Goal: Task Accomplishment & Management: Use online tool/utility

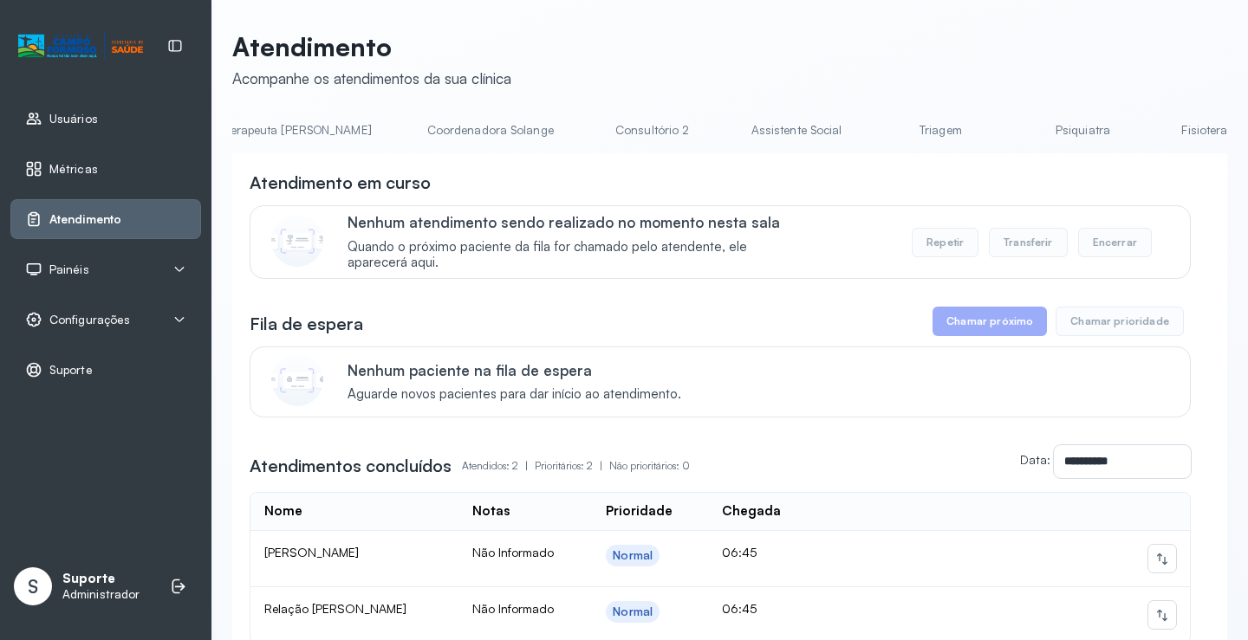
scroll to position [0, 1126]
click at [867, 132] on link "Triagem" at bounding box center [927, 130] width 121 height 29
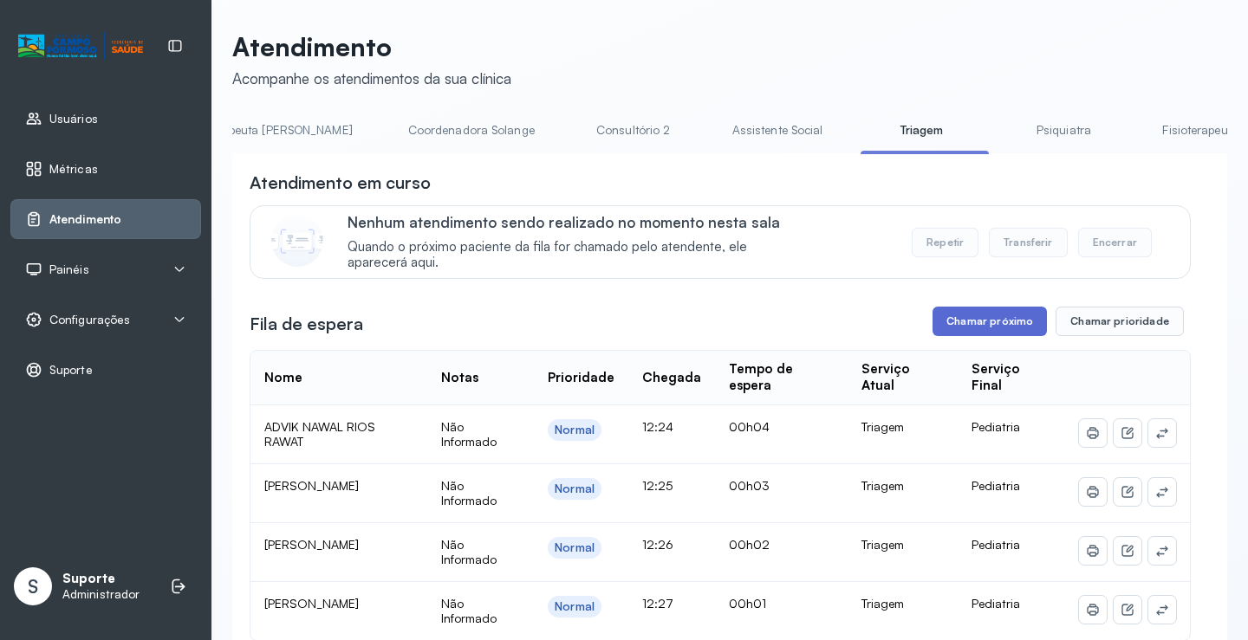
click at [984, 326] on button "Chamar próximo" at bounding box center [989, 321] width 114 height 29
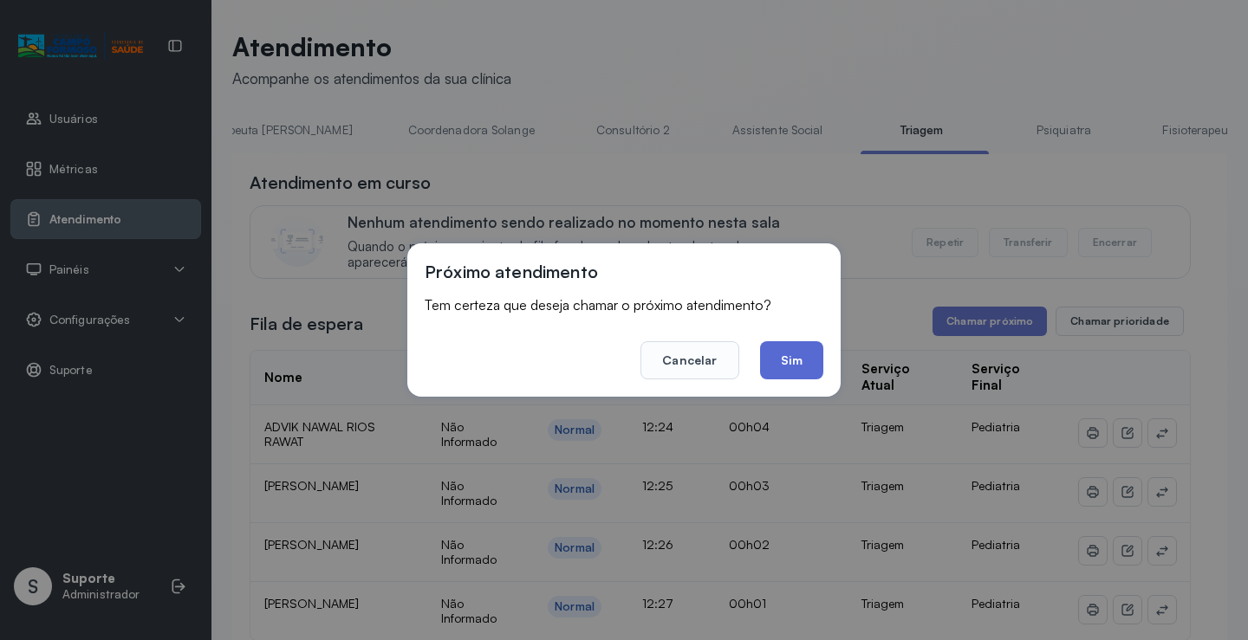
click at [804, 366] on button "Sim" at bounding box center [791, 360] width 63 height 38
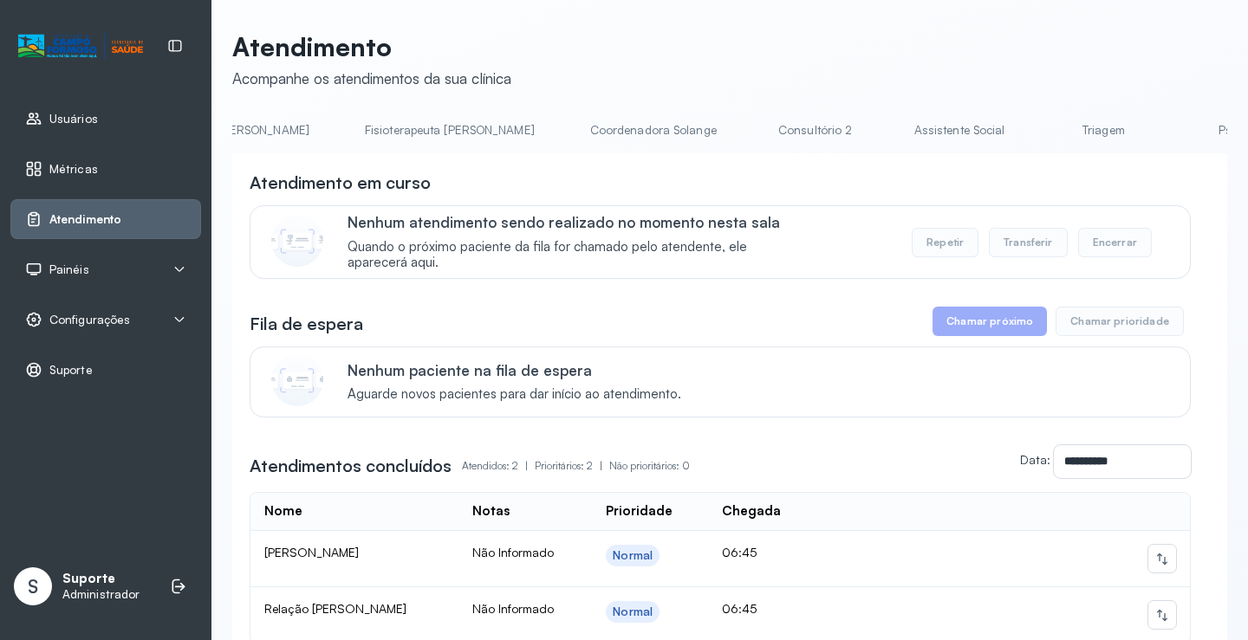
scroll to position [0, 997]
click at [996, 139] on link "Triagem" at bounding box center [1056, 130] width 121 height 29
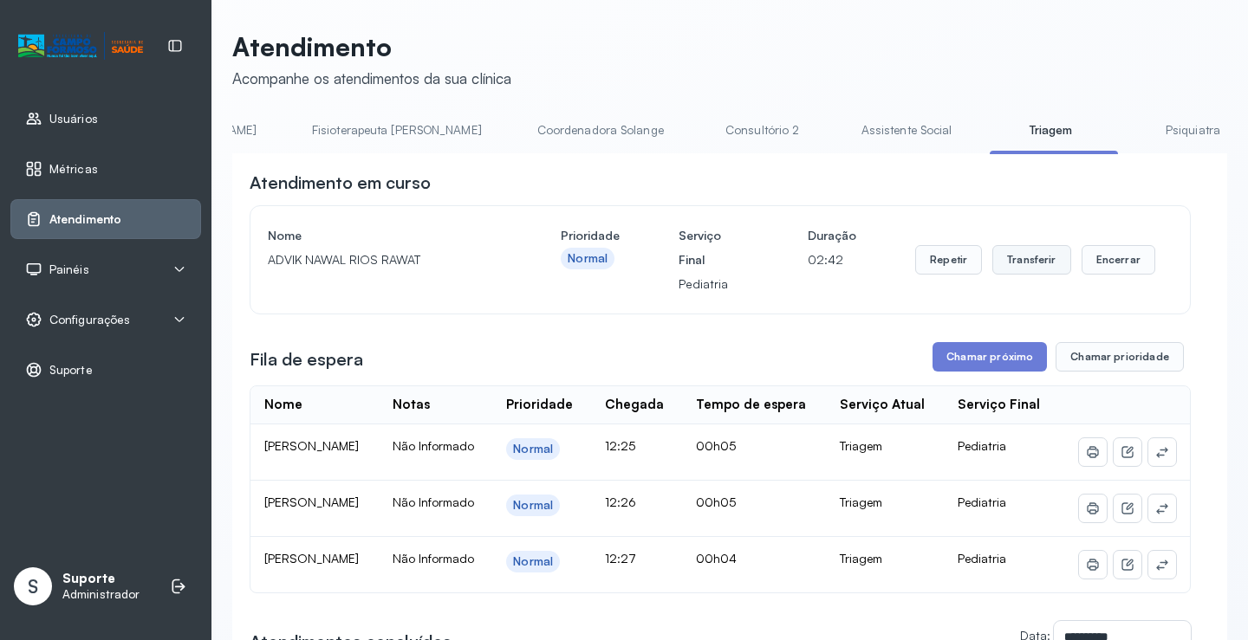
click at [1025, 256] on button "Transferir" at bounding box center [1031, 259] width 79 height 29
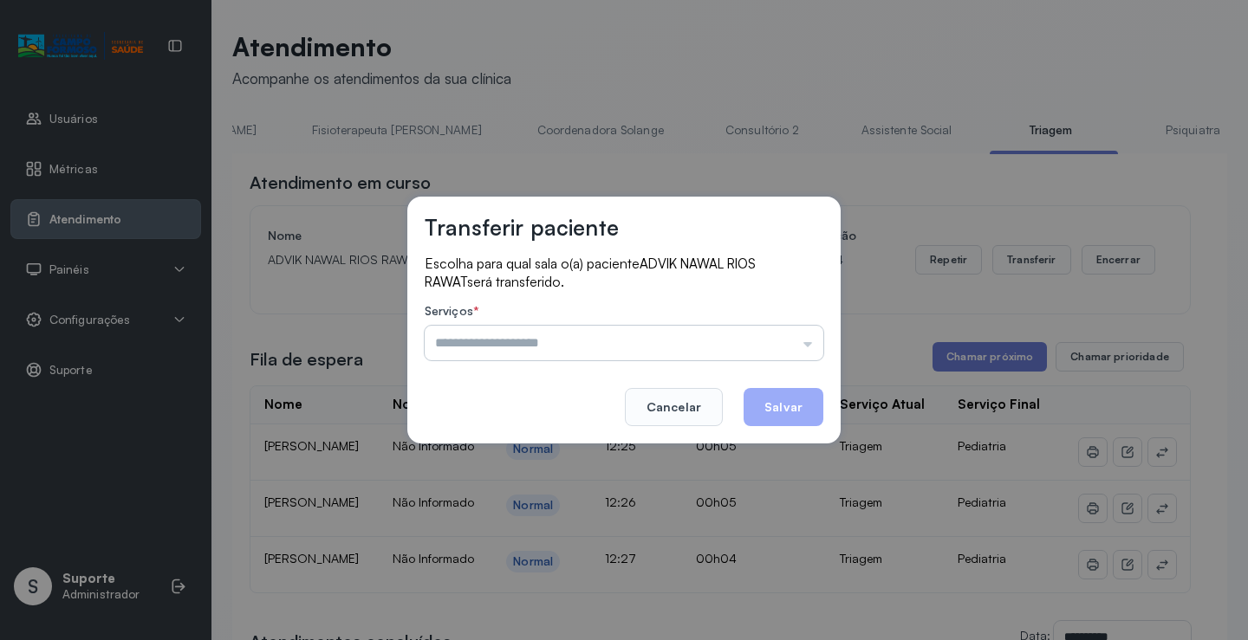
click at [806, 347] on input "text" at bounding box center [624, 343] width 399 height 35
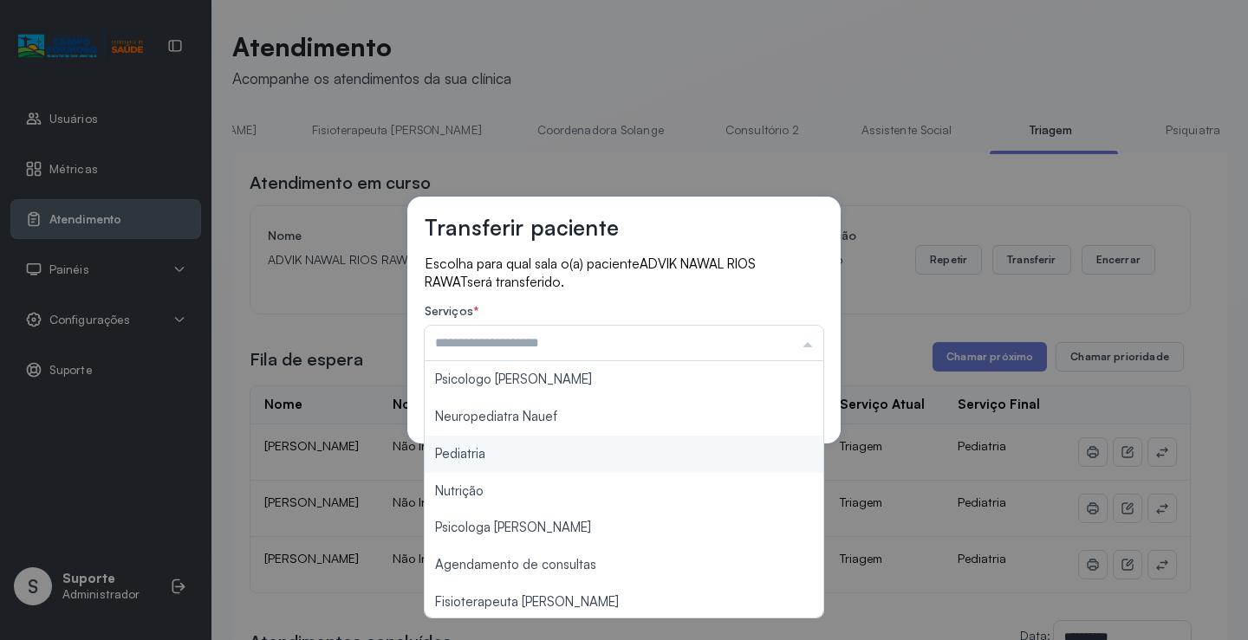
type input "*********"
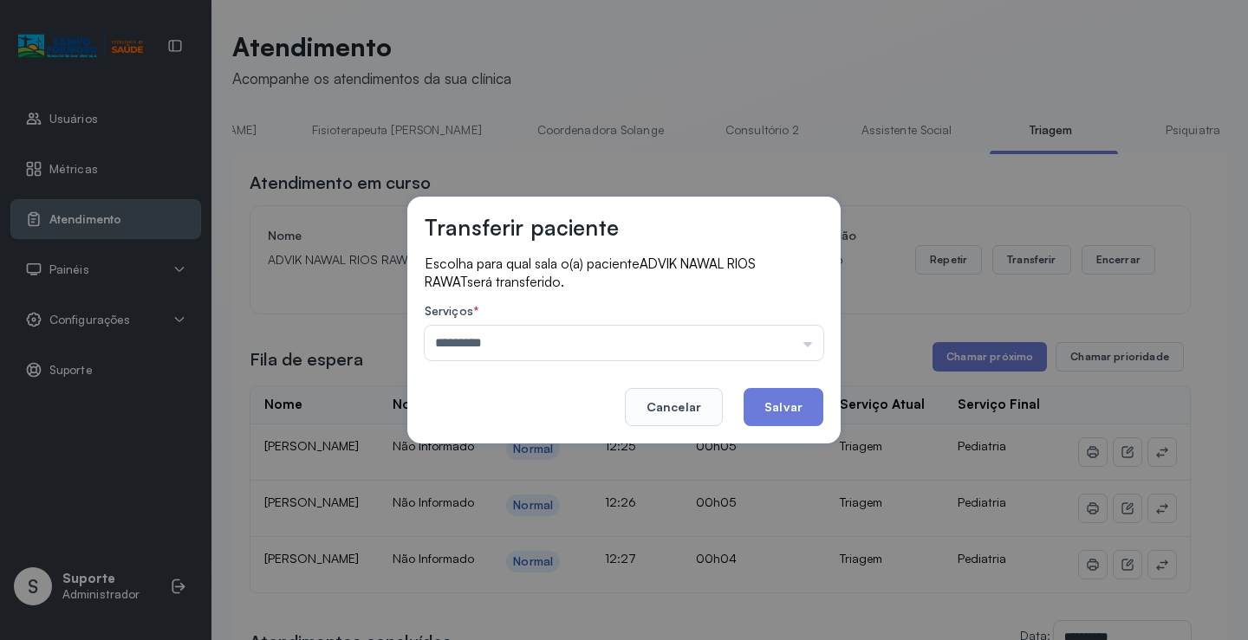
click at [498, 453] on div "Transferir paciente Escolha para qual sala o(a) paciente ADVIK NAWAL RIOS RAWAT…" at bounding box center [624, 320] width 1248 height 640
click at [794, 399] on button "Salvar" at bounding box center [783, 407] width 80 height 38
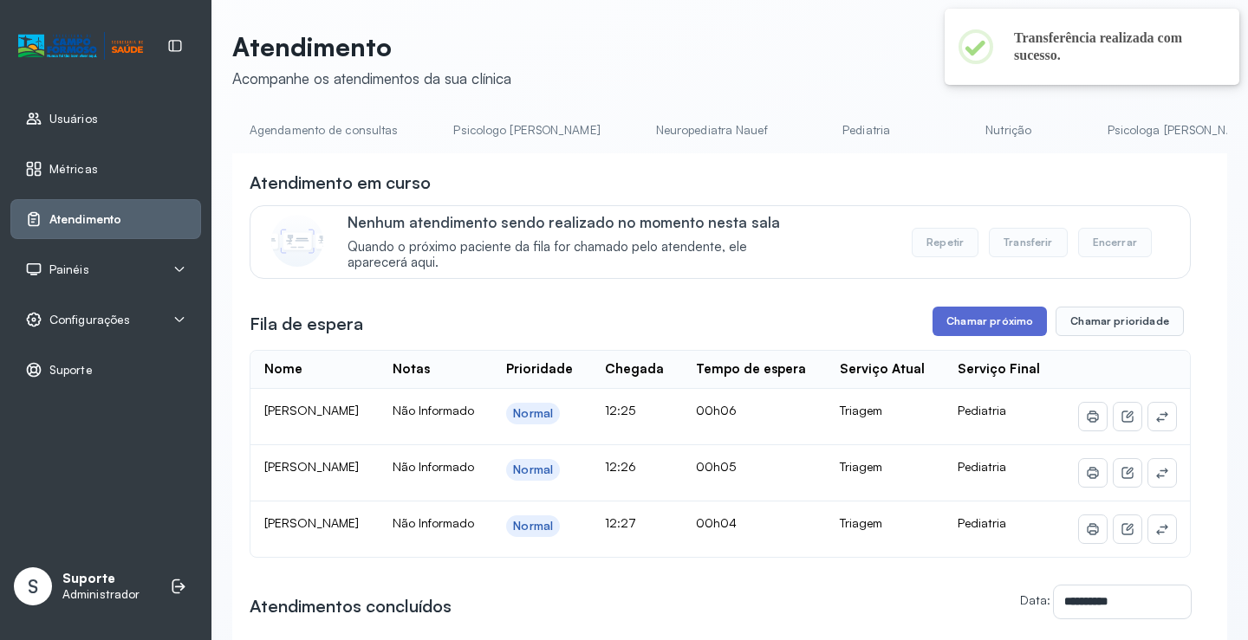
click at [994, 330] on button "Chamar próximo" at bounding box center [989, 321] width 114 height 29
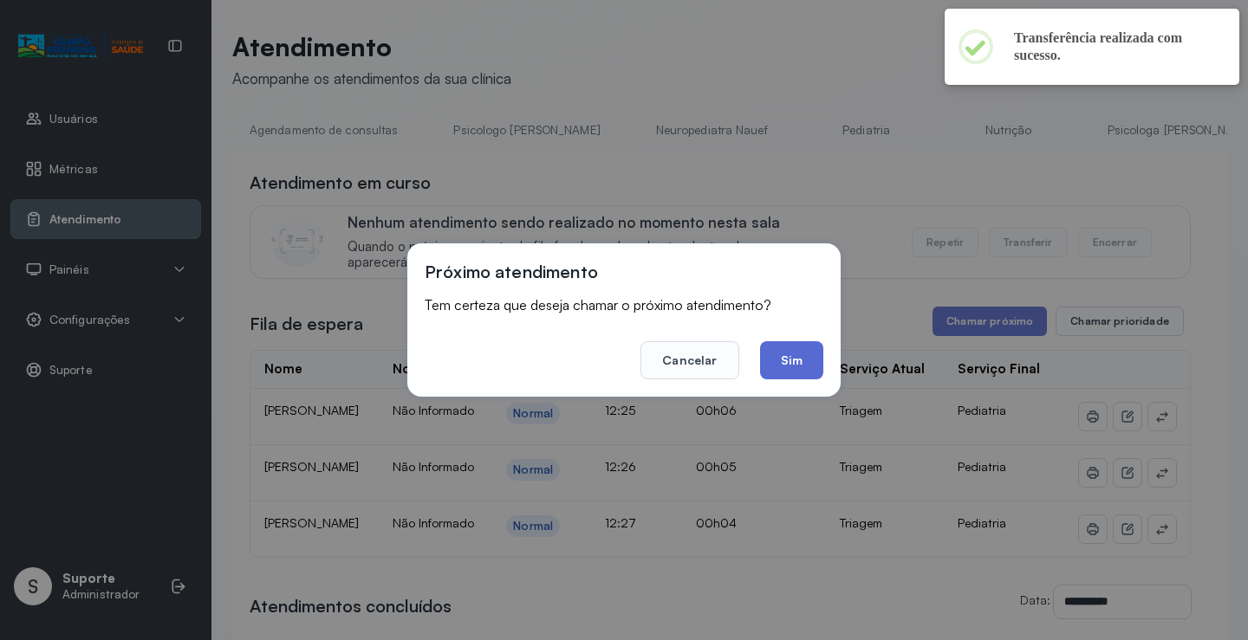
click at [790, 360] on button "Sim" at bounding box center [791, 360] width 63 height 38
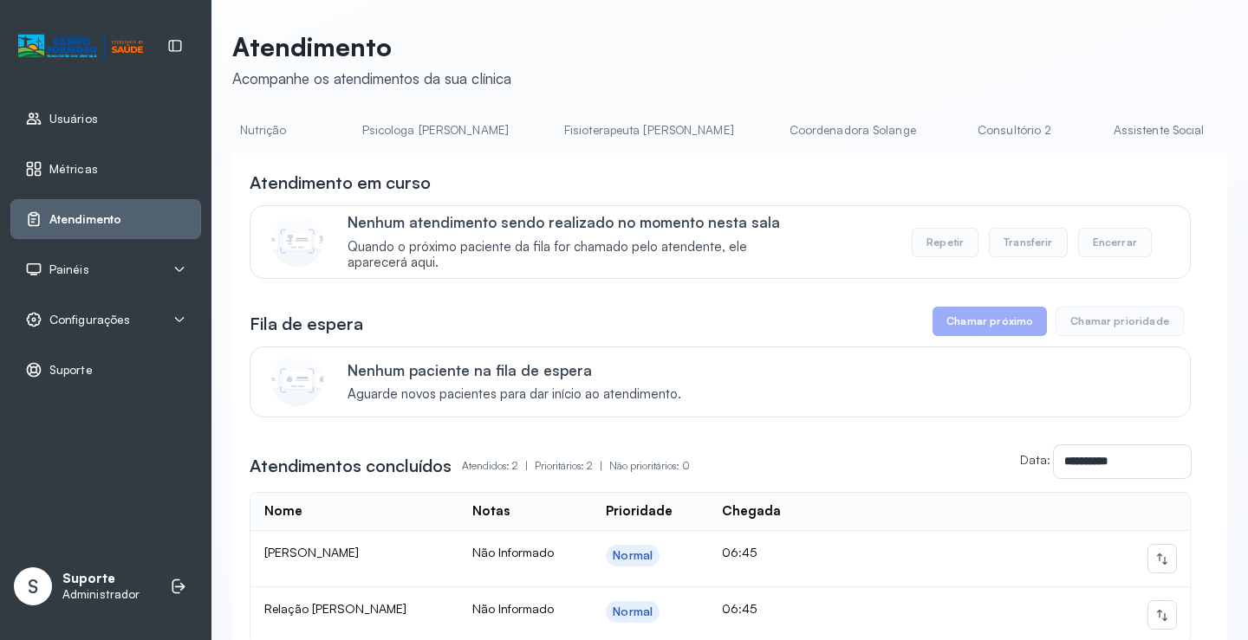
scroll to position [0, 891]
click at [1102, 134] on link "Triagem" at bounding box center [1162, 130] width 121 height 29
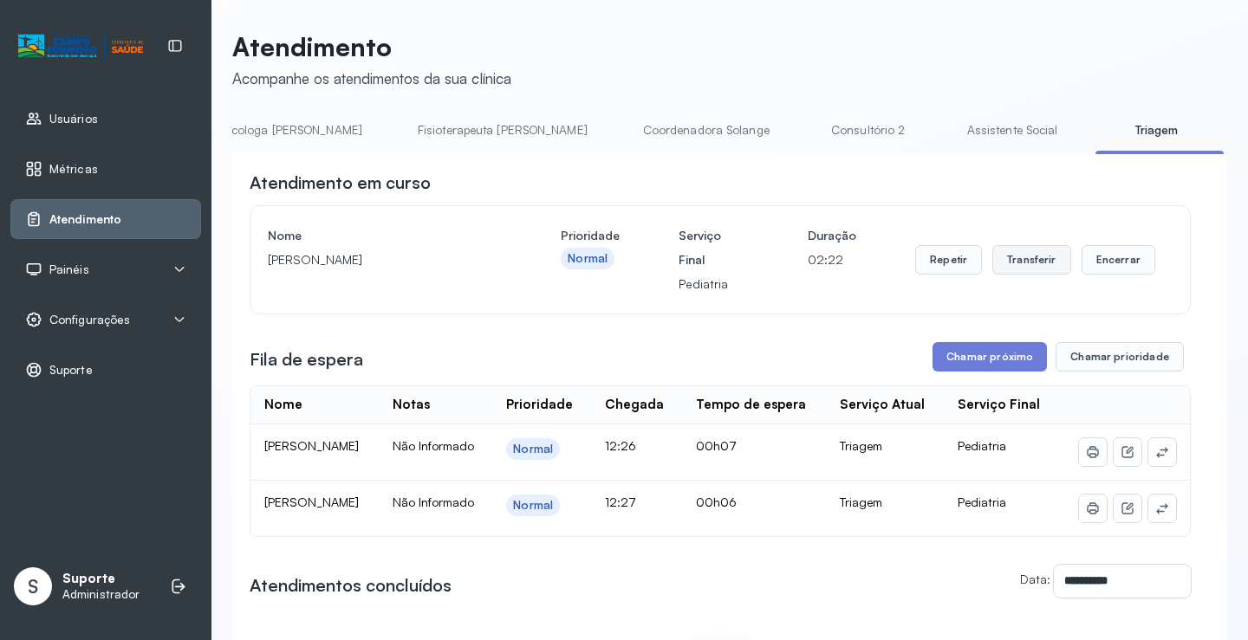
click at [1019, 267] on button "Transferir" at bounding box center [1031, 259] width 79 height 29
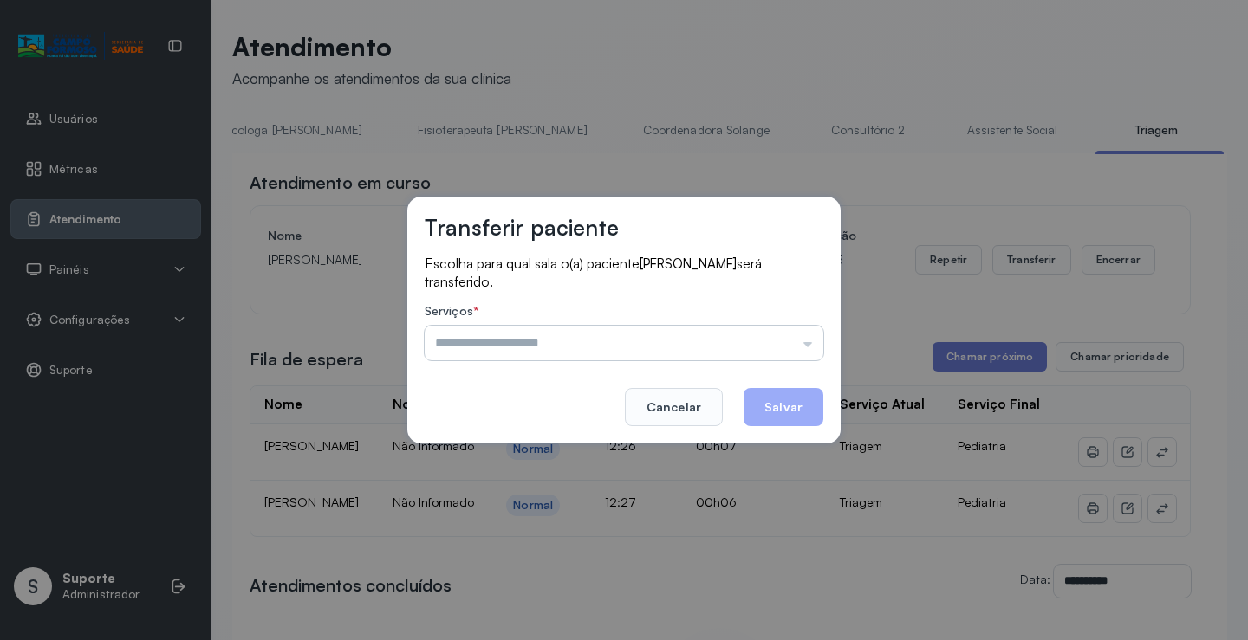
click at [808, 342] on input "text" at bounding box center [624, 343] width 399 height 35
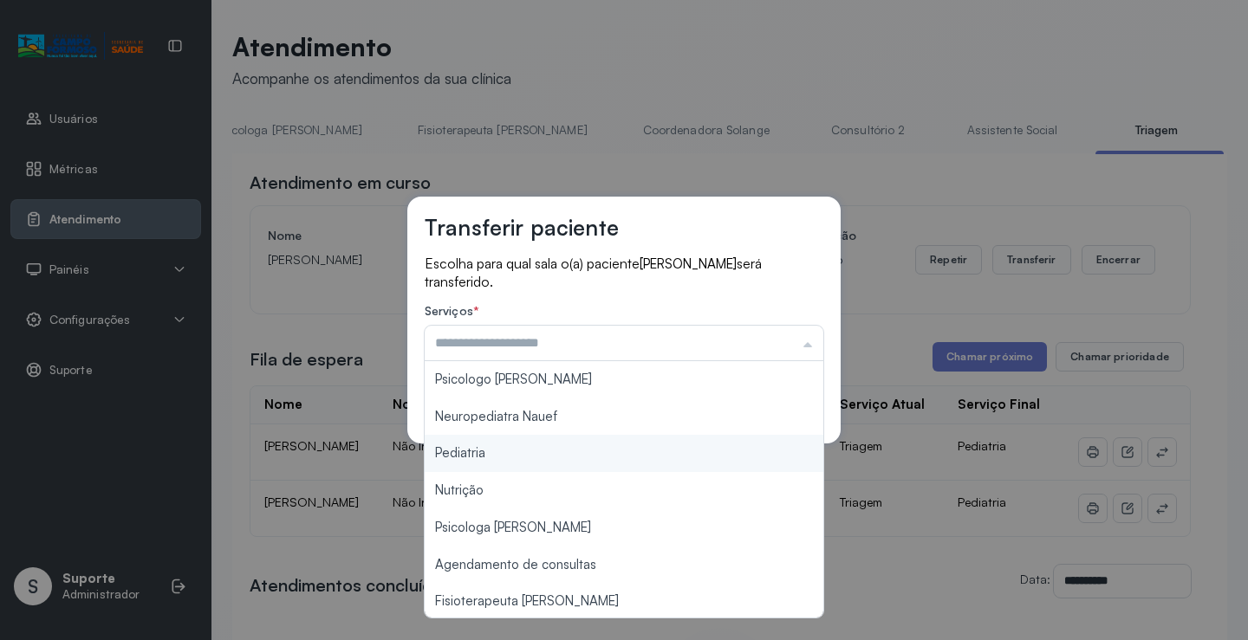
type input "*********"
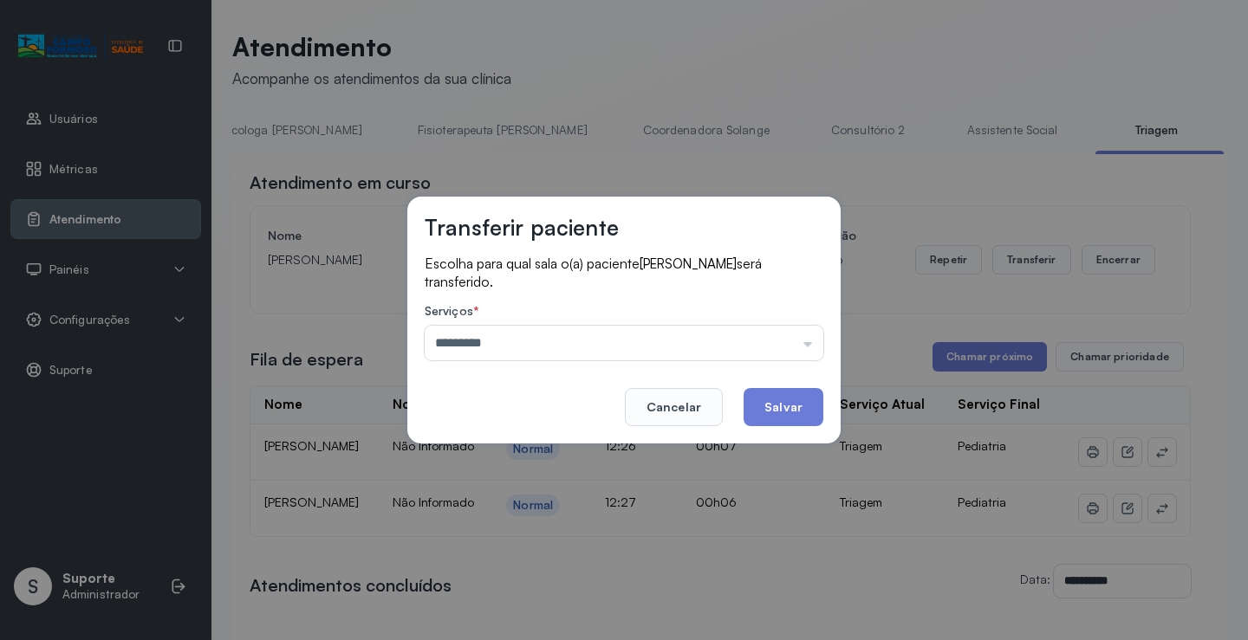
click at [515, 448] on div "Transferir paciente Escolha para qual sala o(a) paciente JOAO LUCAS SANTOS PERE…" at bounding box center [624, 320] width 1248 height 640
click at [794, 413] on button "Salvar" at bounding box center [783, 407] width 80 height 38
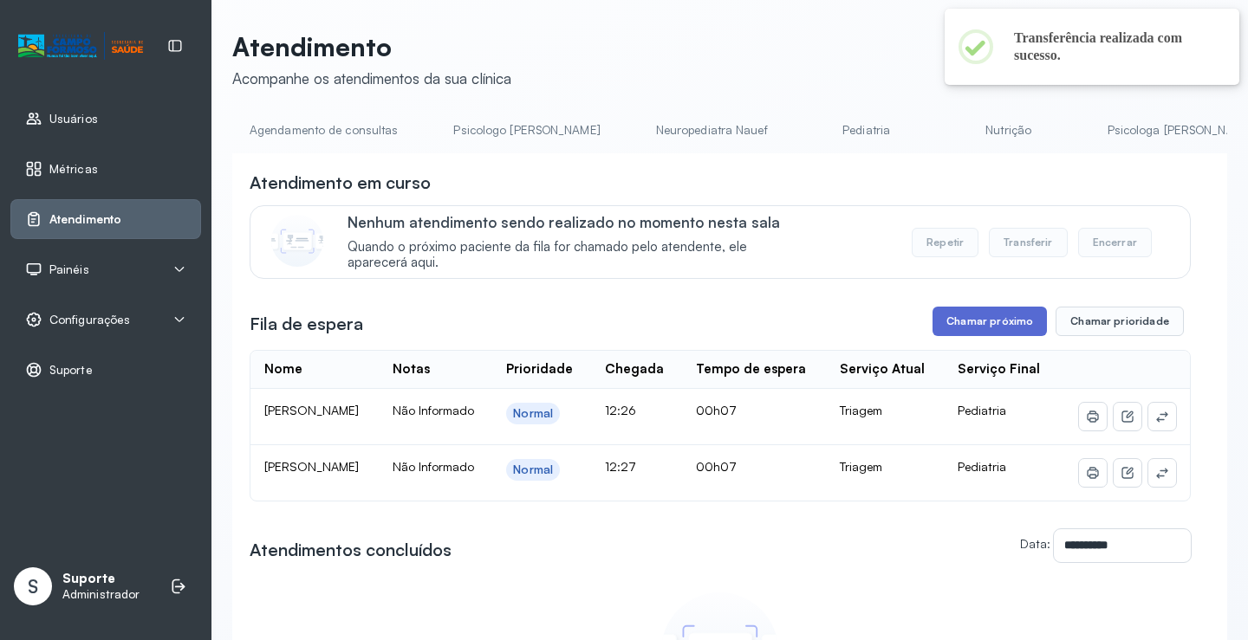
click at [976, 326] on button "Chamar próximo" at bounding box center [989, 321] width 114 height 29
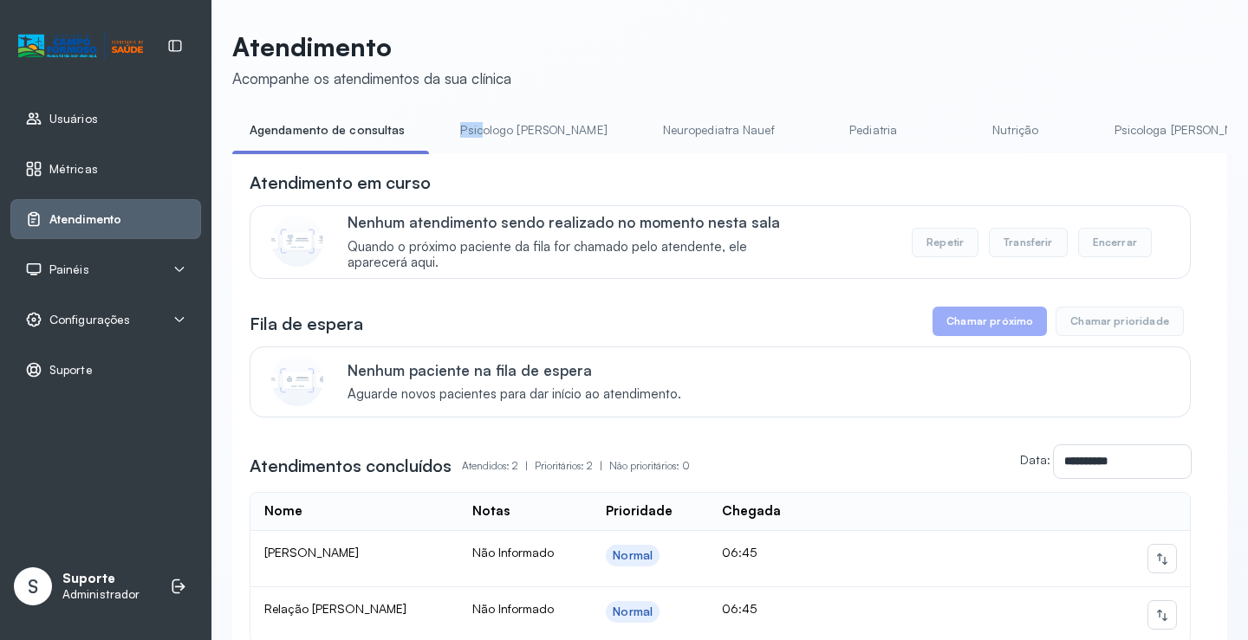
drag, startPoint x: 457, startPoint y: 152, endPoint x: 473, endPoint y: 148, distance: 17.0
click at [473, 148] on li "Psicologo [PERSON_NAME]" at bounding box center [537, 135] width 188 height 39
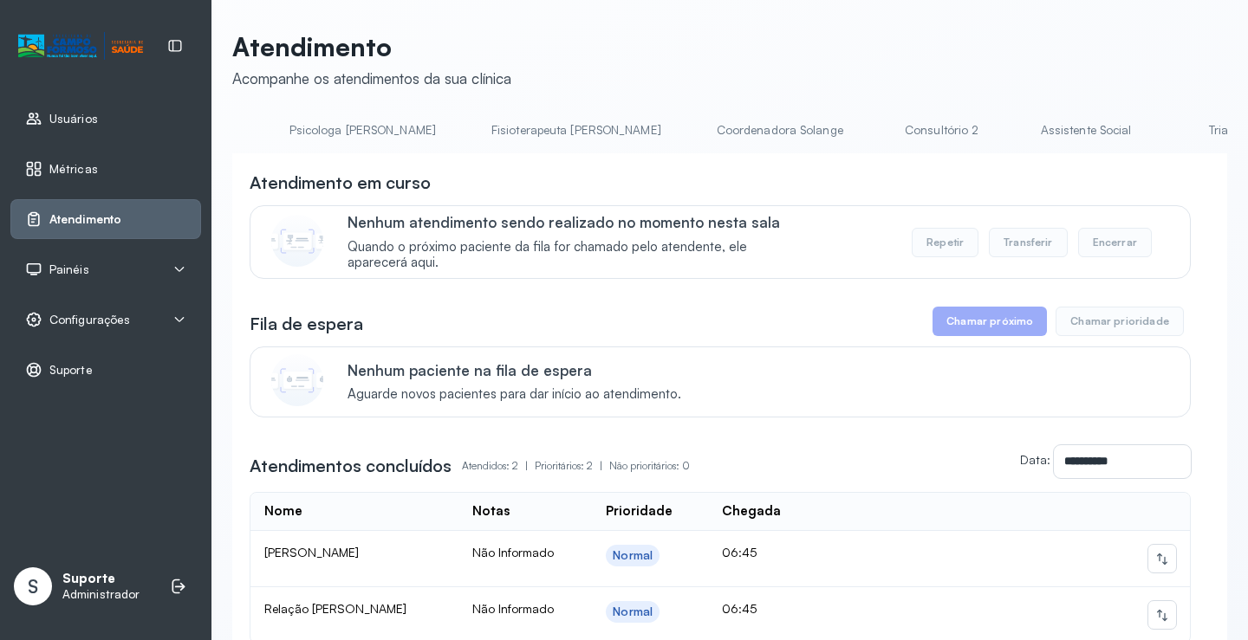
scroll to position [0, 831]
click at [1163, 133] on link "Triagem" at bounding box center [1223, 130] width 121 height 29
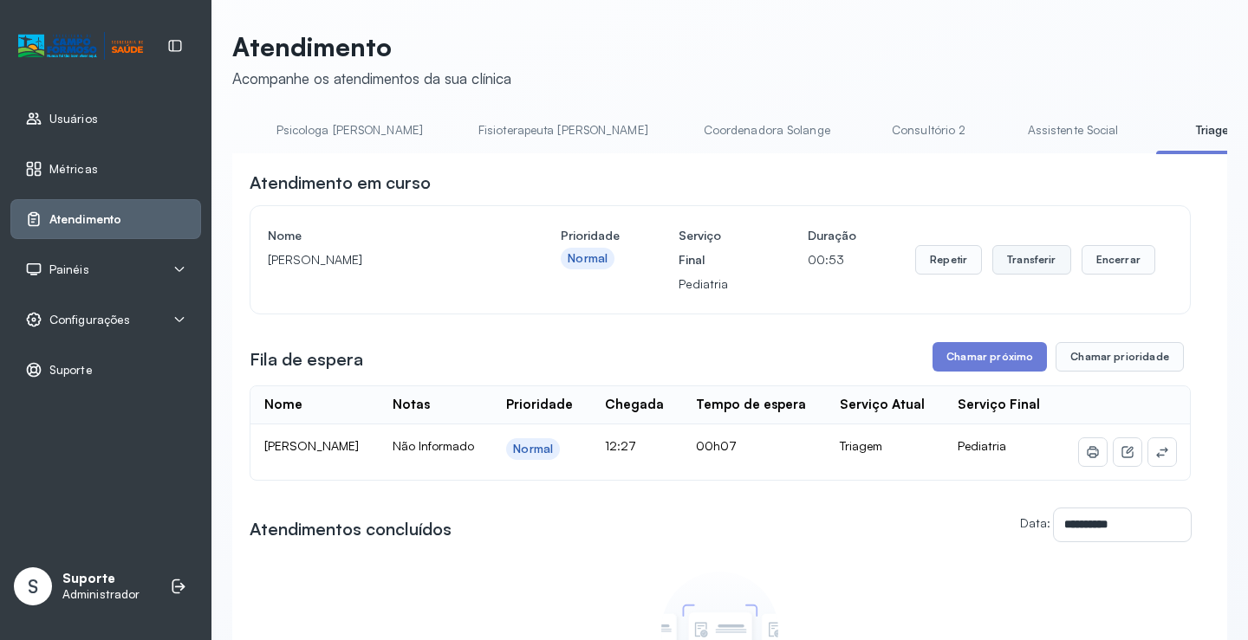
click at [1021, 269] on button "Transferir" at bounding box center [1031, 259] width 79 height 29
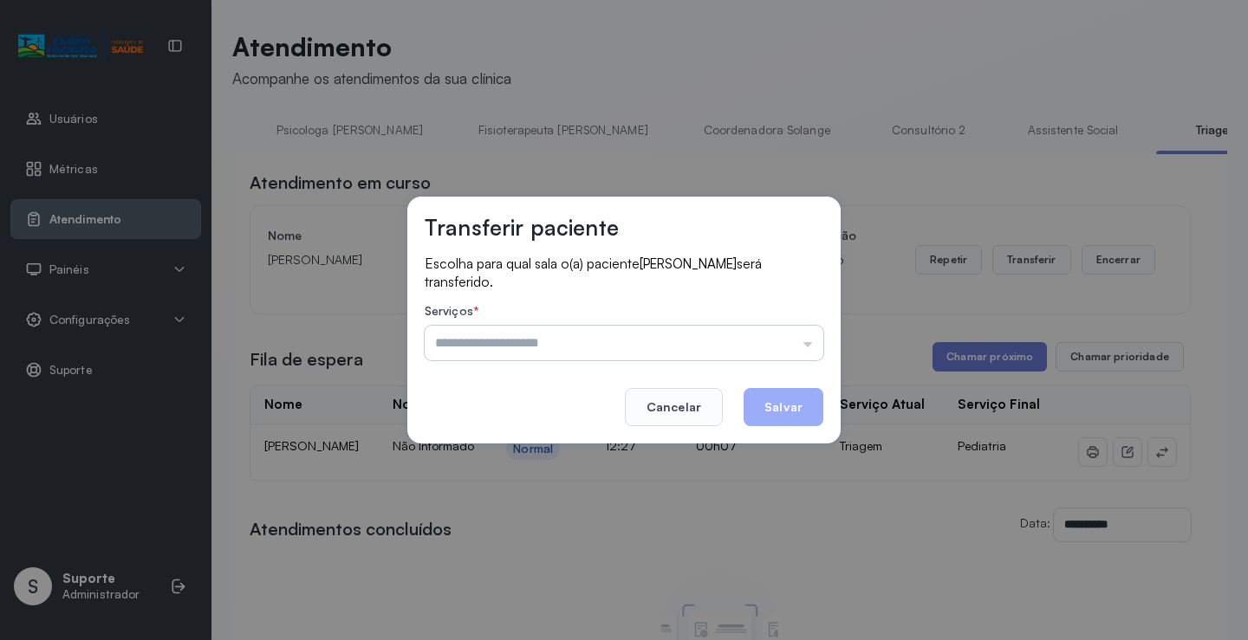
click at [804, 345] on input "text" at bounding box center [624, 343] width 399 height 35
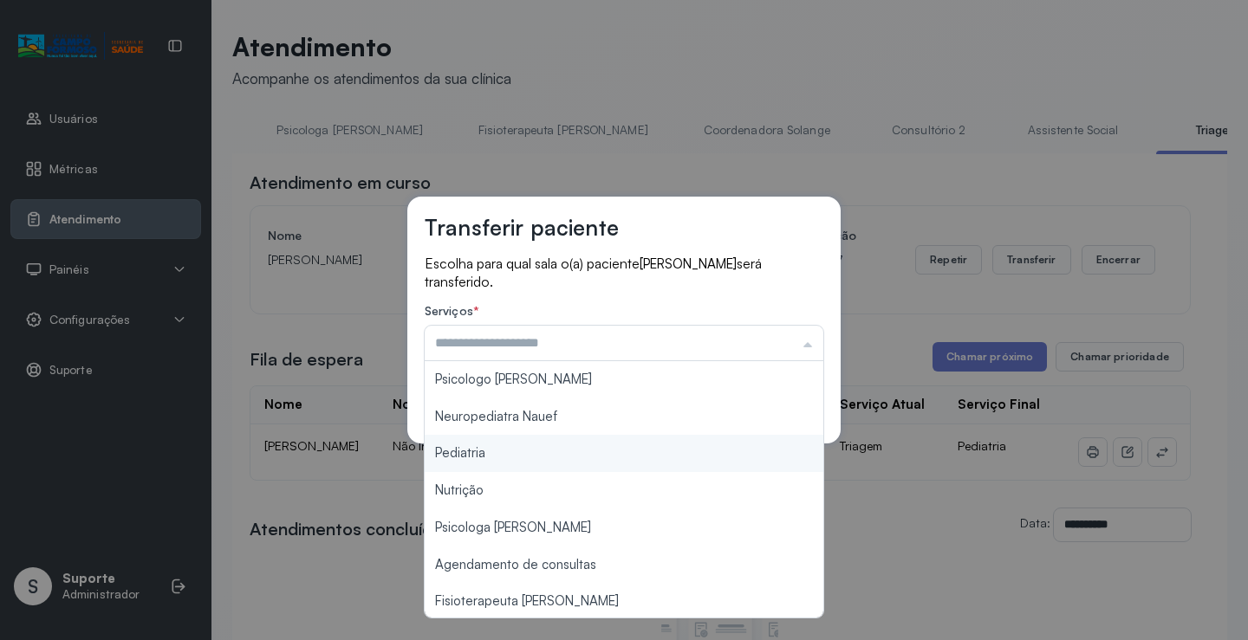
type input "*********"
drag, startPoint x: 483, startPoint y: 451, endPoint x: 542, endPoint y: 438, distance: 61.0
click at [499, 447] on div "Transferir paciente Escolha para qual sala o(a) paciente HEITOR LORENZO SANTOS …" at bounding box center [624, 320] width 1248 height 640
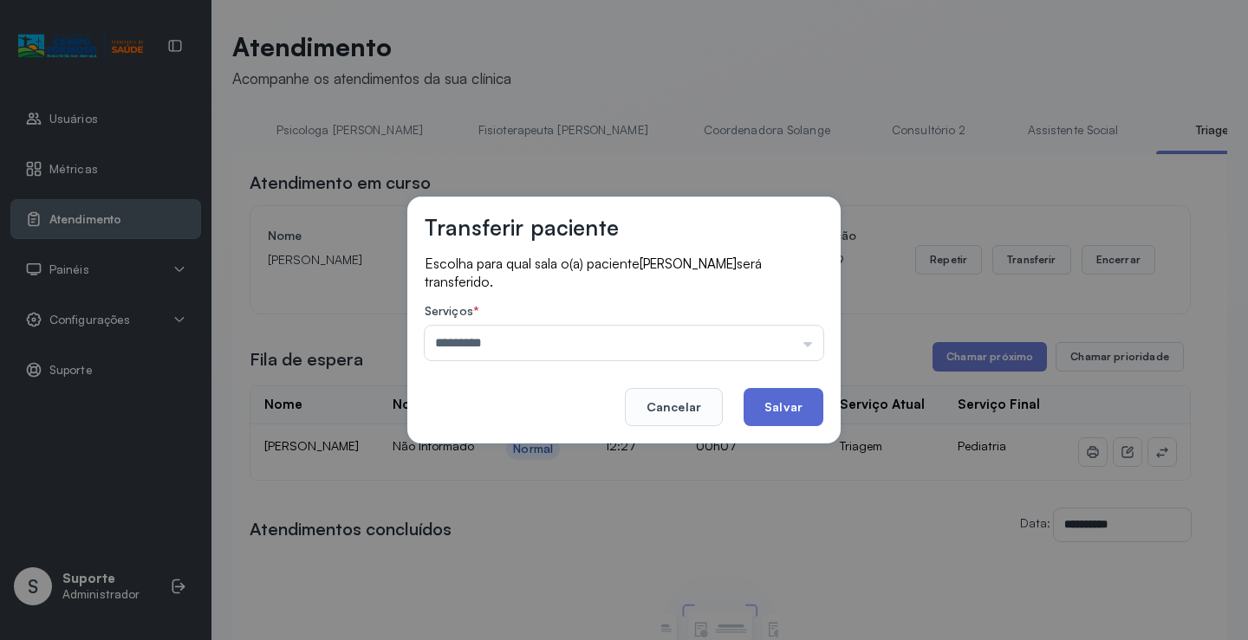
click at [795, 408] on button "Salvar" at bounding box center [783, 407] width 80 height 38
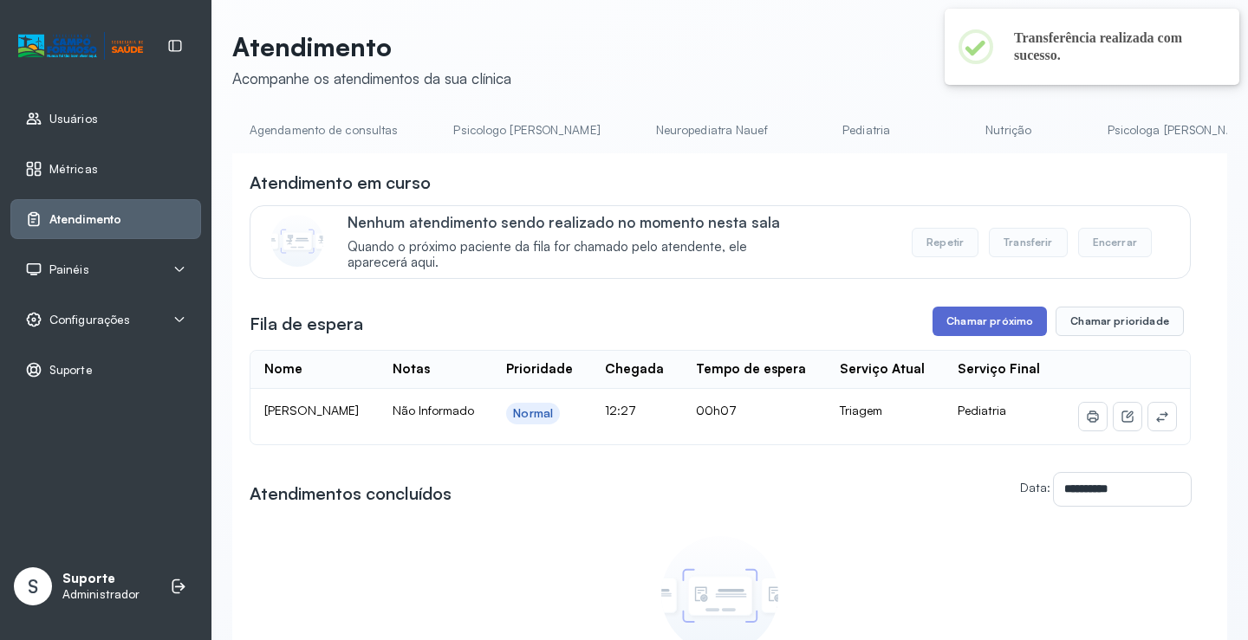
click at [1008, 334] on button "Chamar próximo" at bounding box center [989, 321] width 114 height 29
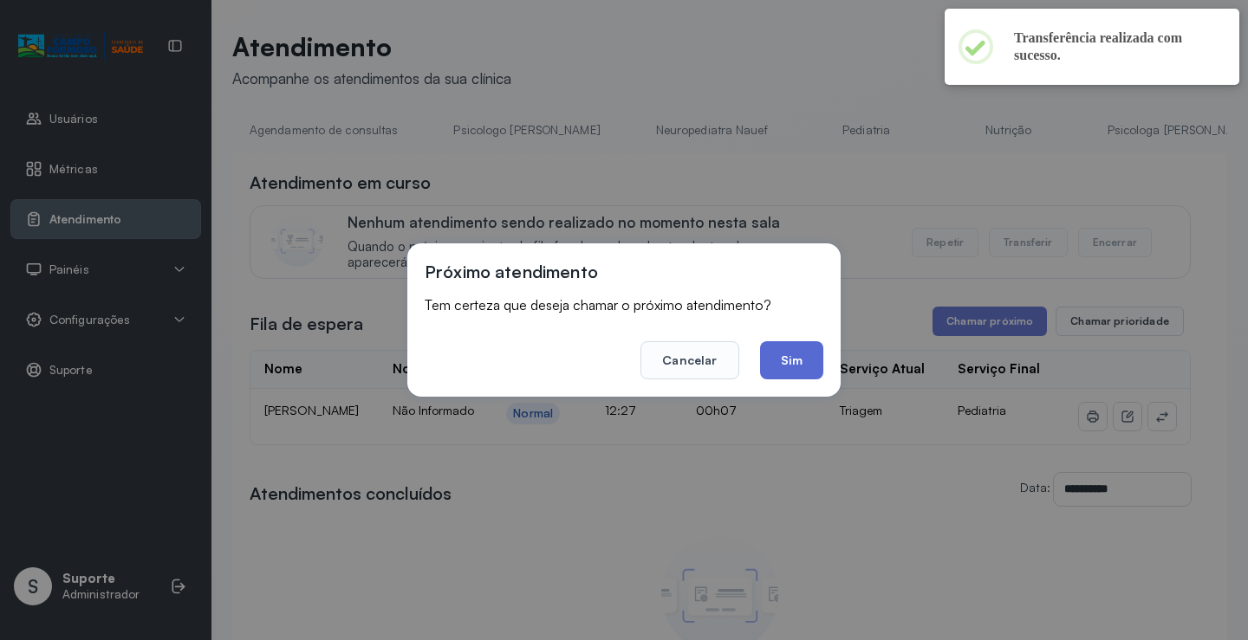
click at [801, 373] on button "Sim" at bounding box center [791, 360] width 63 height 38
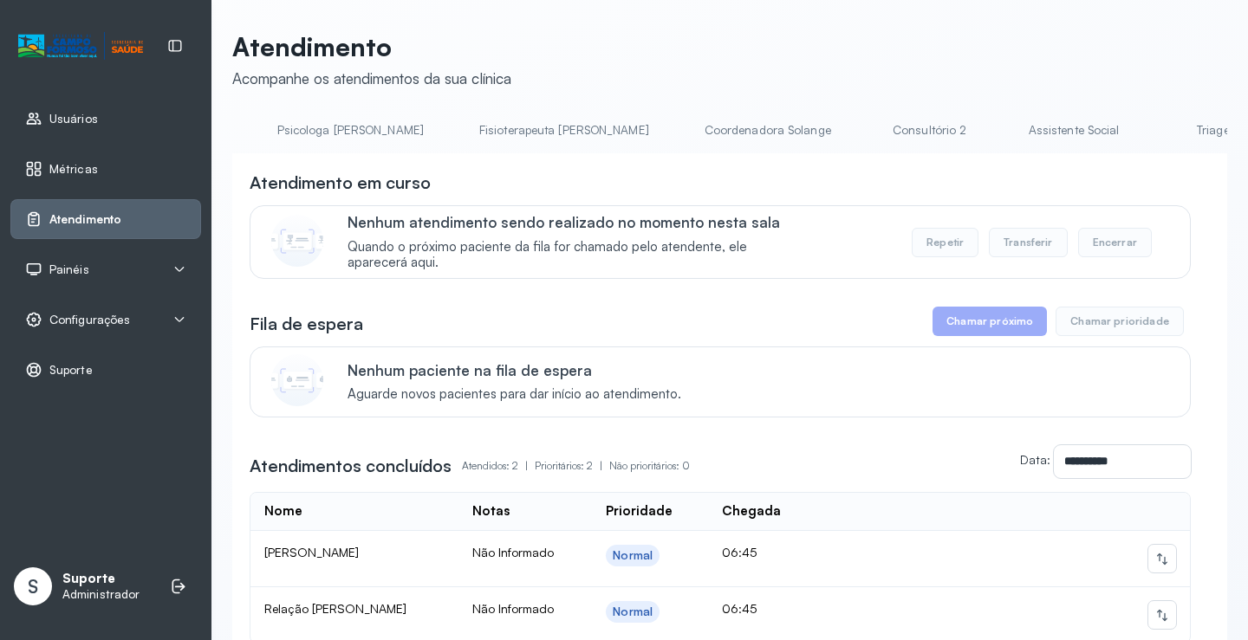
scroll to position [0, 854]
click at [1139, 139] on link "Triagem" at bounding box center [1199, 130] width 121 height 29
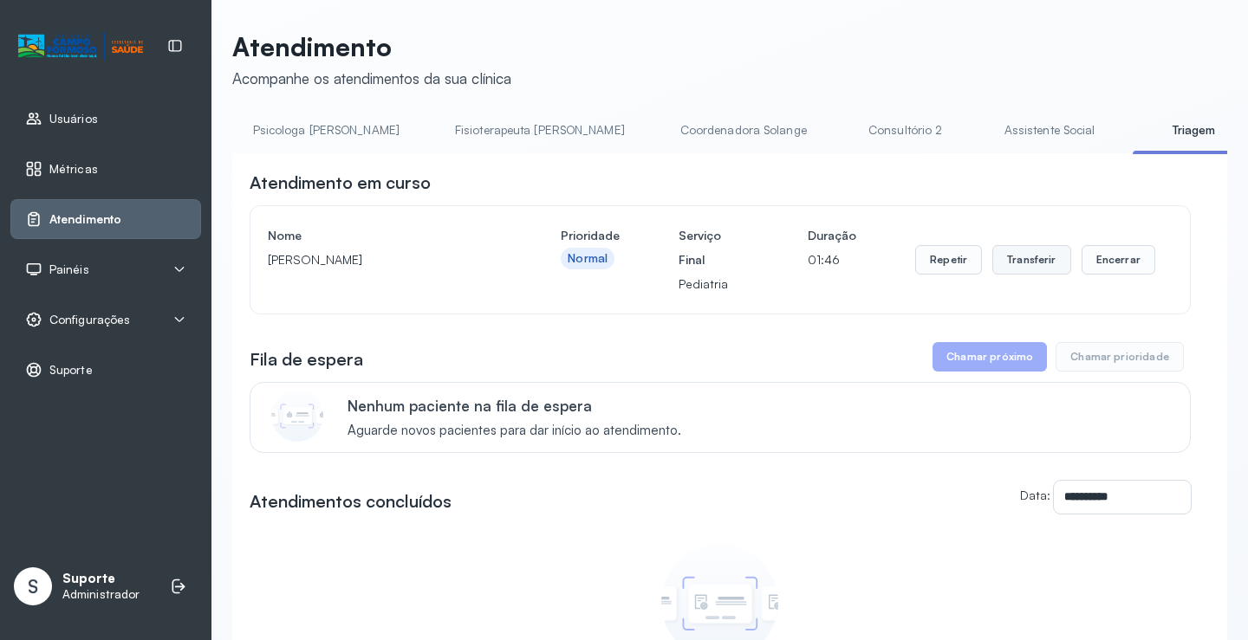
click at [1047, 252] on button "Transferir" at bounding box center [1031, 259] width 79 height 29
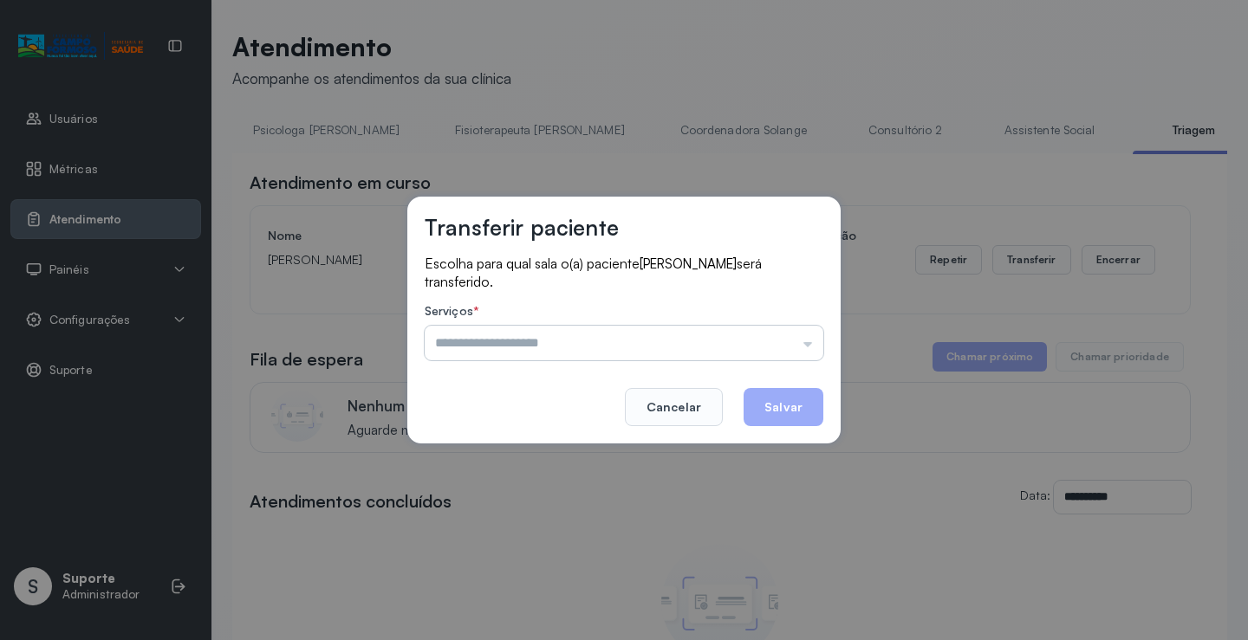
click at [813, 341] on input "text" at bounding box center [624, 343] width 399 height 35
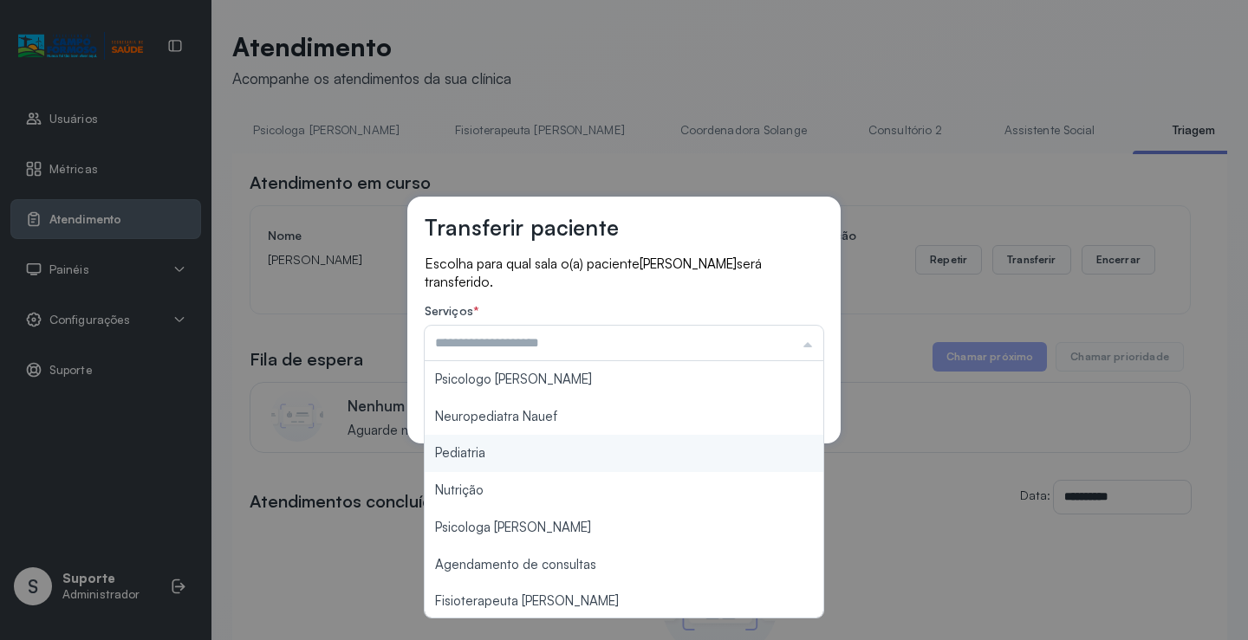
type input "*********"
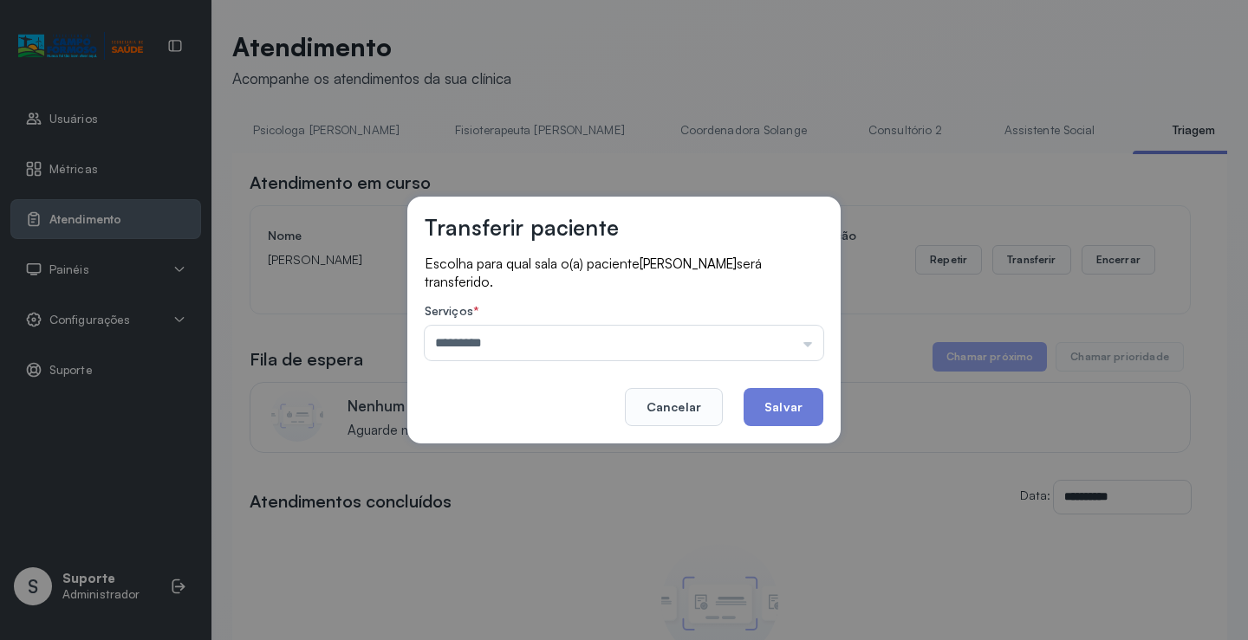
drag, startPoint x: 492, startPoint y: 457, endPoint x: 651, endPoint y: 446, distance: 158.9
click at [495, 456] on div "Transferir paciente Escolha para qual sala o(a) paciente WAYLLAN NASCIMENTO DOS…" at bounding box center [624, 320] width 1248 height 640
click at [766, 402] on button "Salvar" at bounding box center [783, 407] width 80 height 38
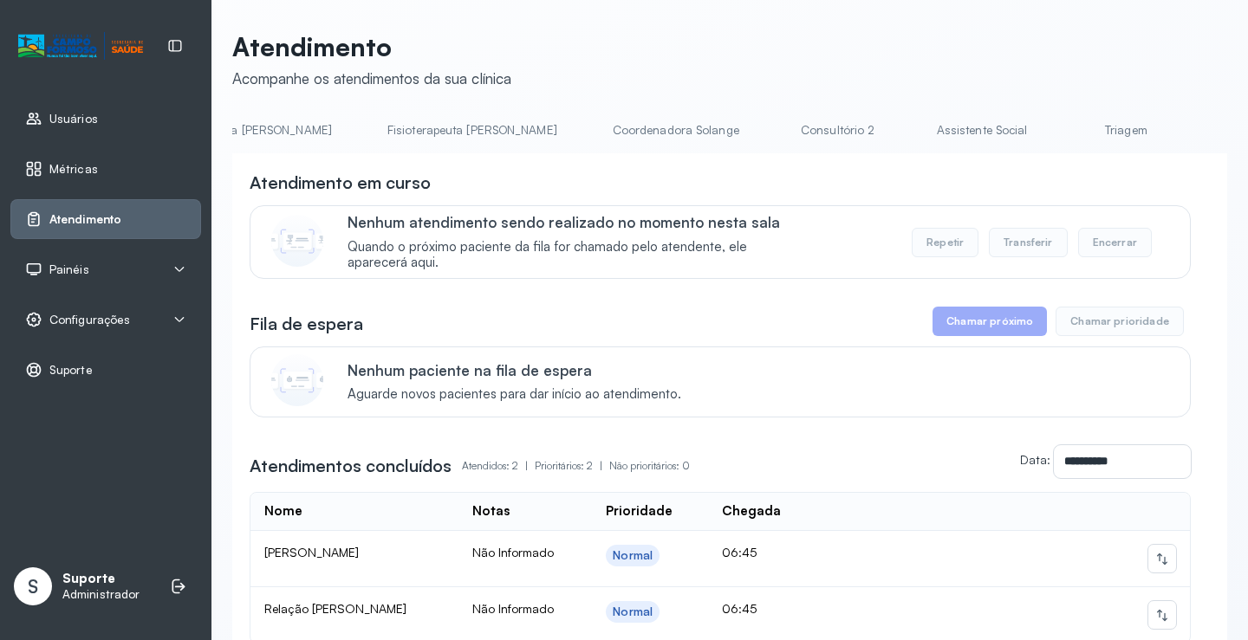
scroll to position [0, 964]
click at [1029, 146] on li "Triagem" at bounding box center [1093, 135] width 128 height 39
click at [1029, 140] on link "Triagem" at bounding box center [1089, 130] width 121 height 29
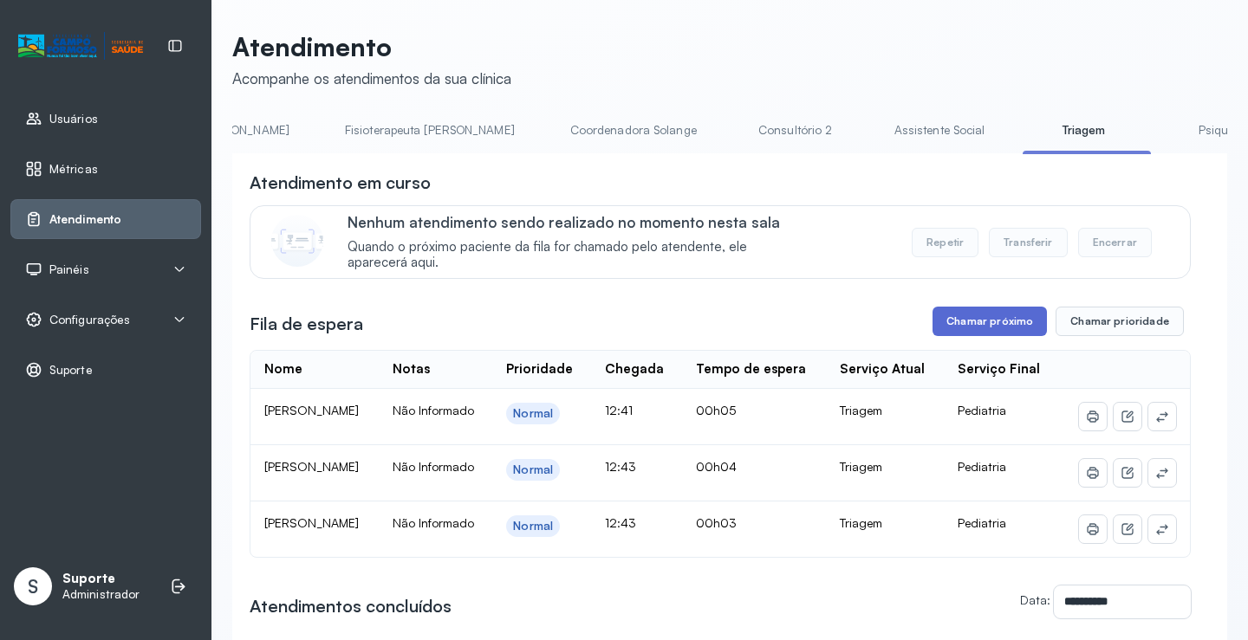
click at [983, 324] on button "Chamar próximo" at bounding box center [989, 321] width 114 height 29
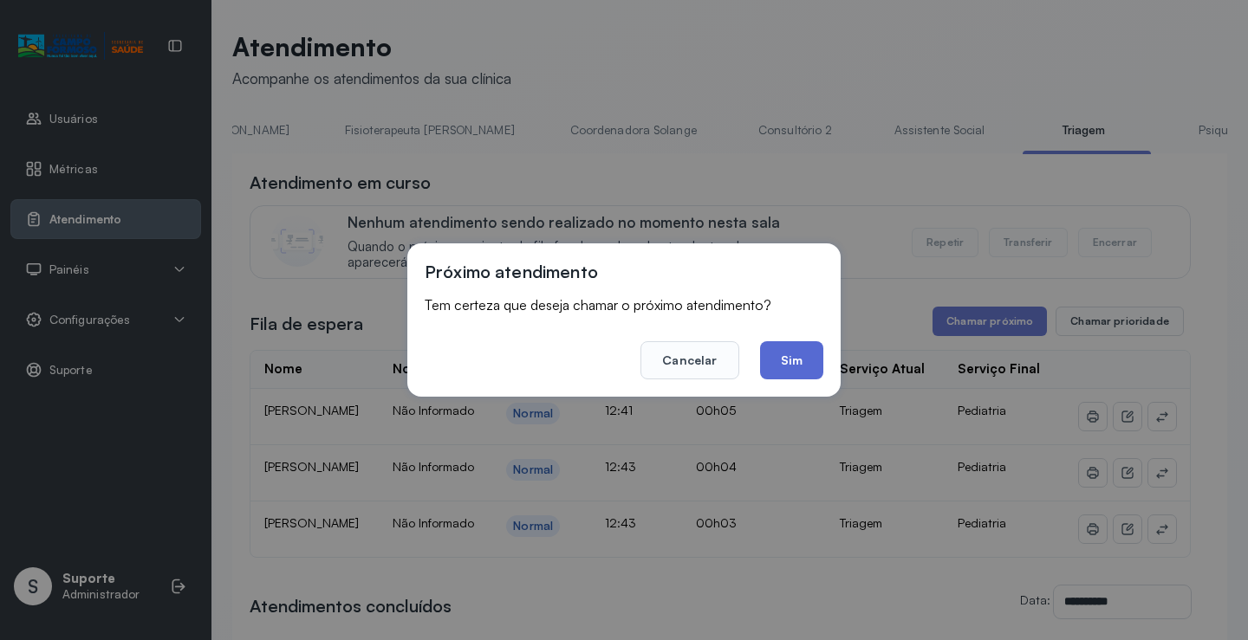
click at [793, 361] on button "Sim" at bounding box center [791, 360] width 63 height 38
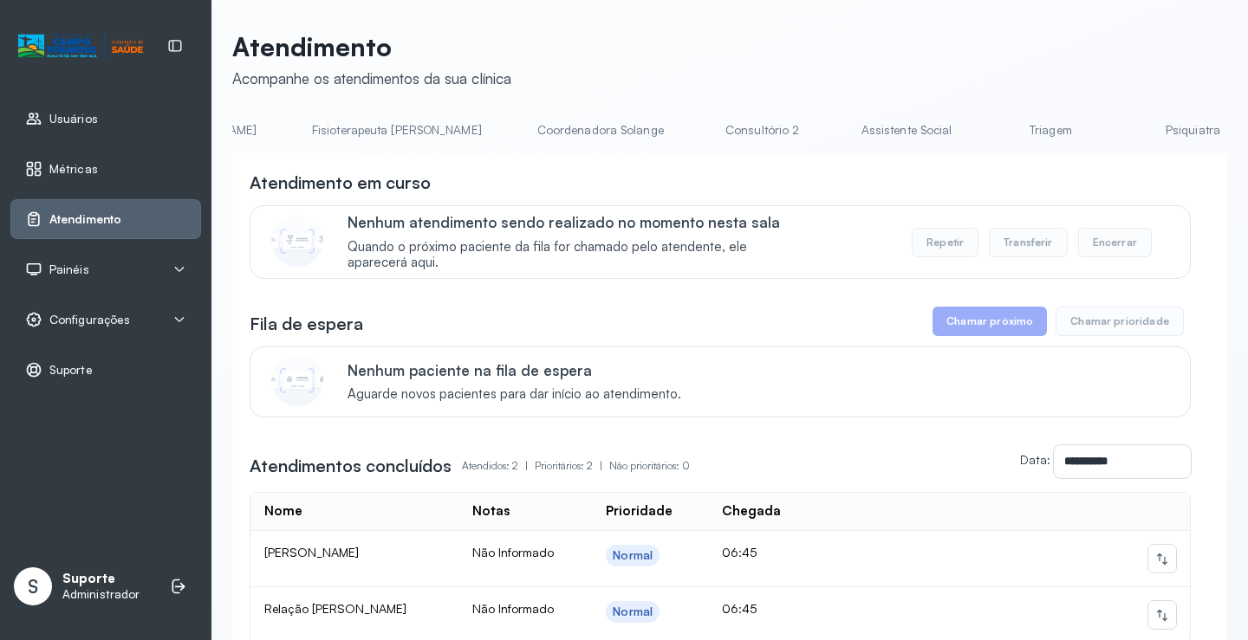
scroll to position [0, 1005]
click at [989, 132] on link "Triagem" at bounding box center [1049, 130] width 121 height 29
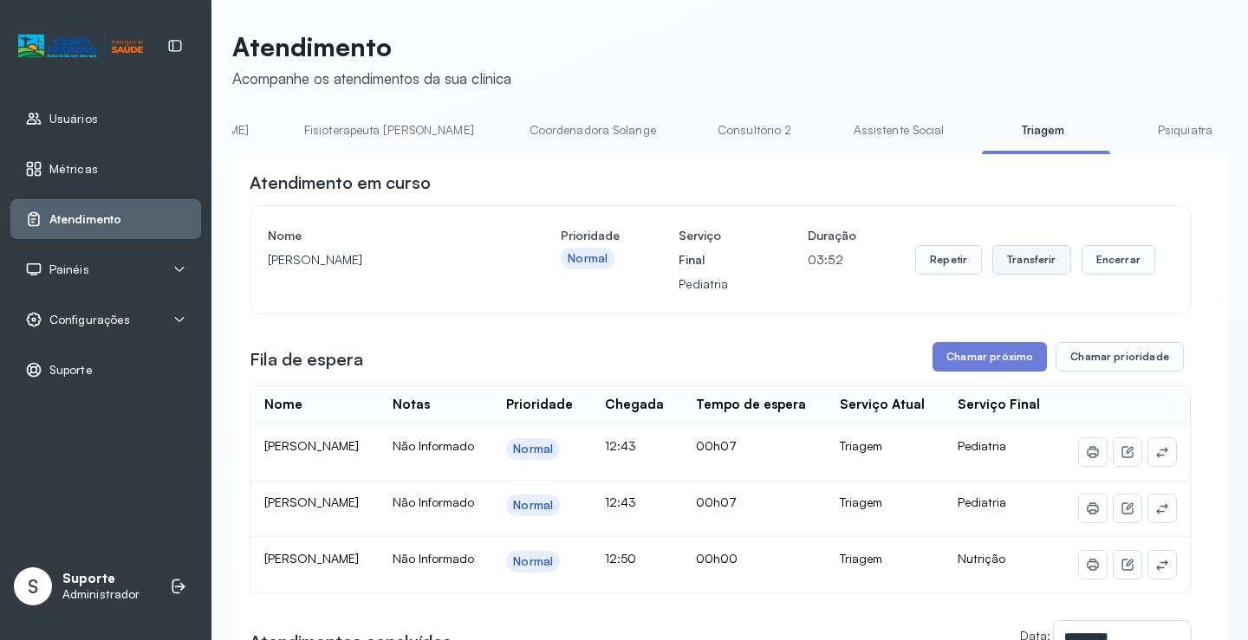
click at [1039, 270] on button "Transferir" at bounding box center [1031, 259] width 79 height 29
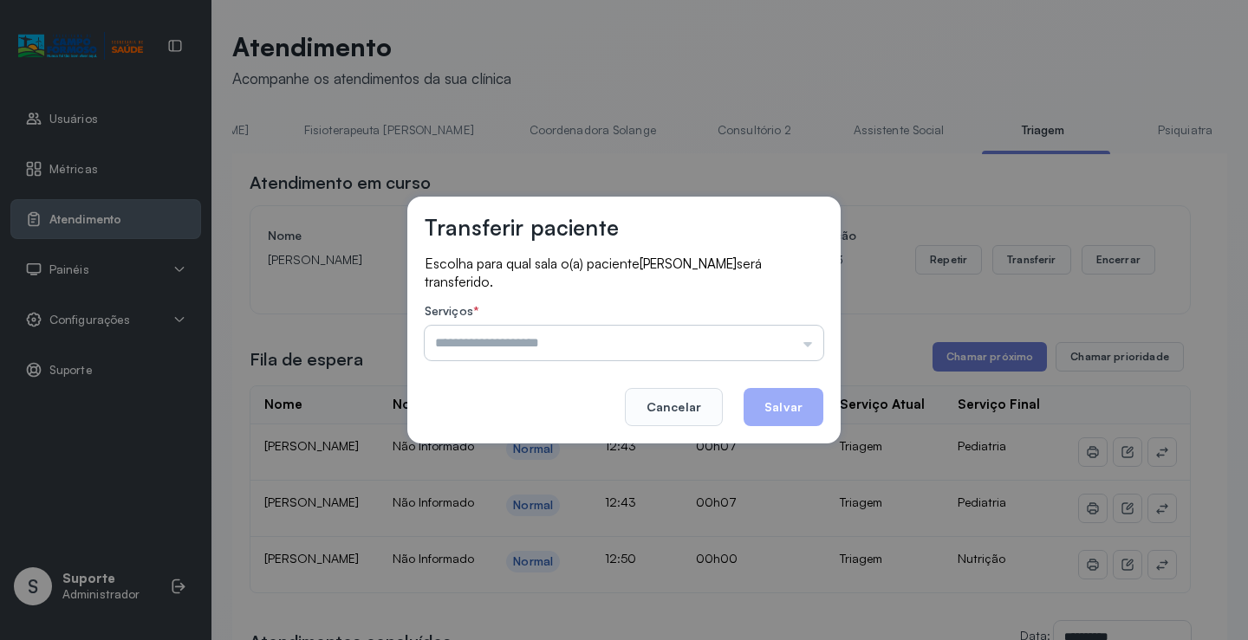
click at [812, 347] on input "text" at bounding box center [624, 343] width 399 height 35
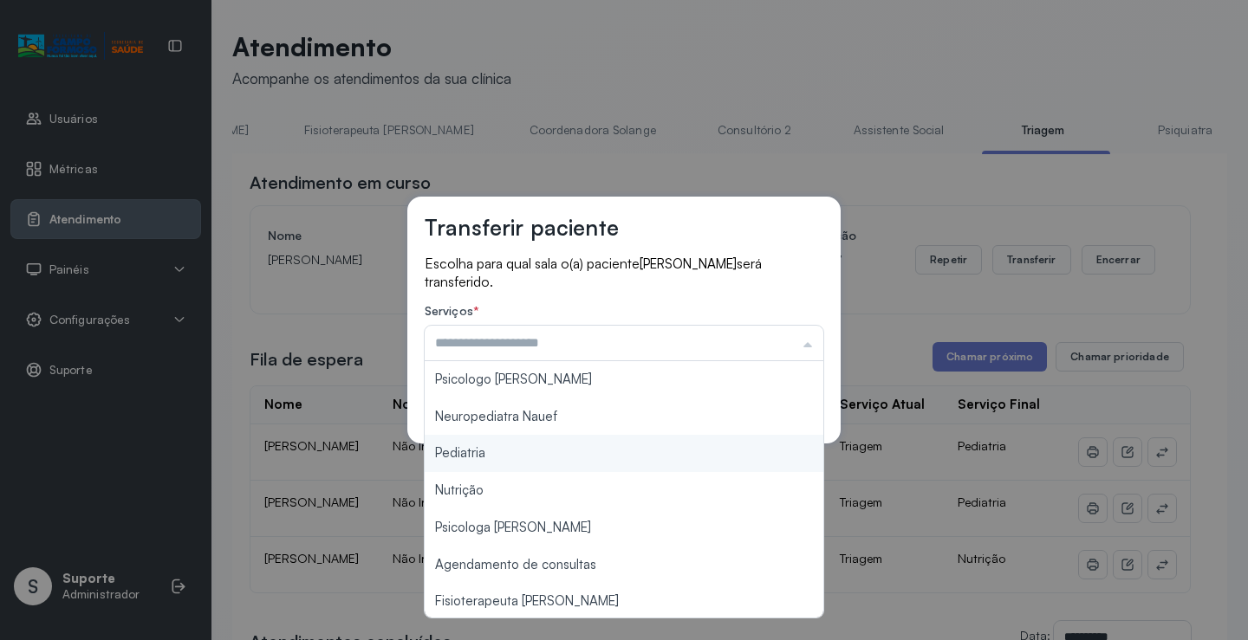
type input "*********"
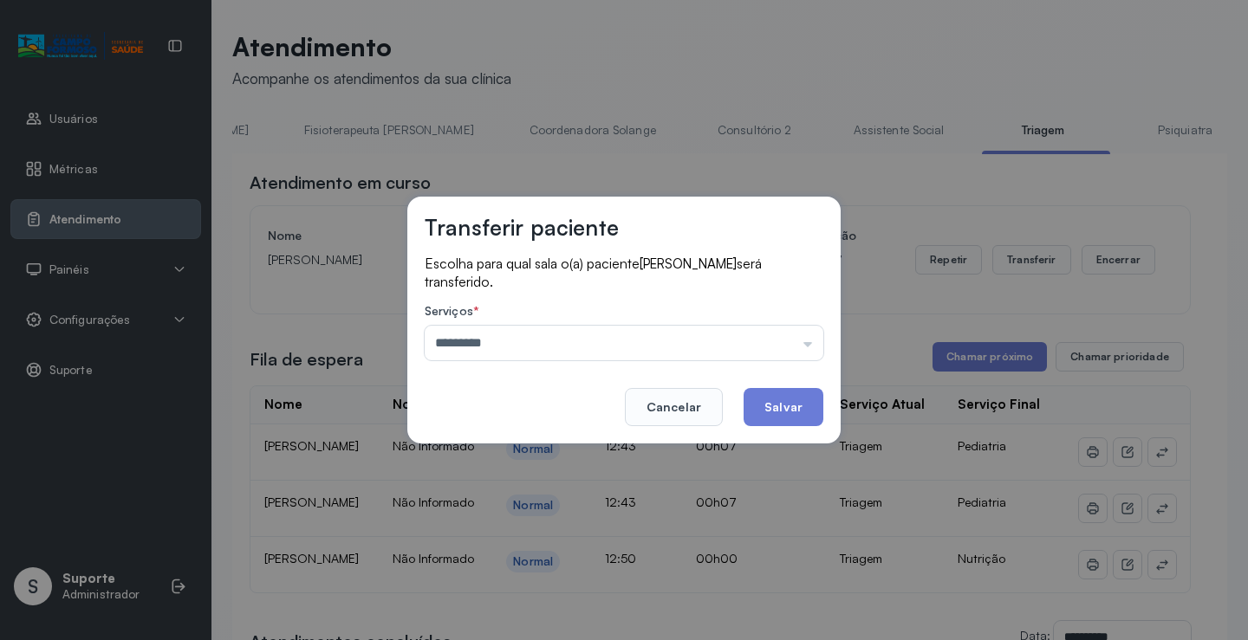
click at [518, 451] on div "Transferir paciente Escolha para qual sala o(a) paciente [PERSON_NAME] será tra…" at bounding box center [624, 320] width 1248 height 640
click at [788, 403] on button "Salvar" at bounding box center [783, 407] width 80 height 38
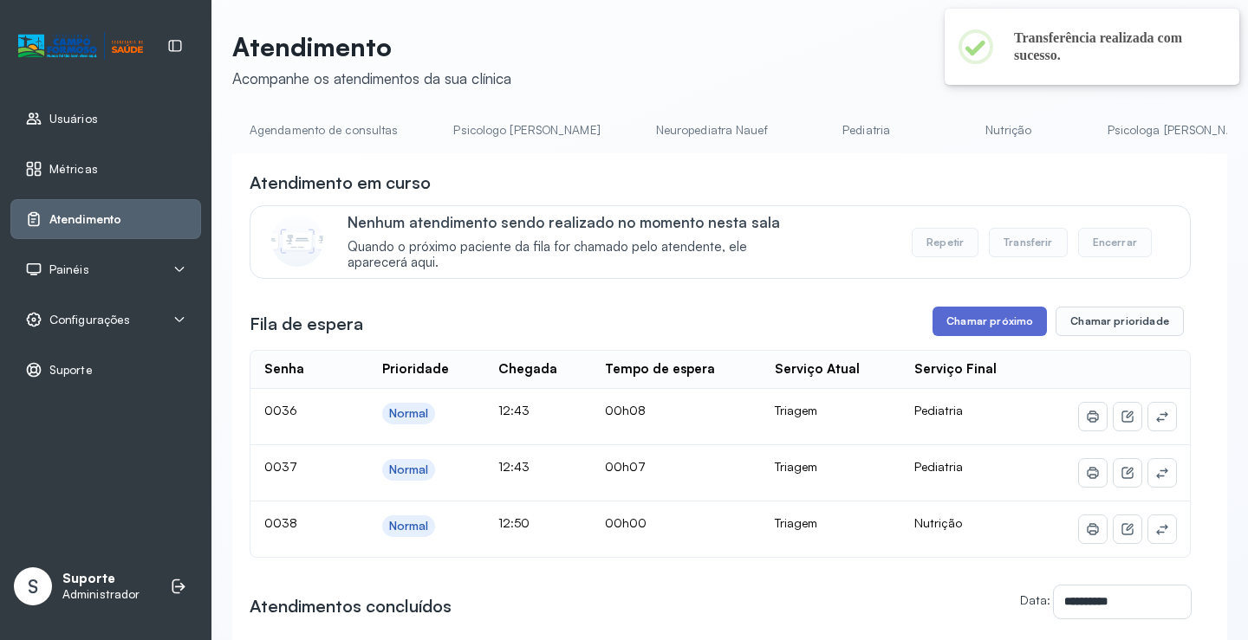
click at [985, 335] on button "Chamar próximo" at bounding box center [989, 321] width 114 height 29
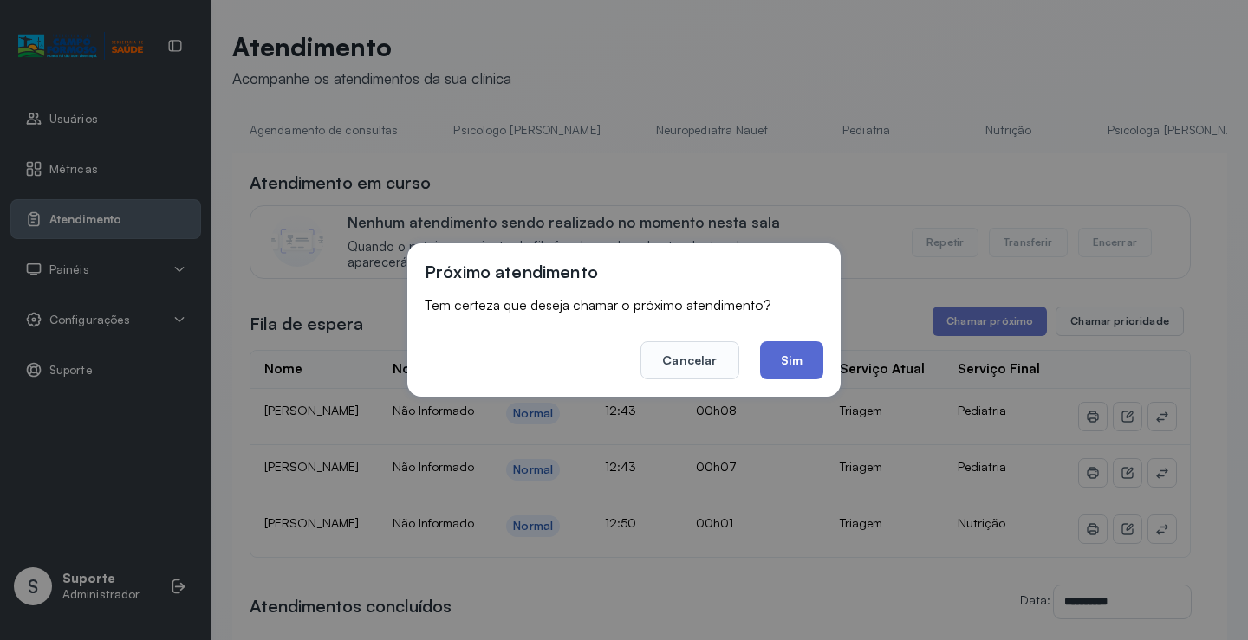
click at [788, 370] on button "Sim" at bounding box center [791, 360] width 63 height 38
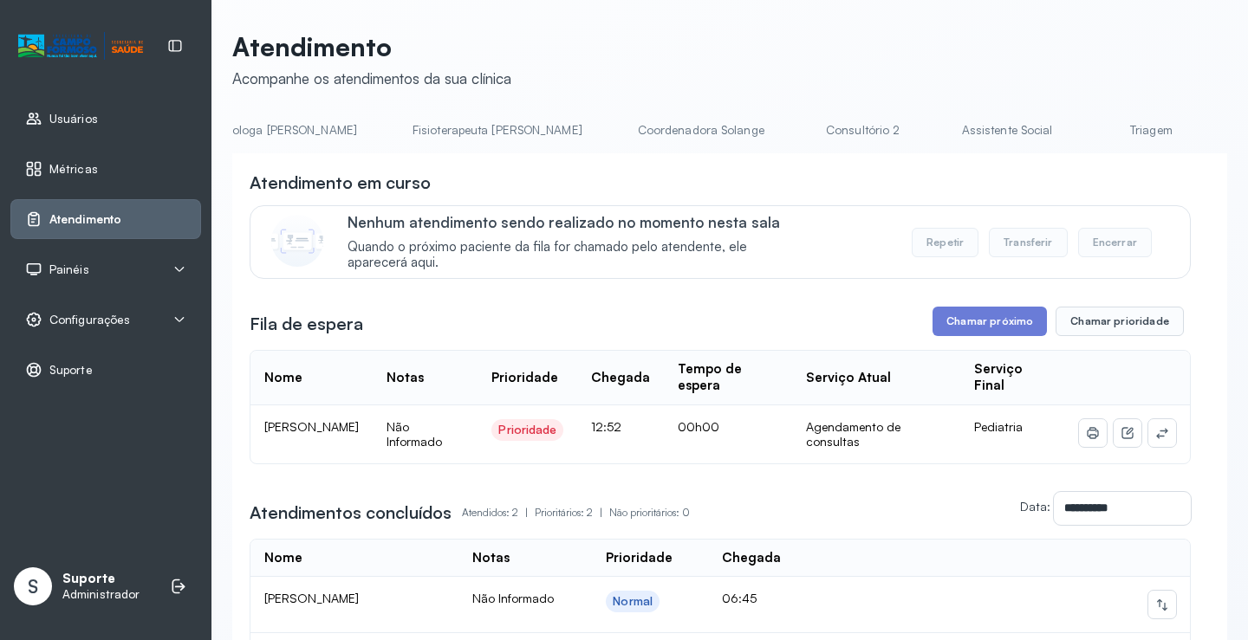
scroll to position [0, 1062]
click at [931, 133] on link "Triagem" at bounding box center [991, 130] width 121 height 29
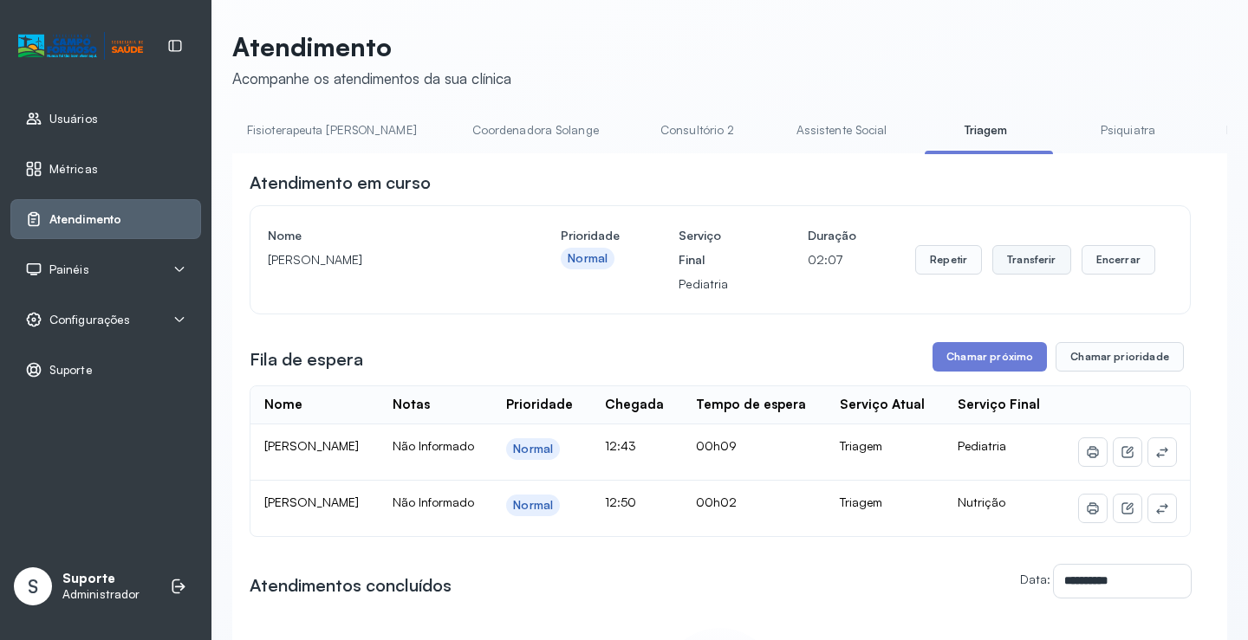
click at [1022, 269] on button "Transferir" at bounding box center [1031, 259] width 79 height 29
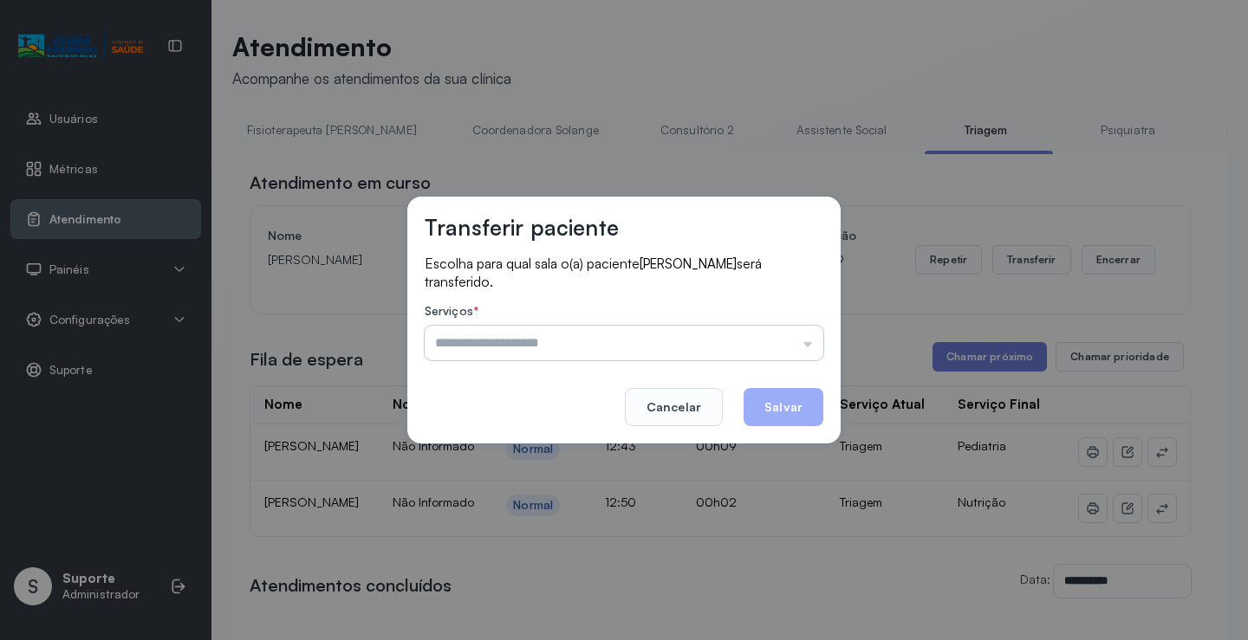
click at [803, 340] on input "text" at bounding box center [624, 343] width 399 height 35
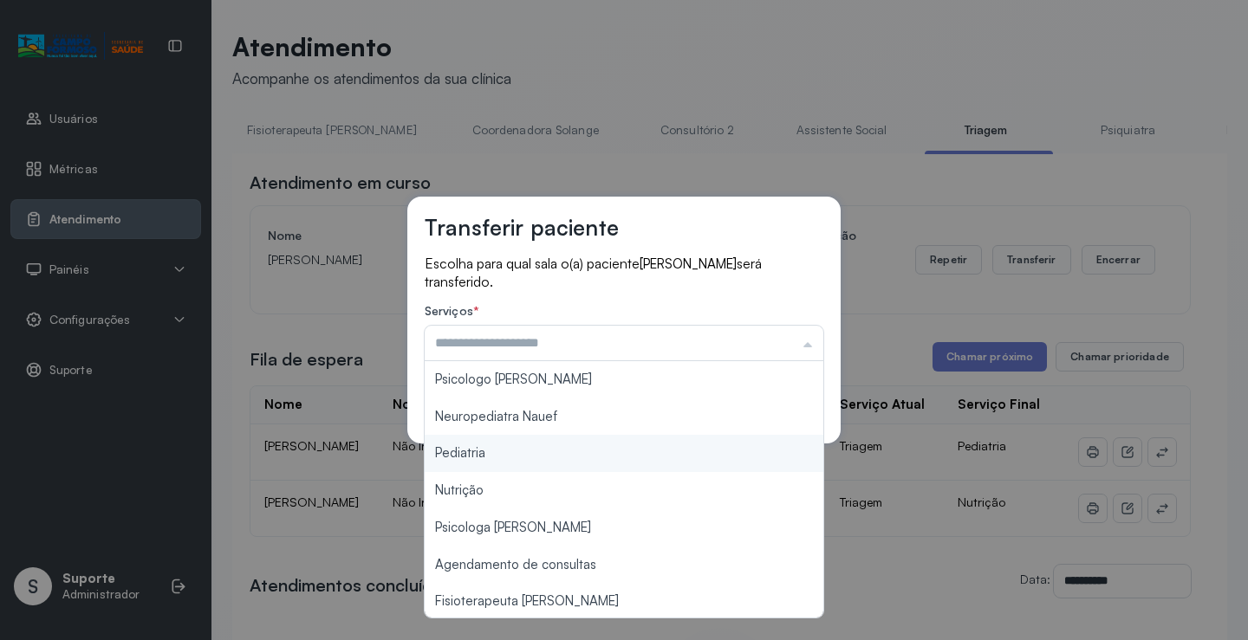
type input "*********"
click at [552, 451] on div "Transferir paciente Escolha para qual sala o(a) paciente [PERSON_NAME] será tra…" at bounding box center [624, 320] width 1248 height 640
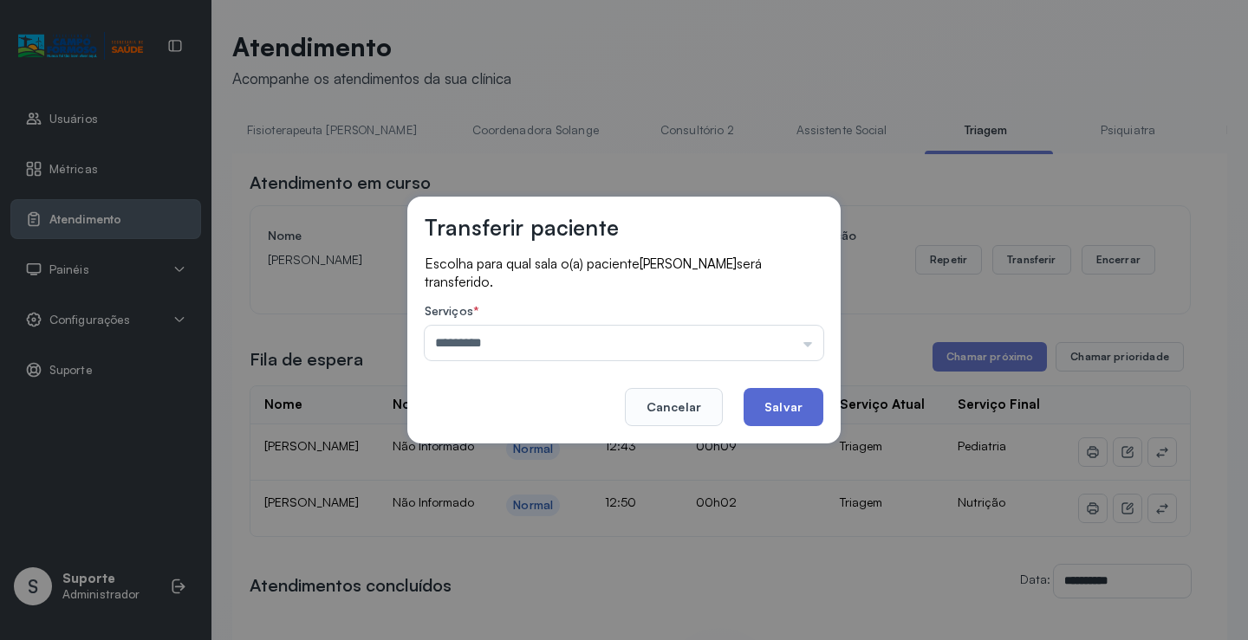
click at [761, 405] on button "Salvar" at bounding box center [783, 407] width 80 height 38
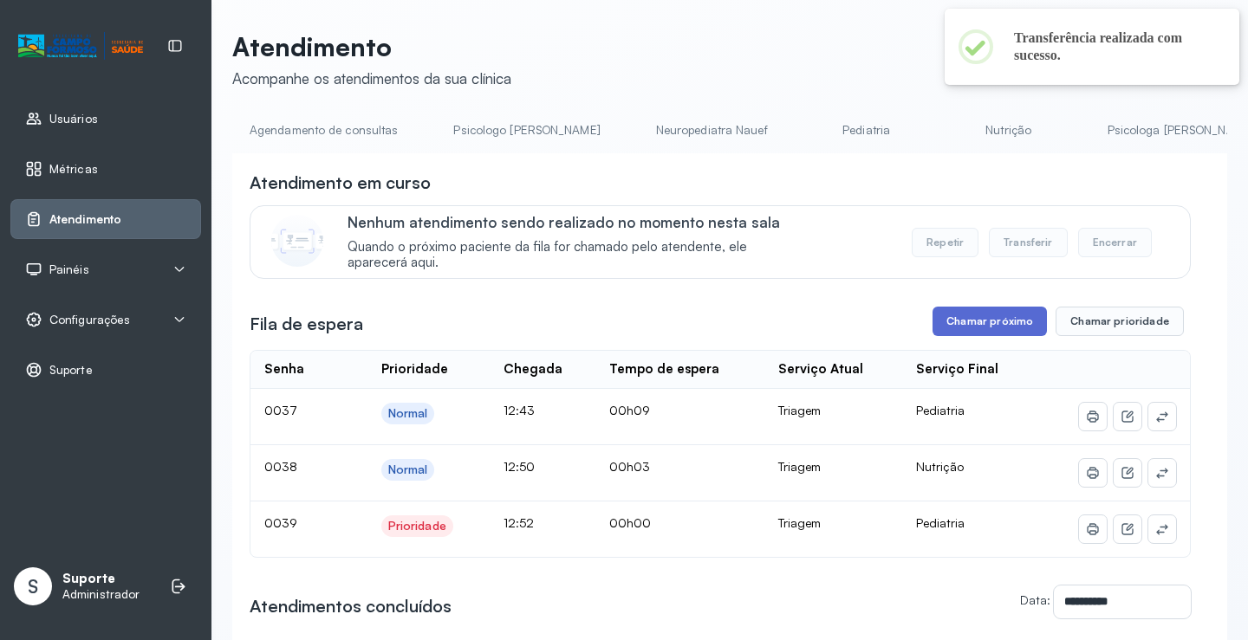
click at [973, 324] on button "Chamar próximo" at bounding box center [989, 321] width 114 height 29
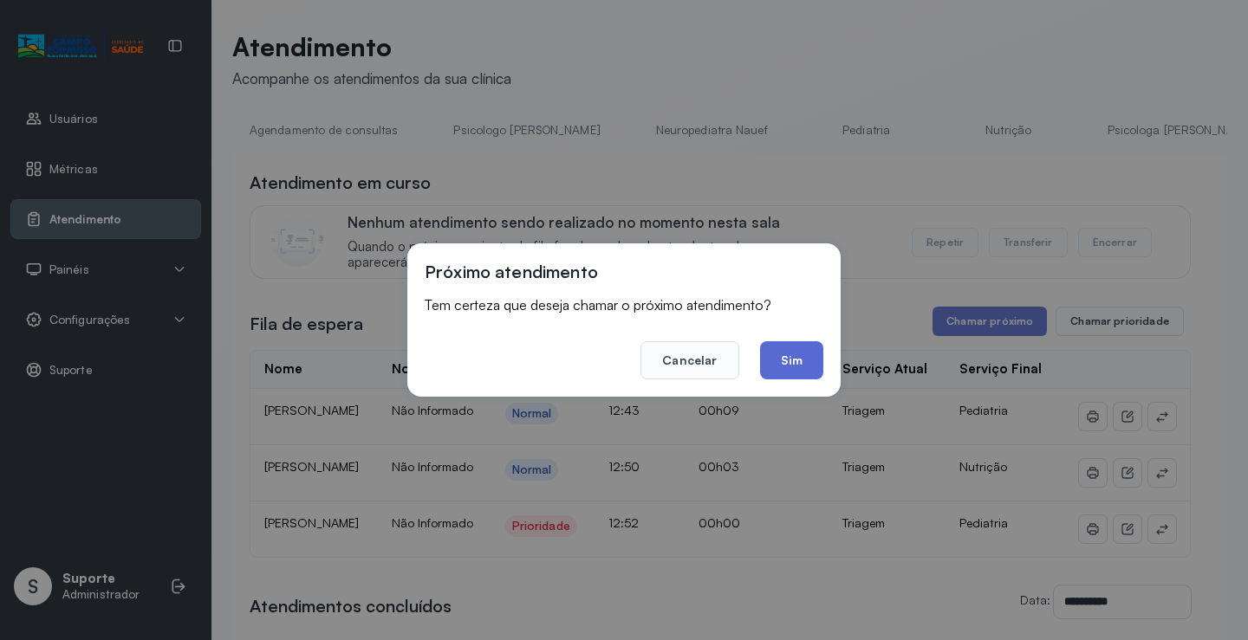
click at [794, 358] on button "Sim" at bounding box center [791, 360] width 63 height 38
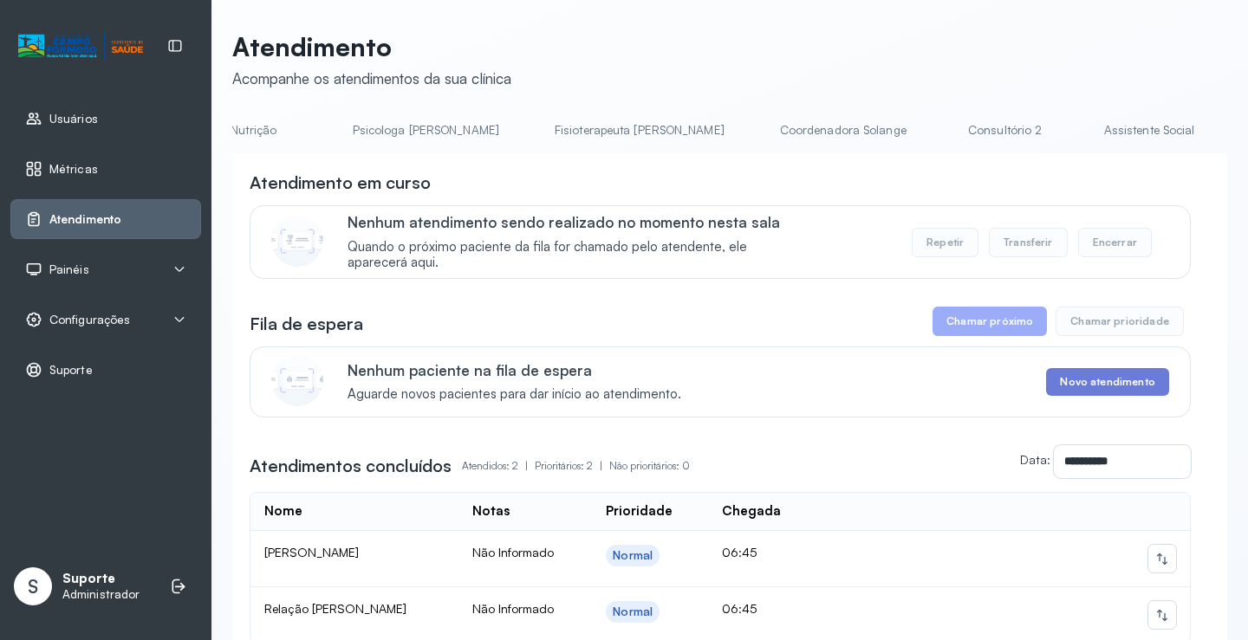
scroll to position [0, 945]
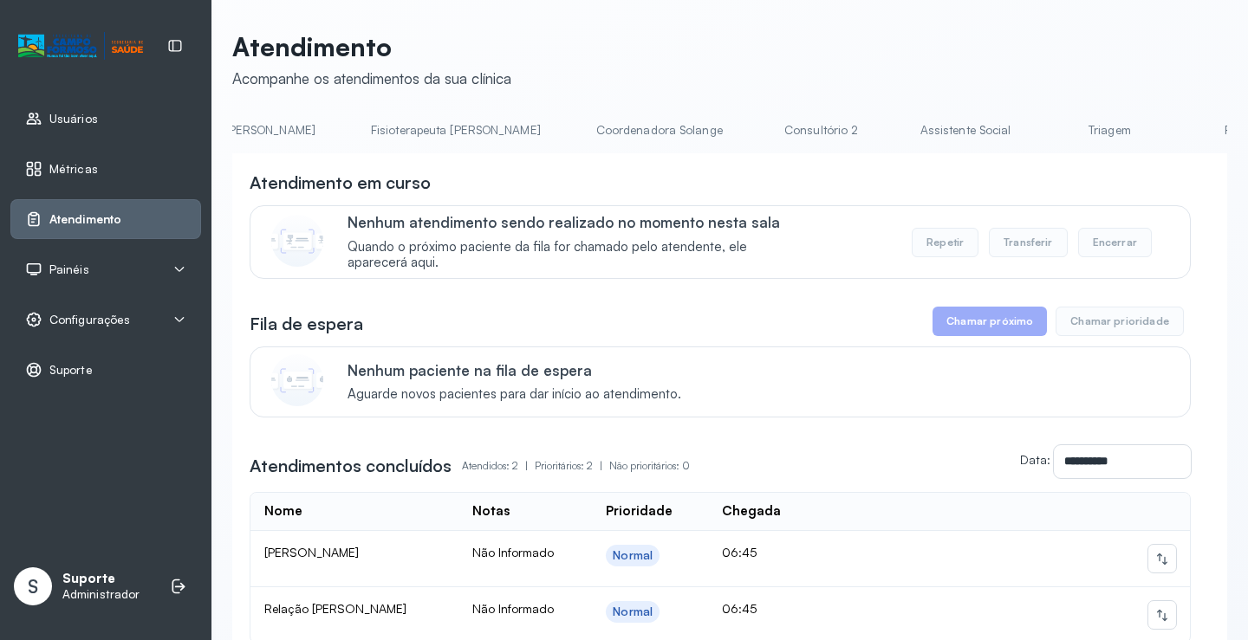
click at [1048, 138] on link "Triagem" at bounding box center [1108, 130] width 121 height 29
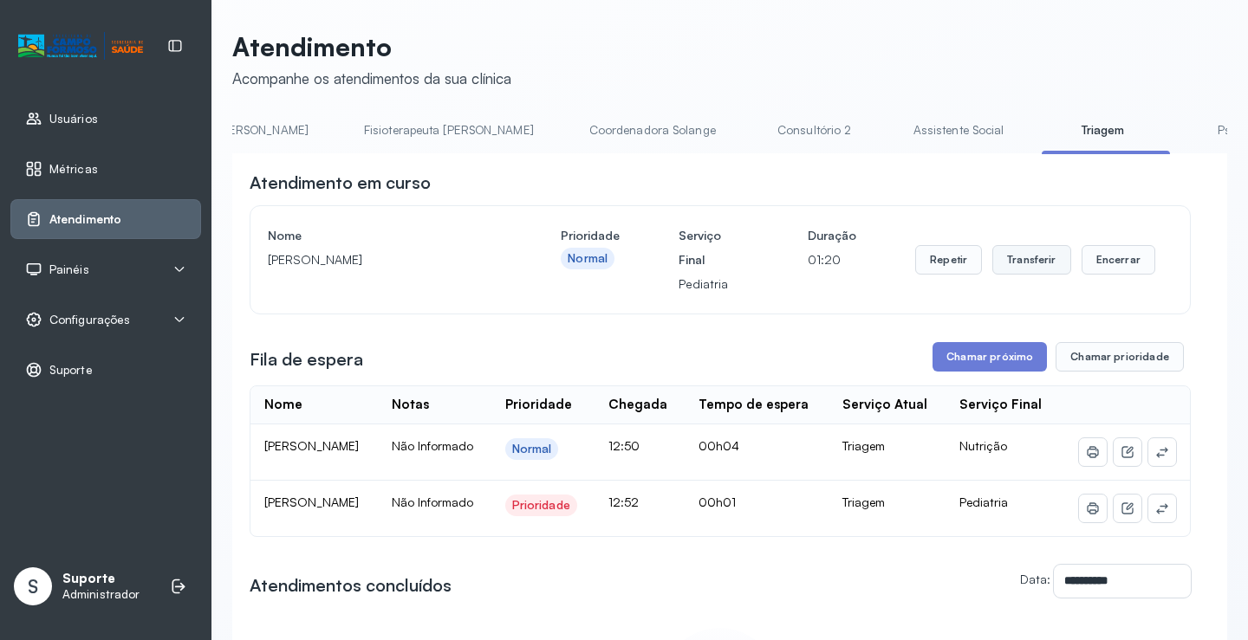
click at [1013, 263] on button "Transferir" at bounding box center [1031, 259] width 79 height 29
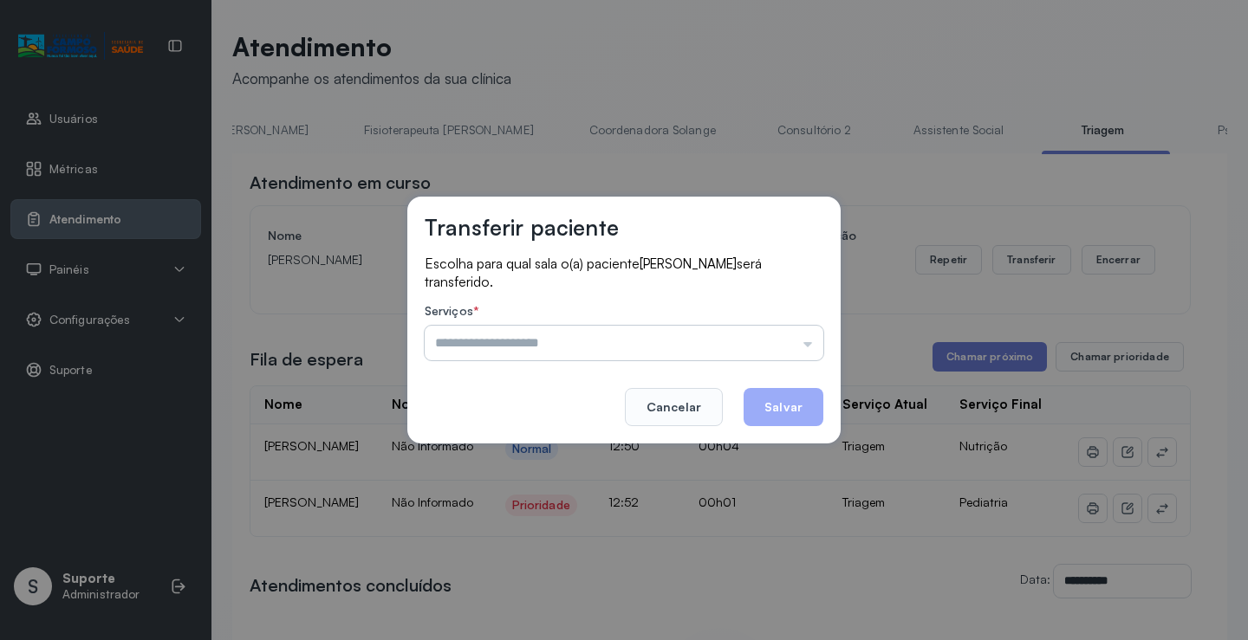
click at [808, 343] on input "text" at bounding box center [624, 343] width 399 height 35
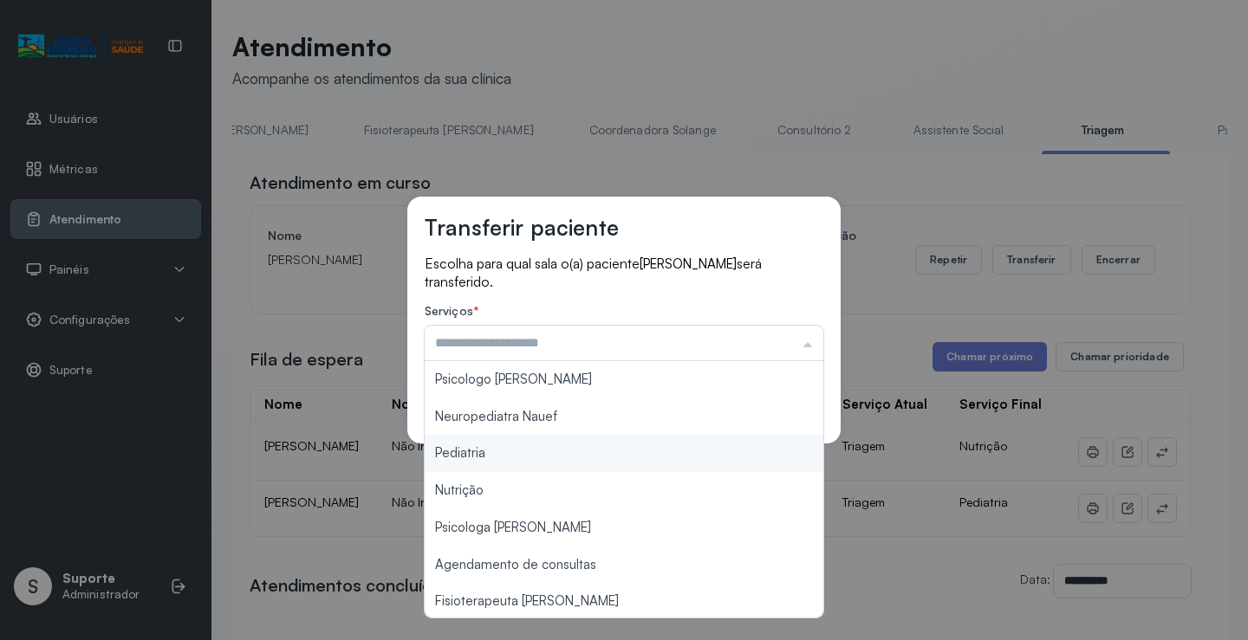
type input "*********"
click at [504, 456] on div "Transferir paciente Escolha para qual sala o(a) paciente [PERSON_NAME] será tra…" at bounding box center [624, 320] width 1248 height 640
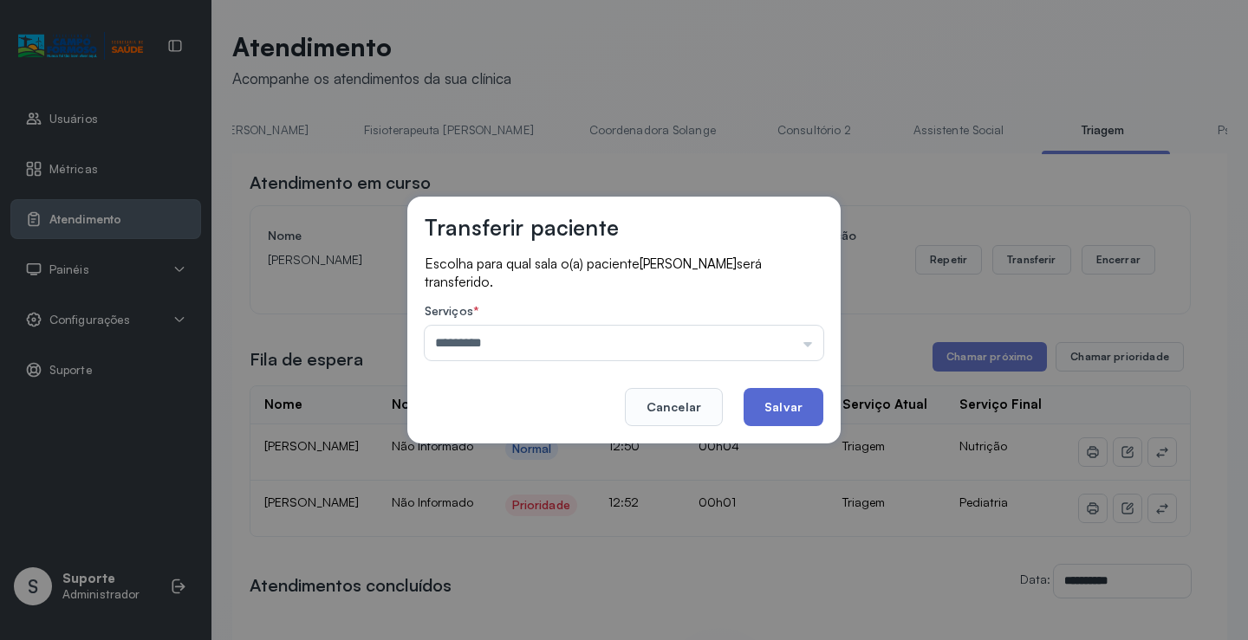
click at [788, 409] on button "Salvar" at bounding box center [783, 407] width 80 height 38
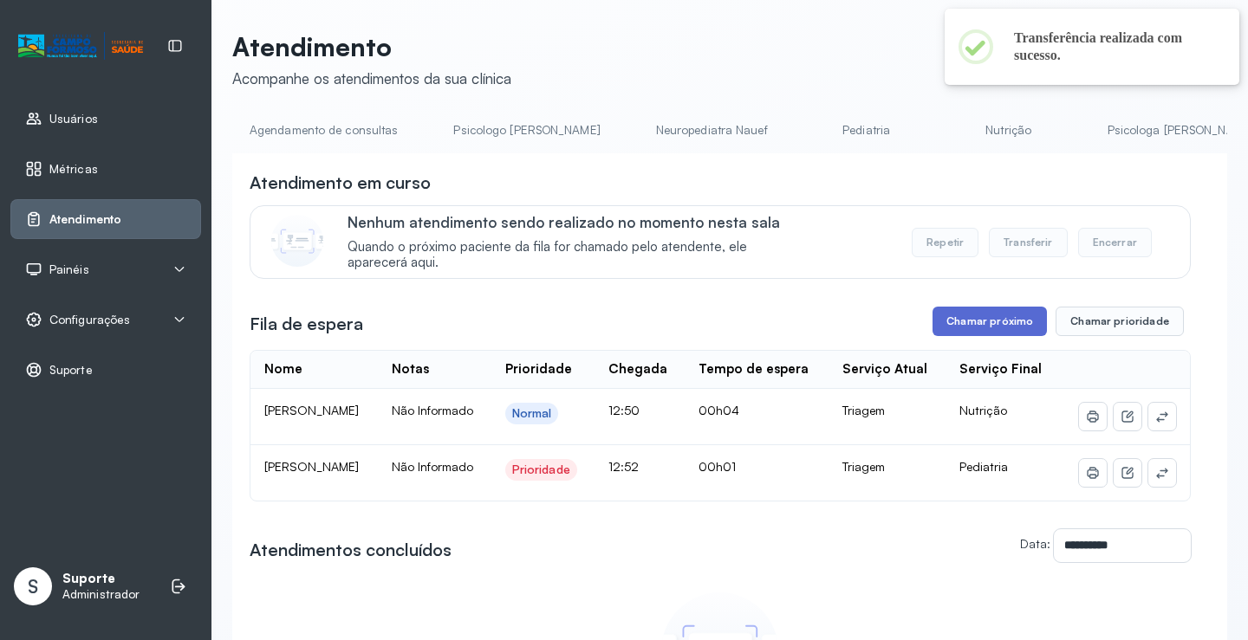
click at [994, 330] on button "Chamar próximo" at bounding box center [989, 321] width 114 height 29
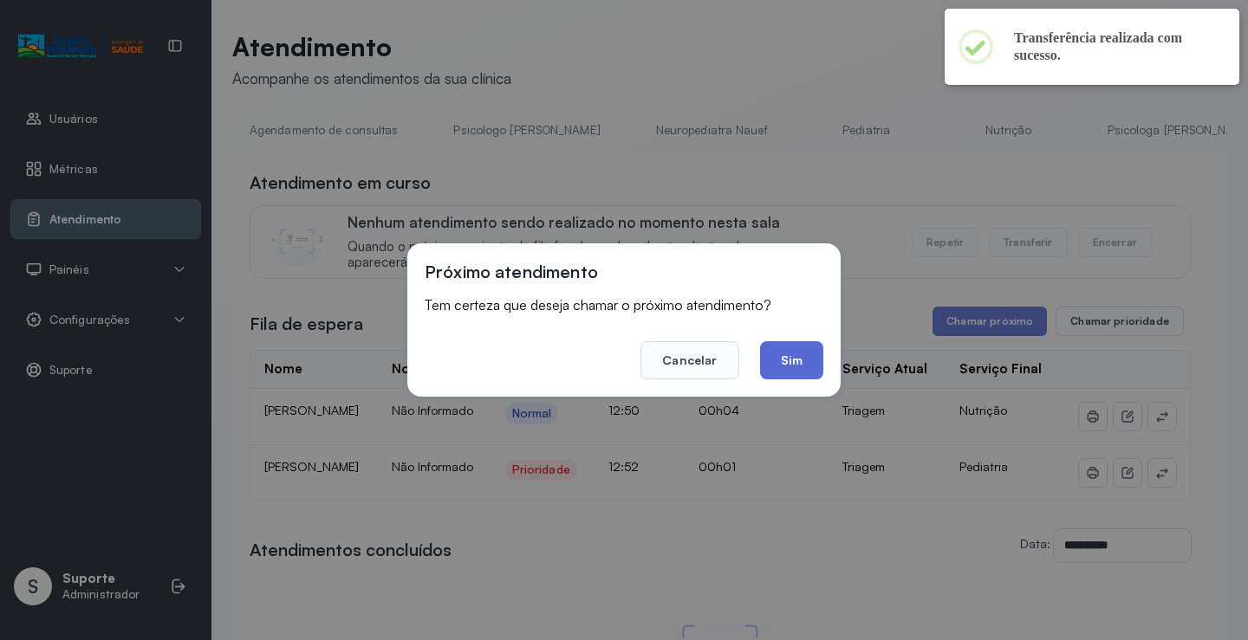
click at [797, 370] on button "Sim" at bounding box center [791, 360] width 63 height 38
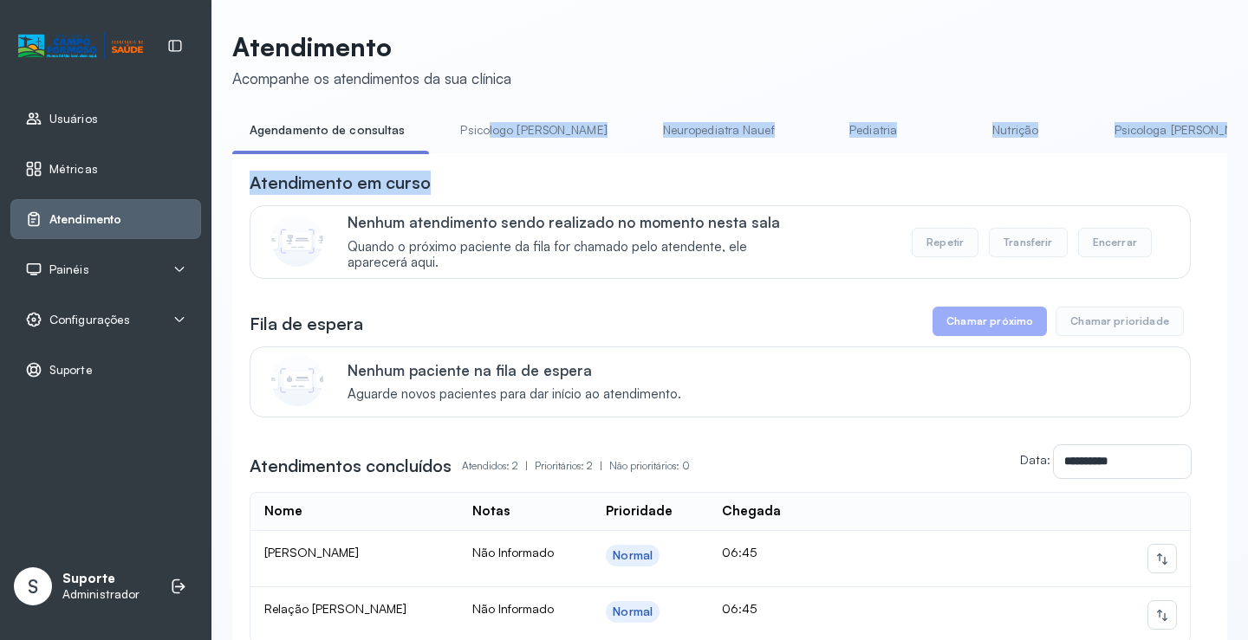
drag, startPoint x: 483, startPoint y: 153, endPoint x: 594, endPoint y: 166, distance: 112.5
click at [594, 166] on div "**********" at bounding box center [729, 435] width 995 height 639
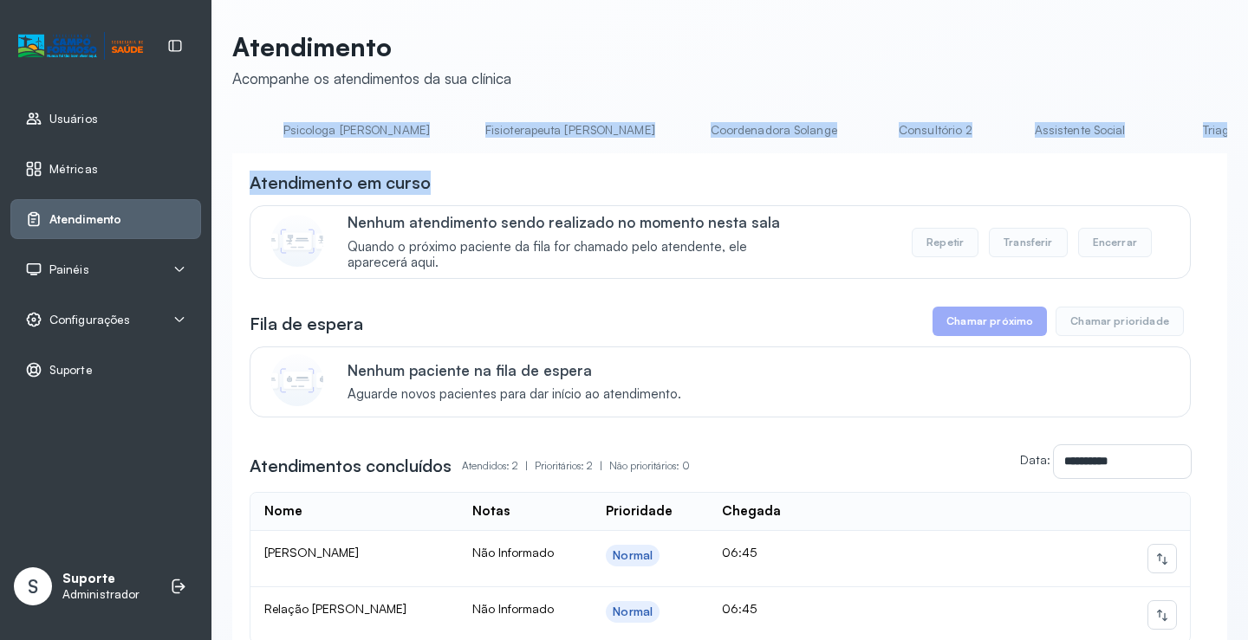
scroll to position [0, 841]
click at [1152, 126] on link "Triagem" at bounding box center [1212, 130] width 121 height 29
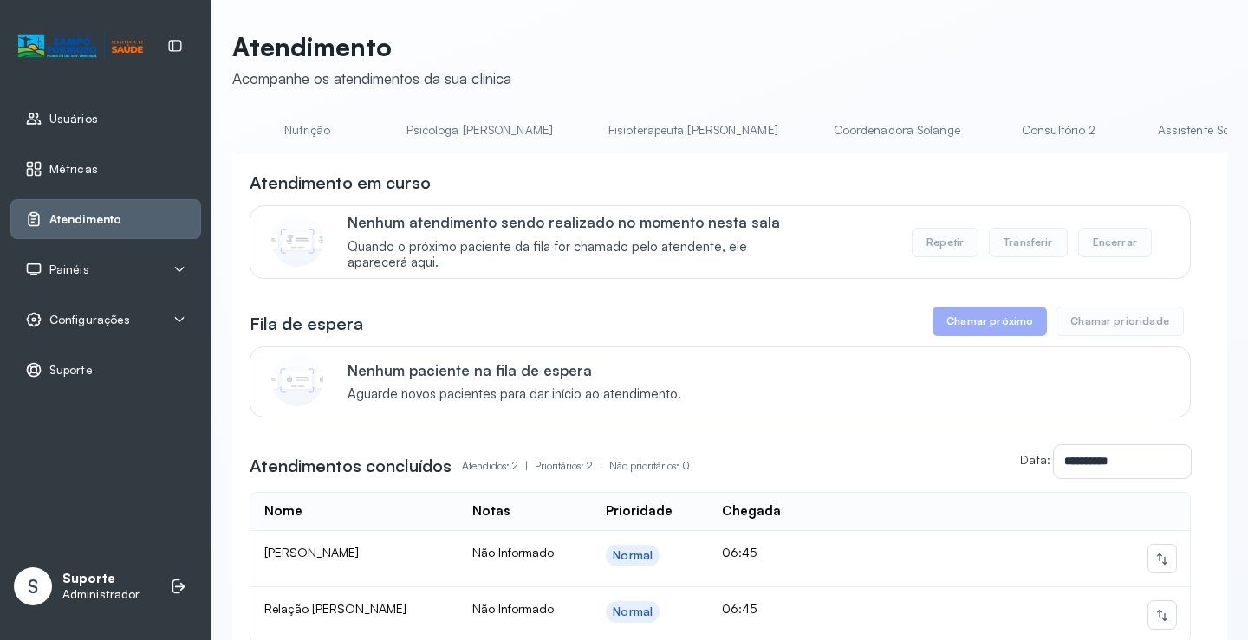
scroll to position [0, 798]
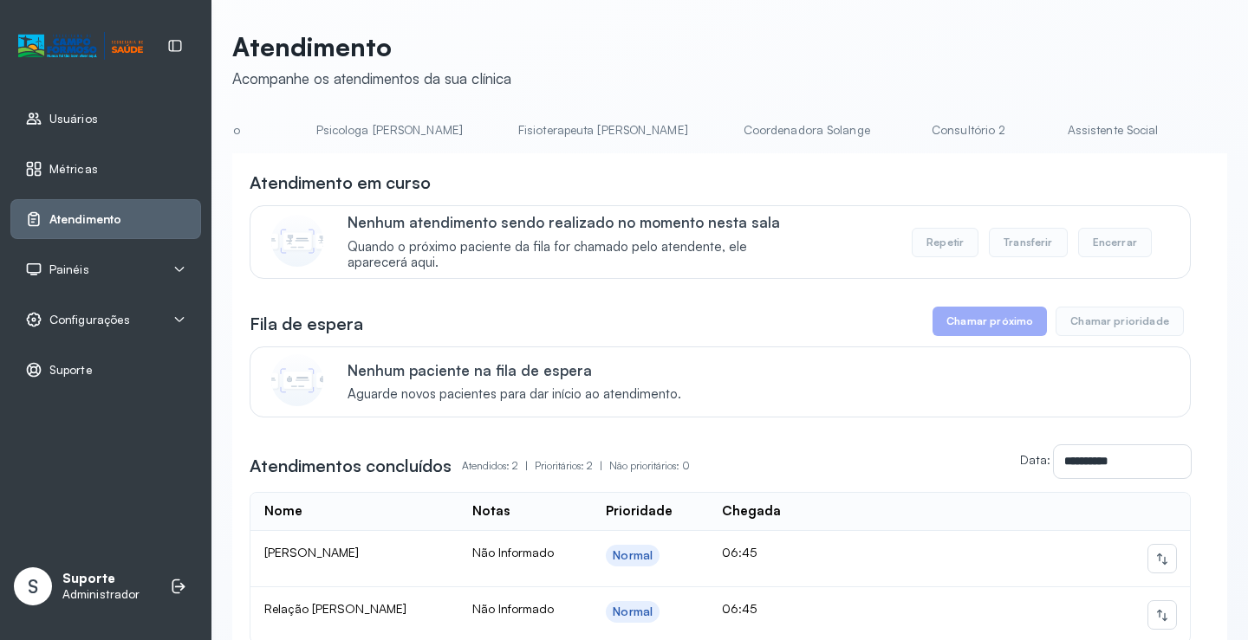
drag, startPoint x: 1062, startPoint y: 137, endPoint x: 1053, endPoint y: 139, distance: 9.7
click at [1196, 137] on link "Triagem" at bounding box center [1256, 130] width 121 height 29
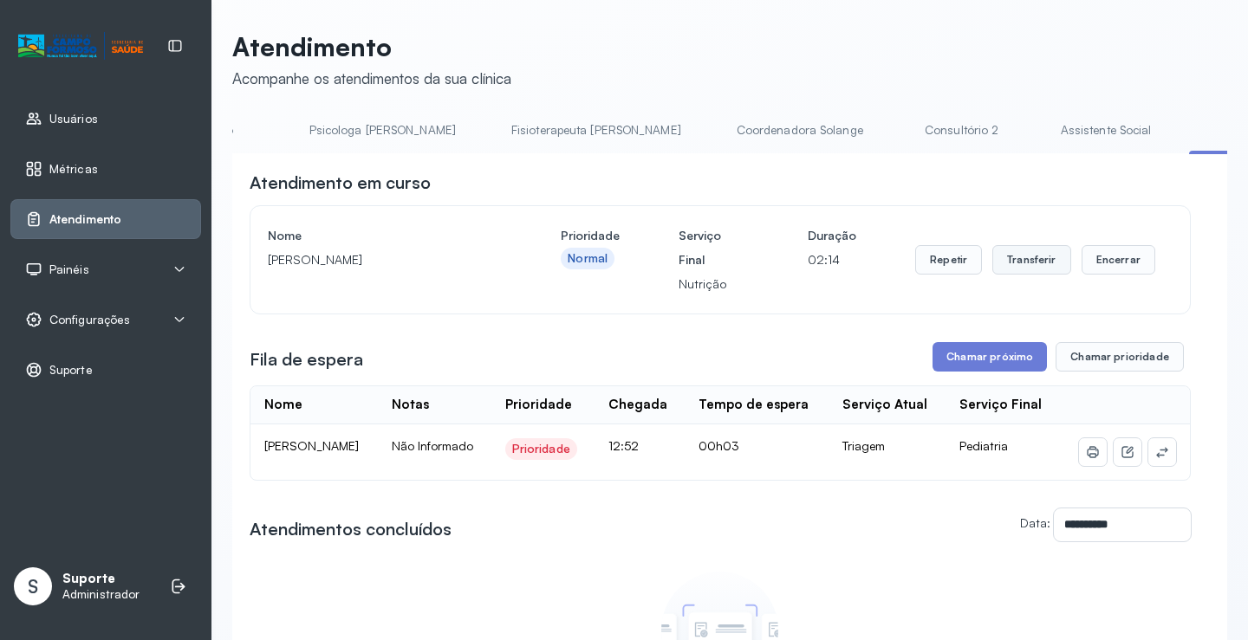
click at [1021, 264] on button "Transferir" at bounding box center [1031, 259] width 79 height 29
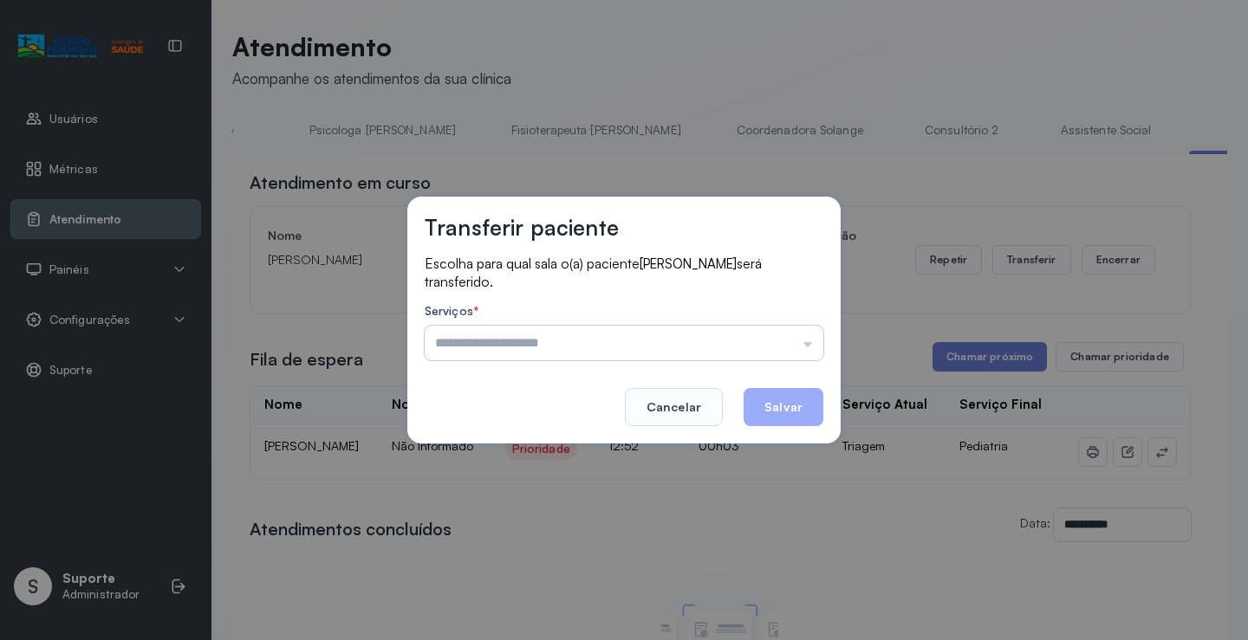
click at [809, 344] on input "text" at bounding box center [624, 343] width 399 height 35
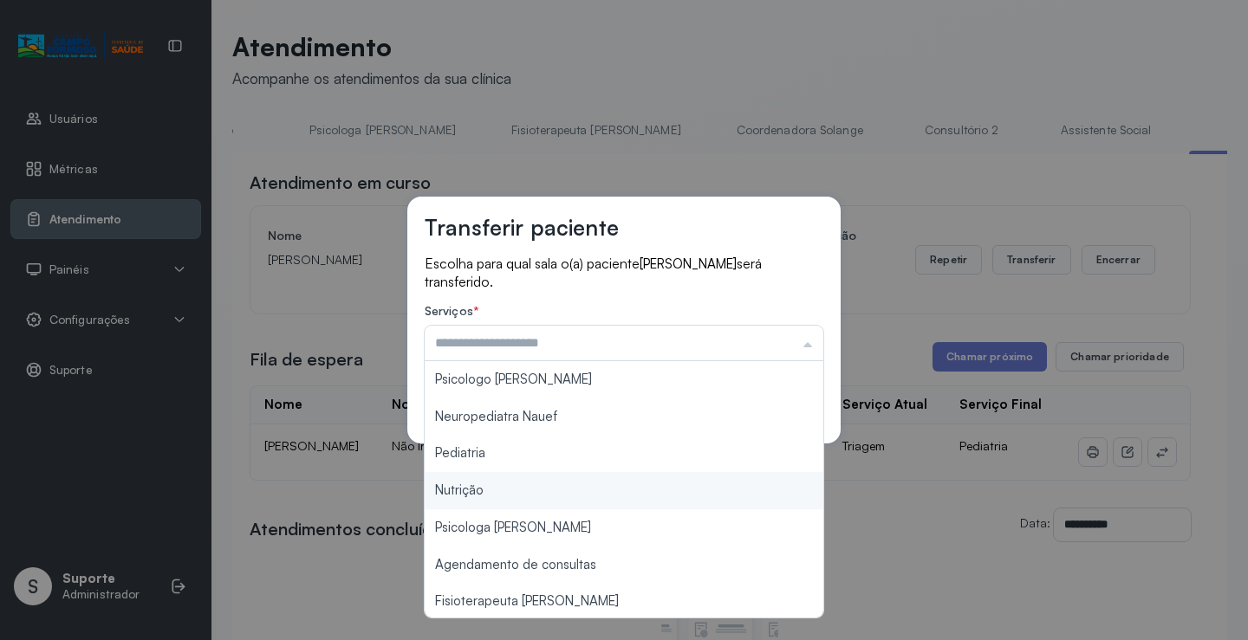
type input "********"
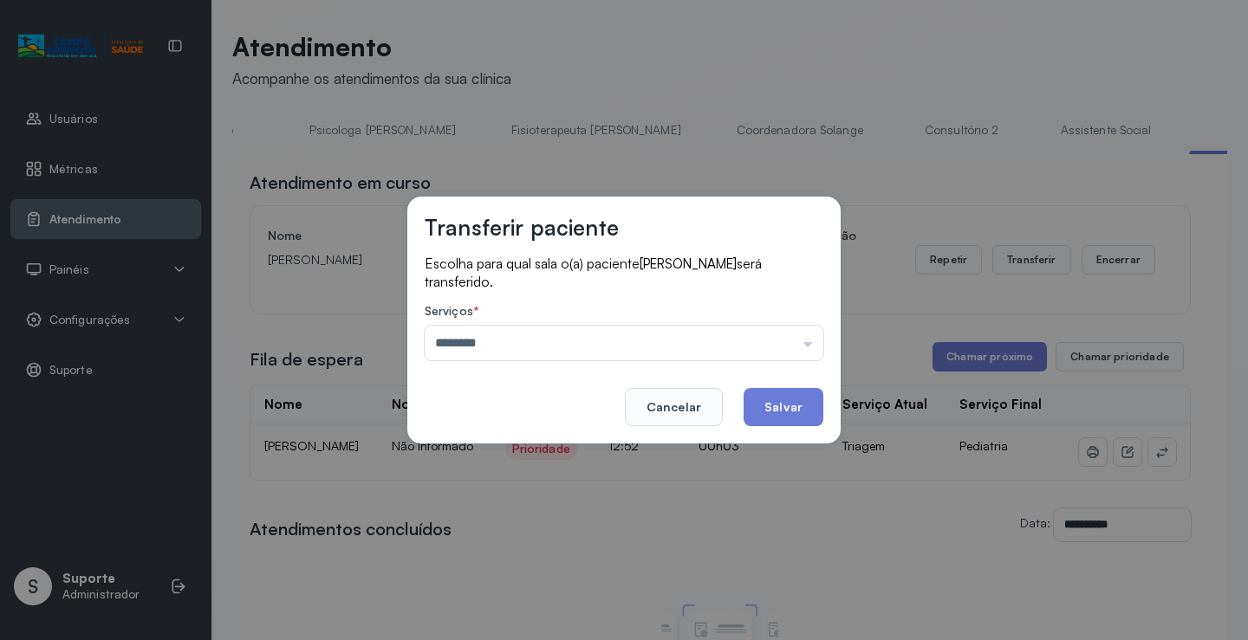
click at [489, 490] on div "Transferir paciente Escolha para qual sala o(a) paciente Levi Matheus Gama Sant…" at bounding box center [624, 320] width 1248 height 640
click at [777, 399] on button "Salvar" at bounding box center [783, 407] width 80 height 38
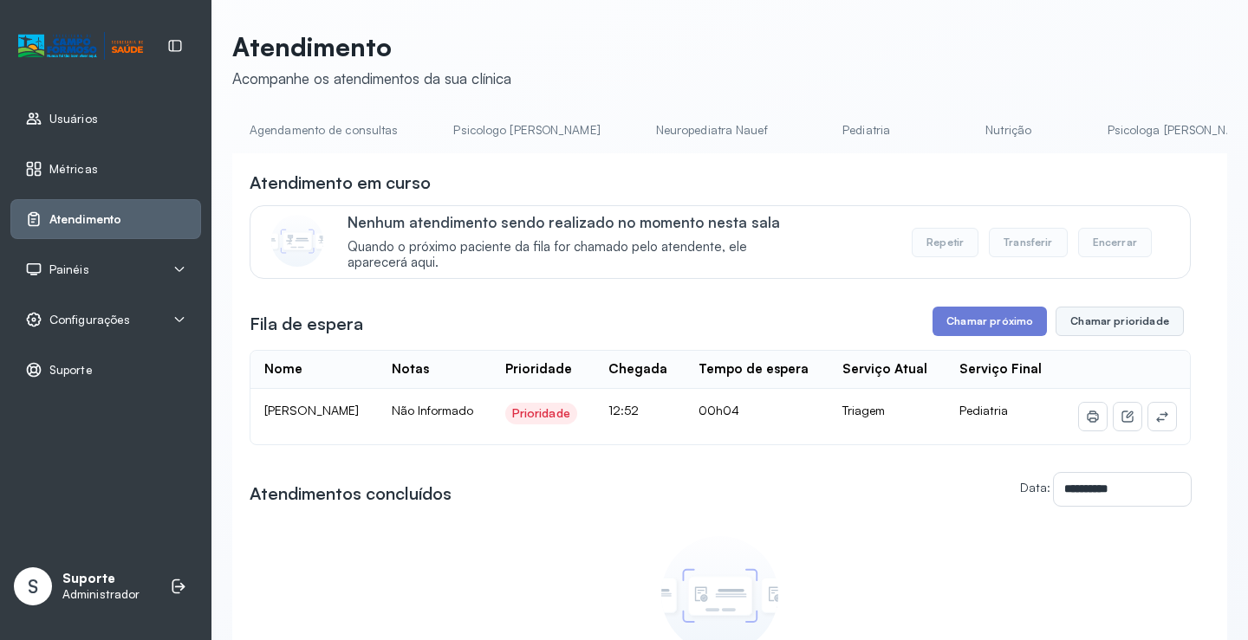
click at [1122, 327] on button "Chamar prioridade" at bounding box center [1119, 321] width 128 height 29
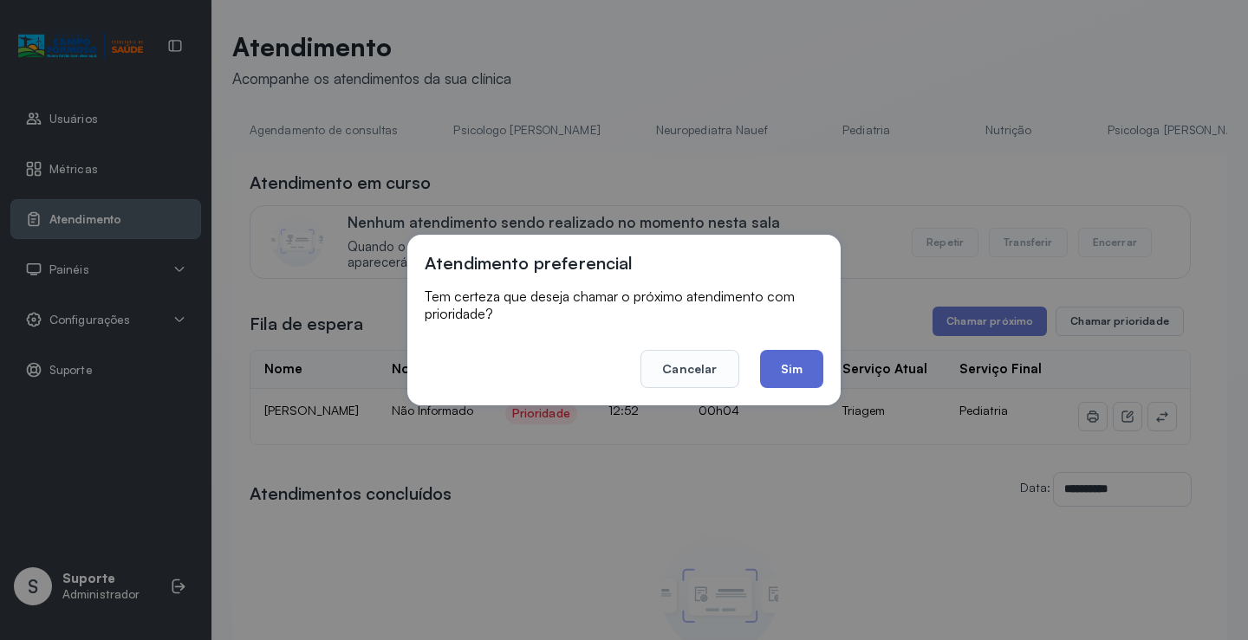
click at [789, 363] on button "Sim" at bounding box center [791, 369] width 63 height 38
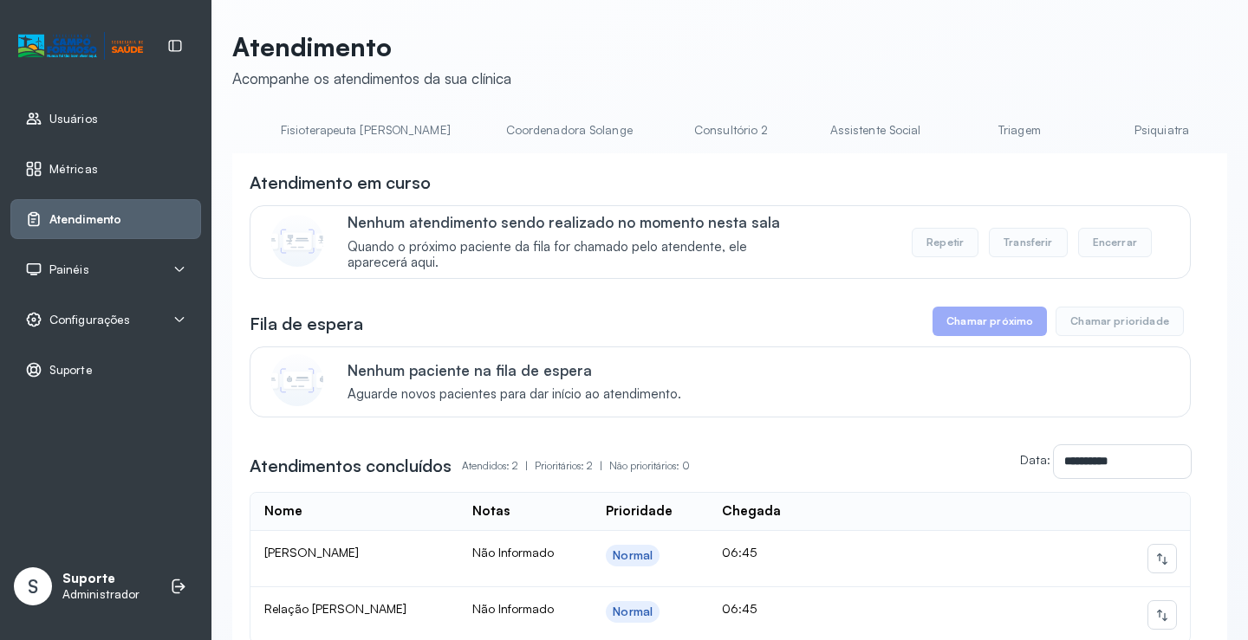
scroll to position [0, 1037]
click at [956, 132] on link "Triagem" at bounding box center [1016, 130] width 121 height 29
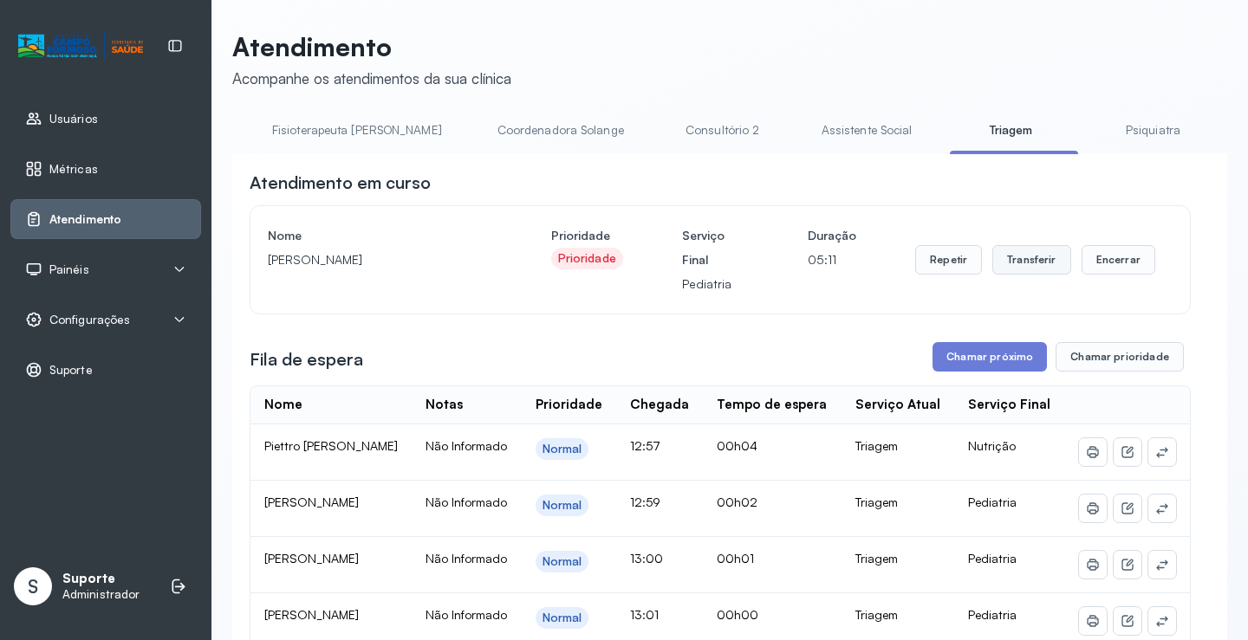
click at [1029, 269] on button "Transferir" at bounding box center [1031, 259] width 79 height 29
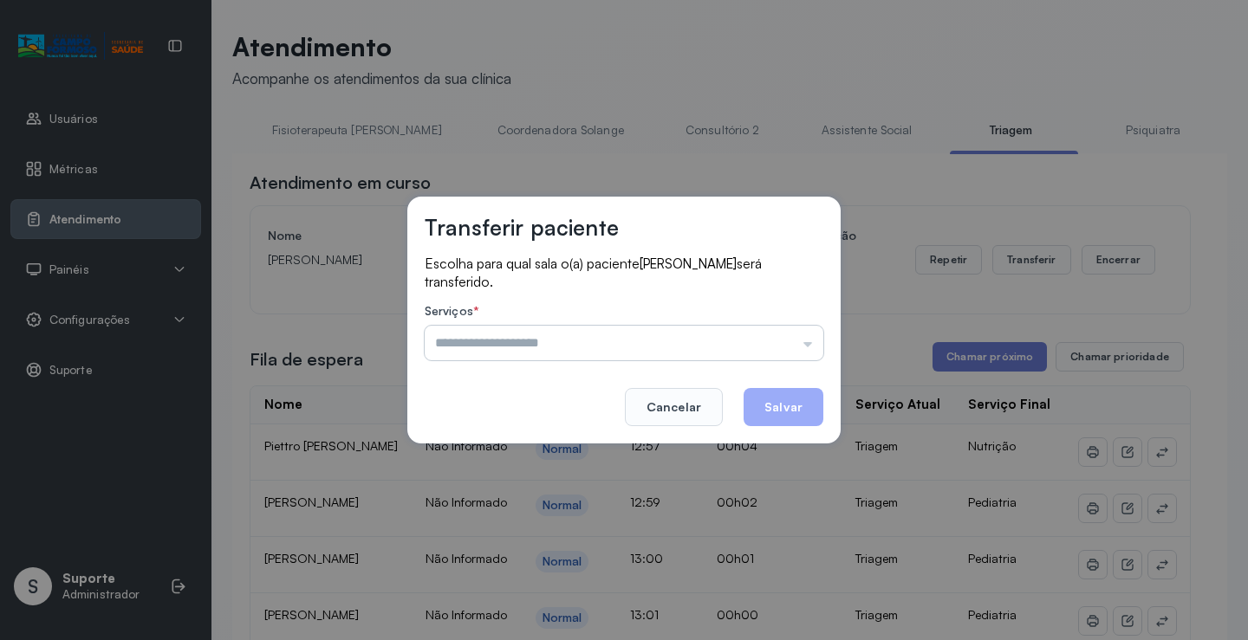
click at [801, 338] on input "text" at bounding box center [624, 343] width 399 height 35
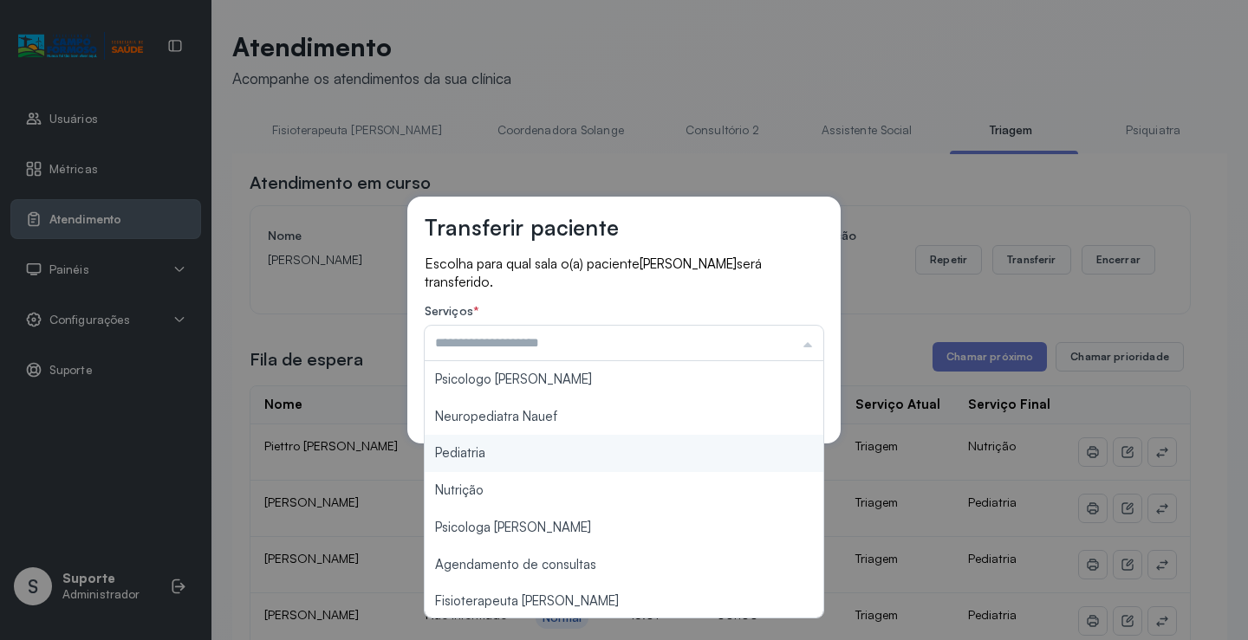
type input "*********"
click at [474, 458] on div "Transferir paciente Escolha para qual sala o(a) paciente [PERSON_NAME] será tra…" at bounding box center [624, 320] width 1248 height 640
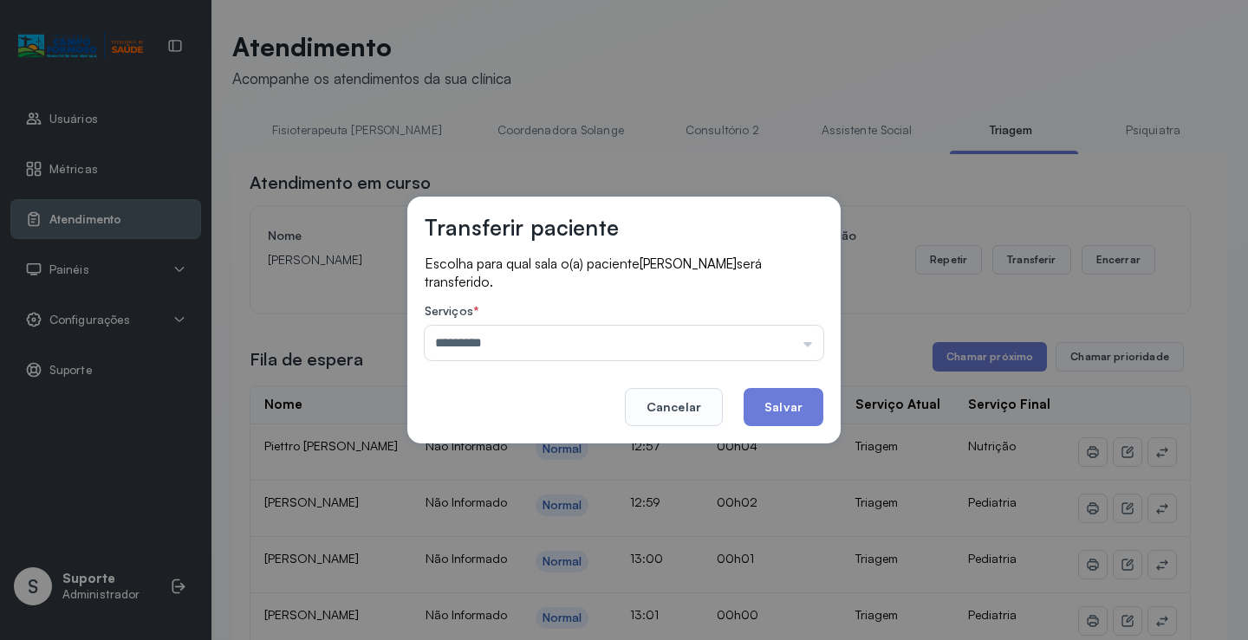
click at [810, 405] on button "Salvar" at bounding box center [783, 407] width 80 height 38
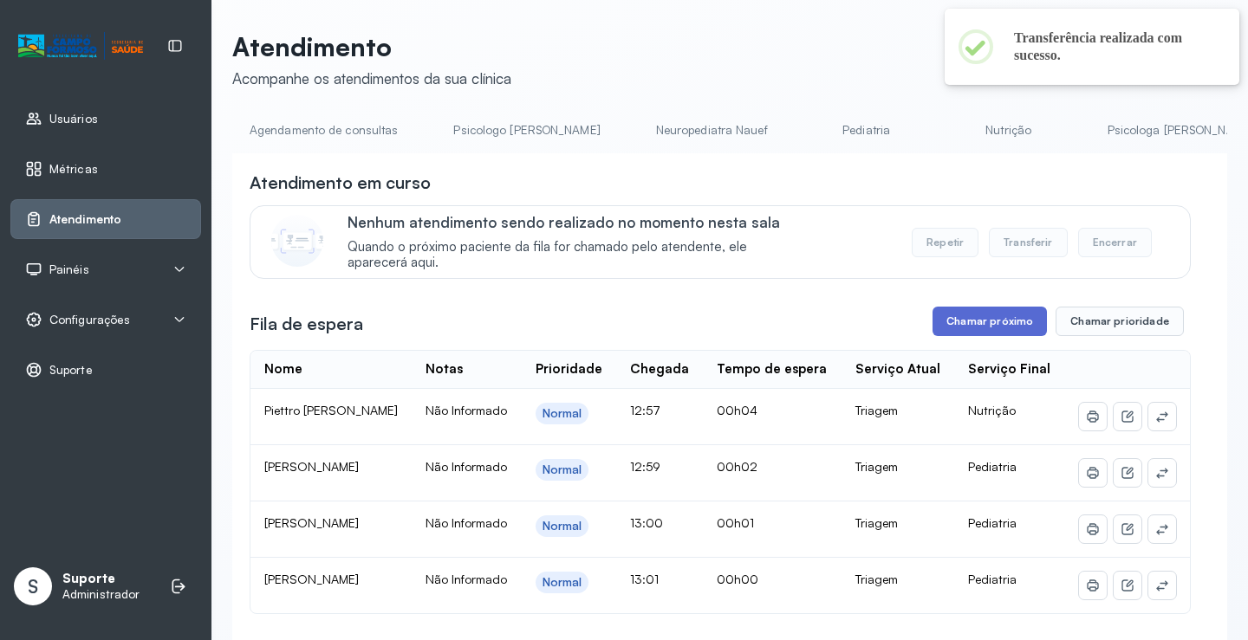
click at [992, 322] on button "Chamar próximo" at bounding box center [989, 321] width 114 height 29
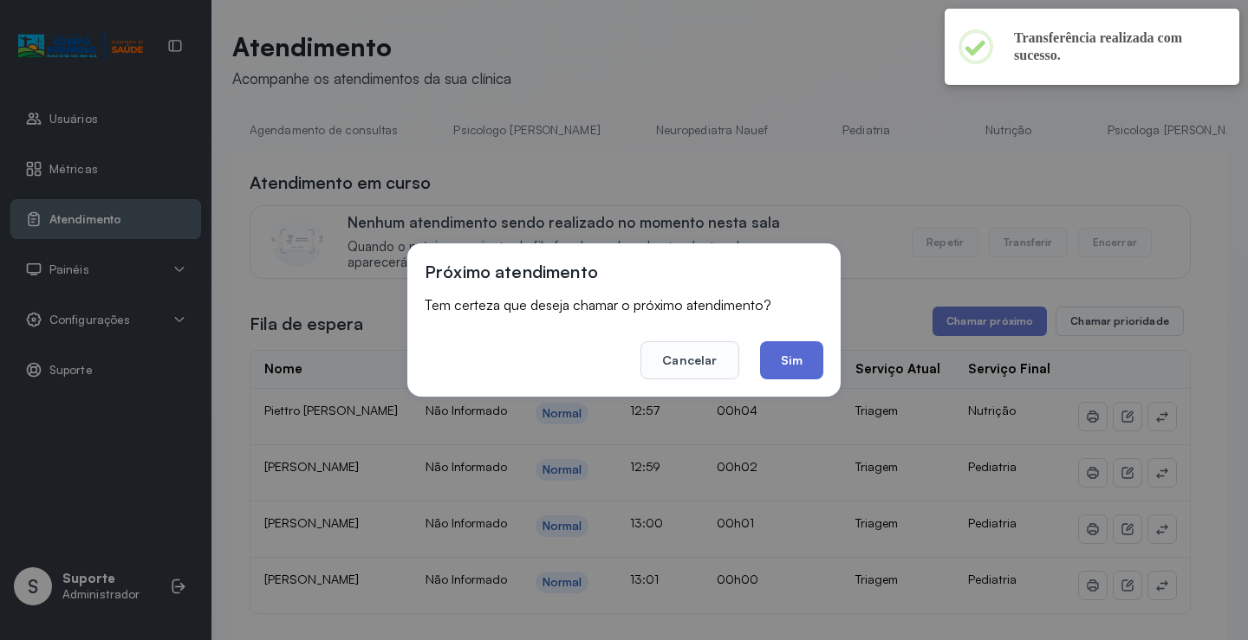
click at [781, 360] on button "Sim" at bounding box center [791, 360] width 63 height 38
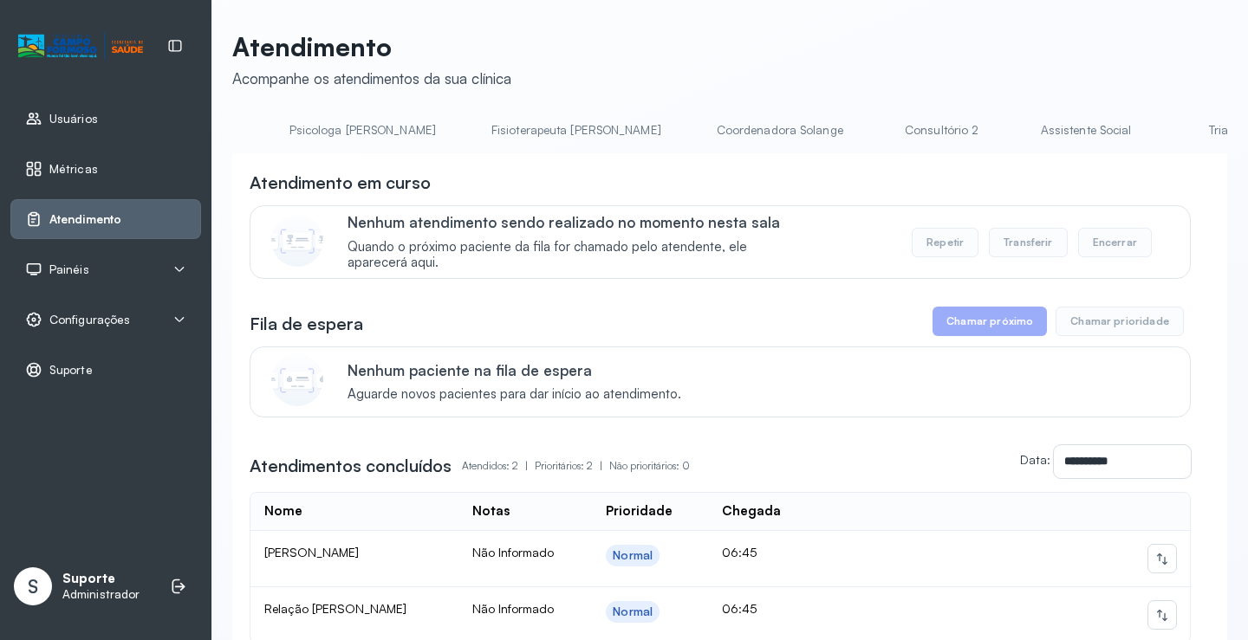
scroll to position [0, 899]
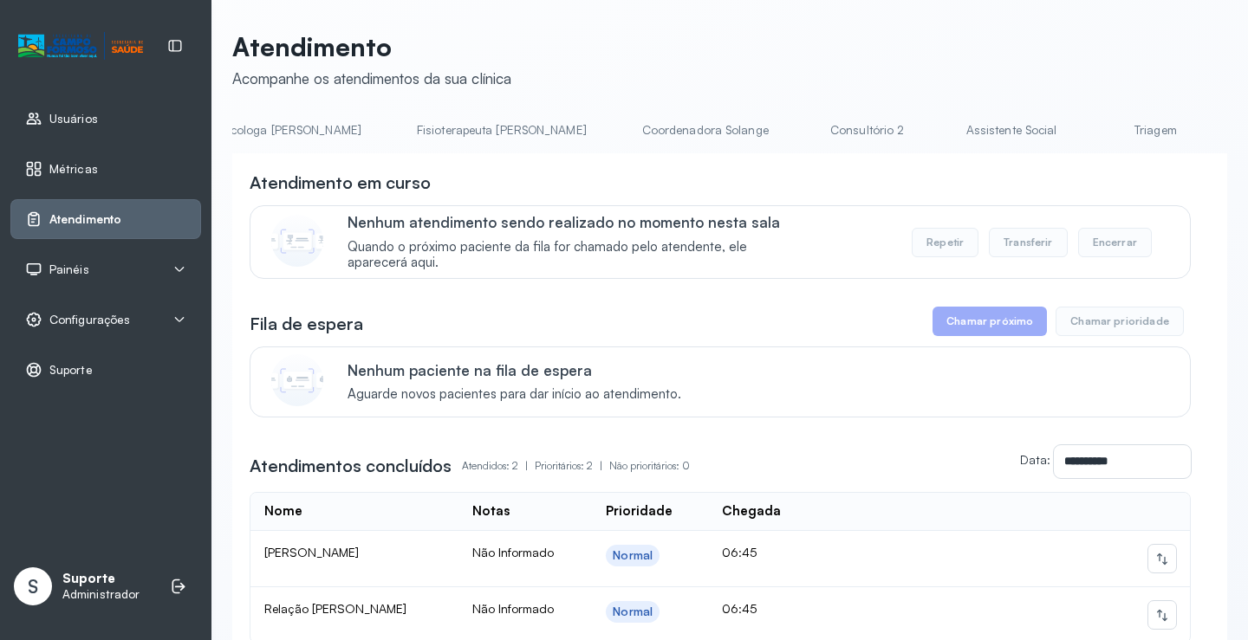
click at [1094, 134] on link "Triagem" at bounding box center [1154, 130] width 121 height 29
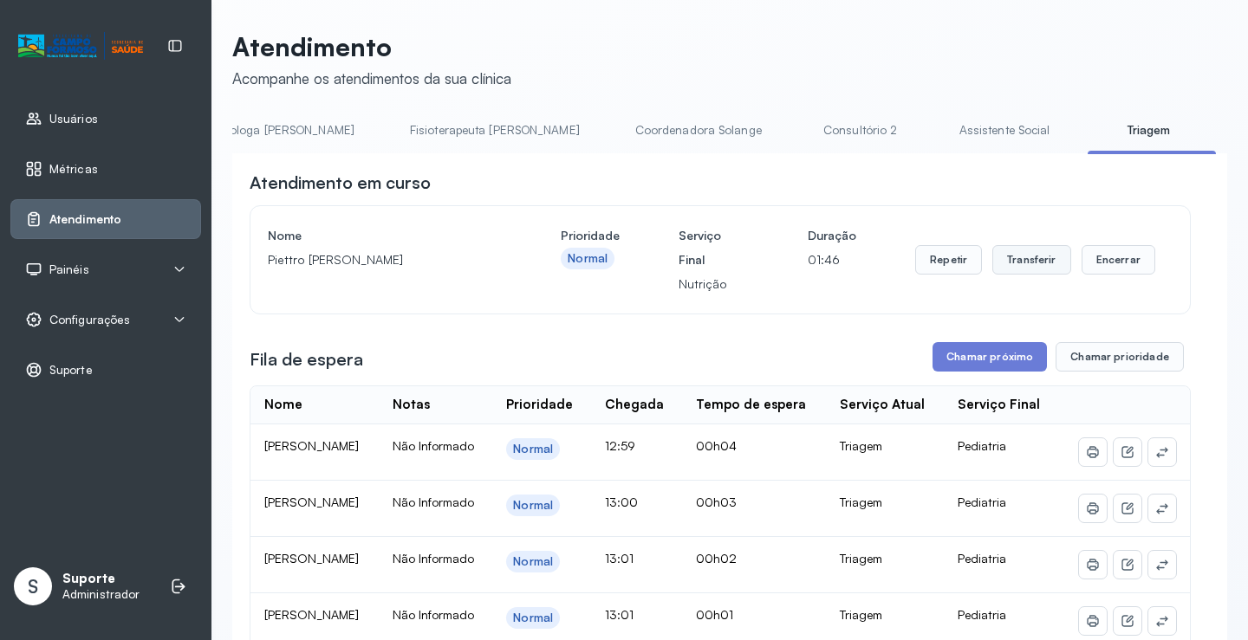
click at [1031, 268] on button "Transferir" at bounding box center [1031, 259] width 79 height 29
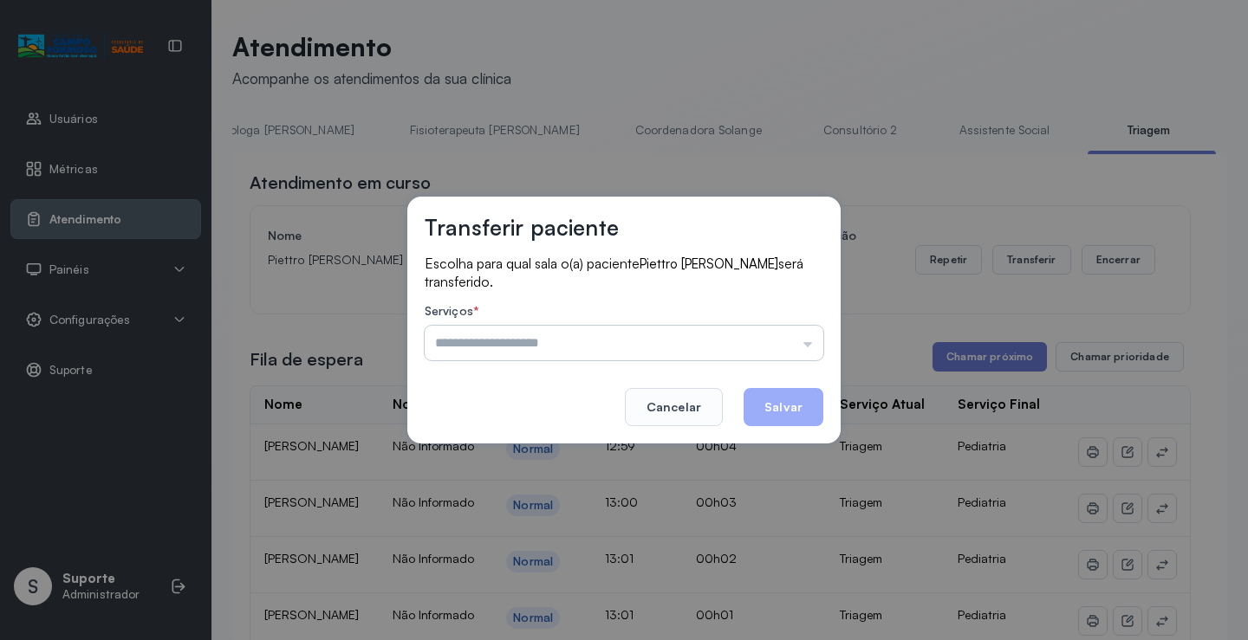
click at [810, 344] on input "text" at bounding box center [624, 343] width 399 height 35
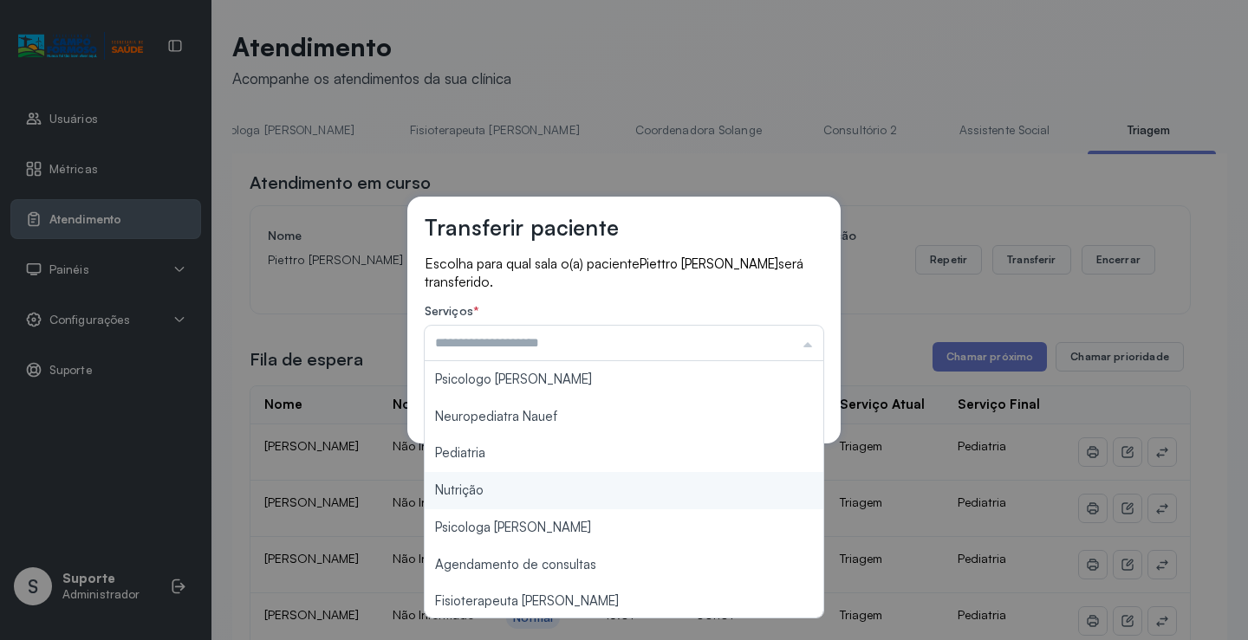
type input "********"
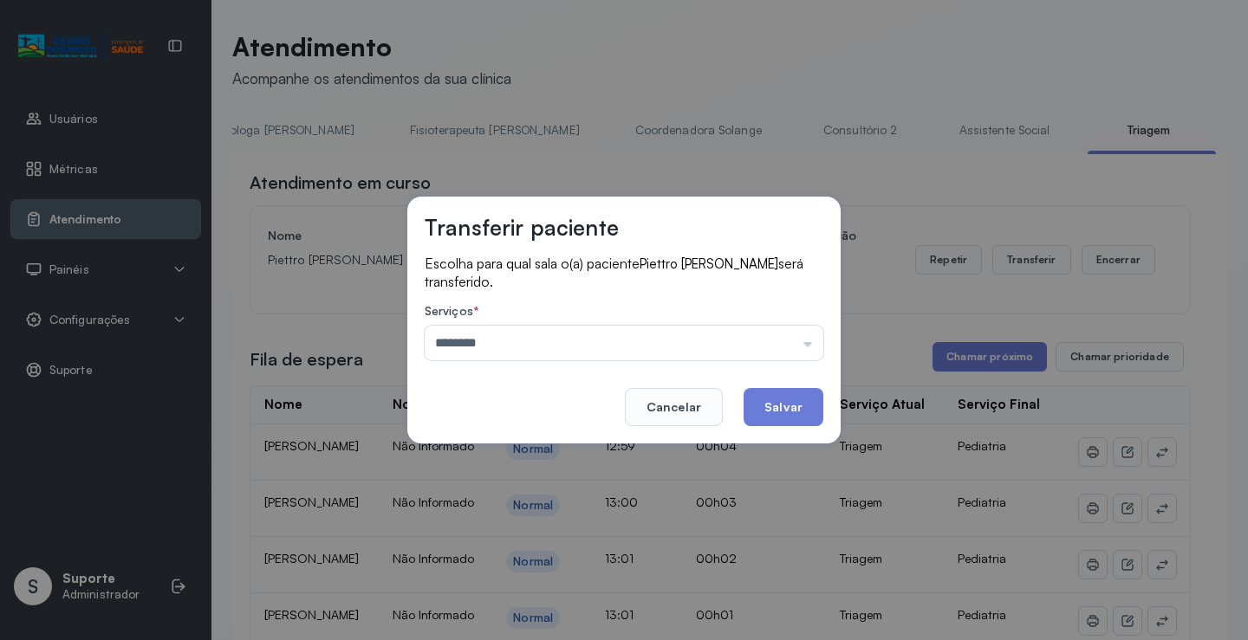
drag, startPoint x: 499, startPoint y: 496, endPoint x: 536, endPoint y: 478, distance: 41.5
click at [507, 493] on div "Transferir paciente Escolha para qual sala o(a) paciente [PERSON_NAME] será tra…" at bounding box center [624, 320] width 1248 height 640
click at [796, 421] on button "Salvar" at bounding box center [783, 407] width 80 height 38
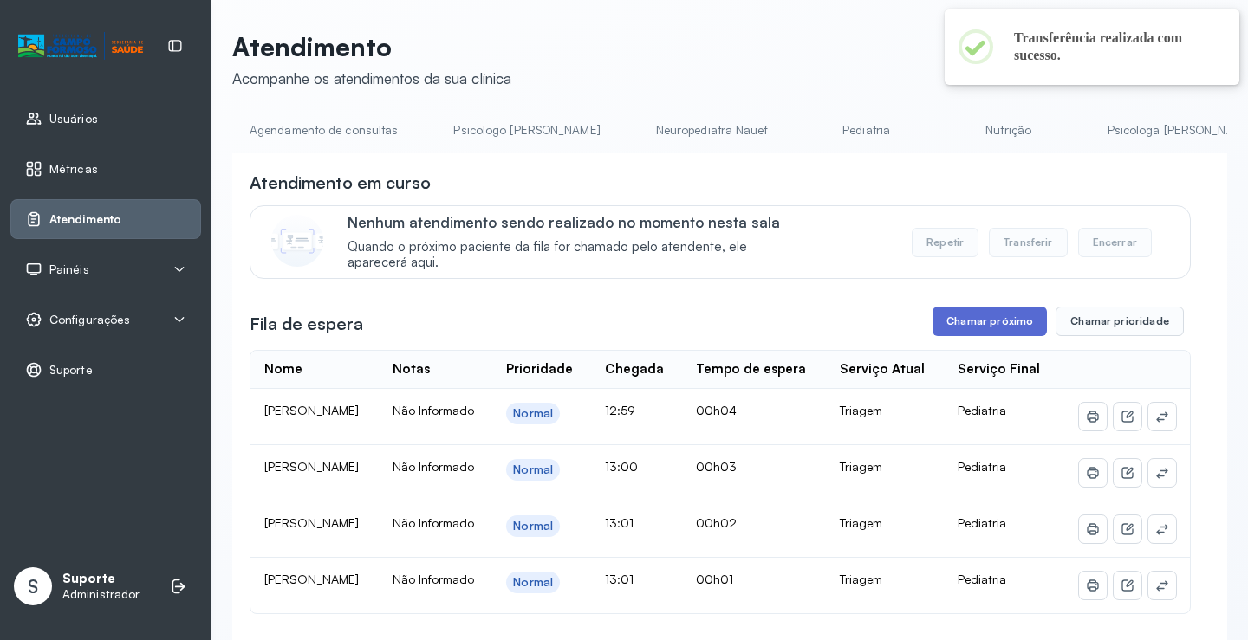
click at [986, 330] on button "Chamar próximo" at bounding box center [989, 321] width 114 height 29
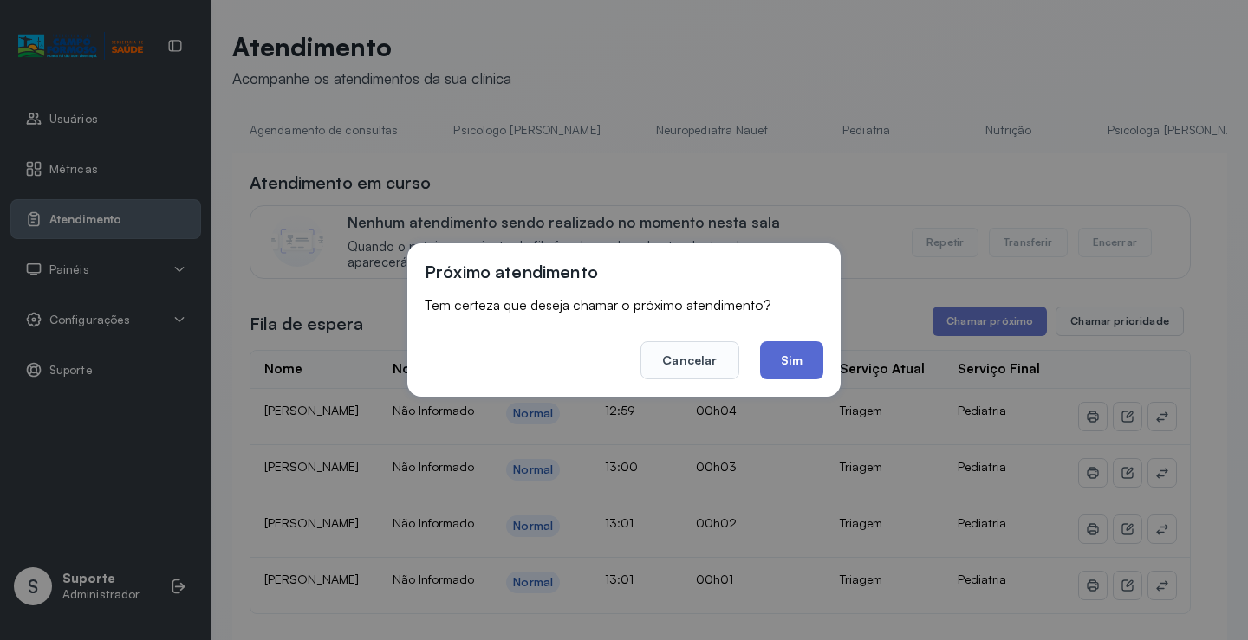
click at [804, 363] on button "Sim" at bounding box center [791, 360] width 63 height 38
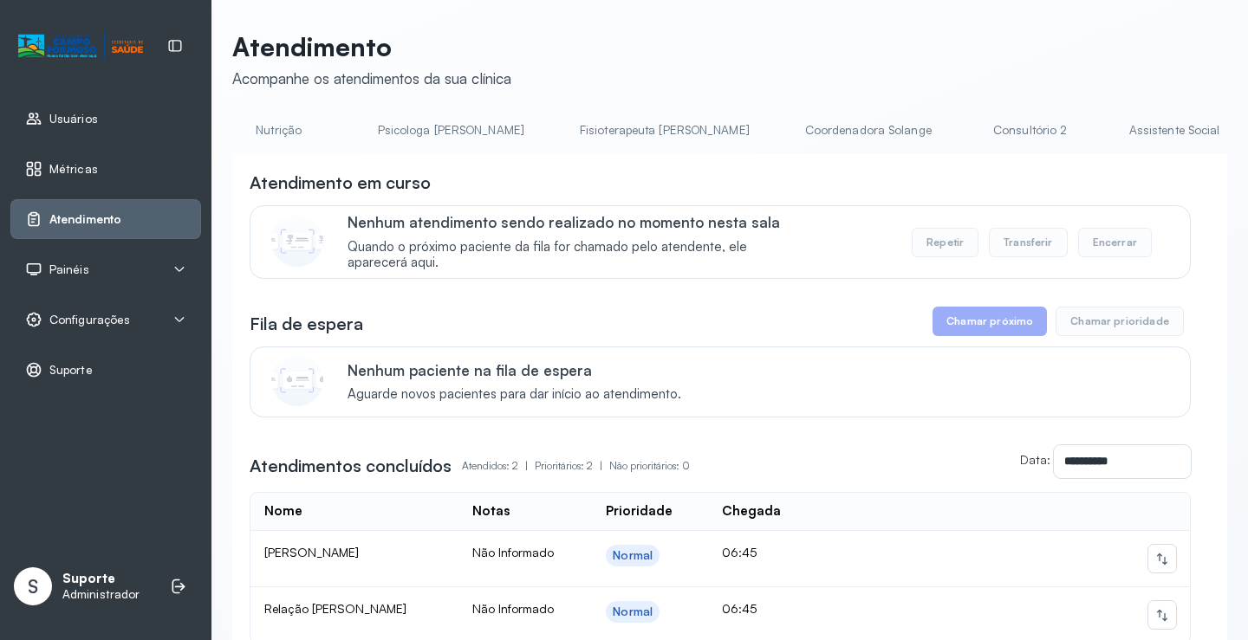
scroll to position [0, 782]
click at [1211, 126] on link "Triagem" at bounding box center [1271, 130] width 121 height 29
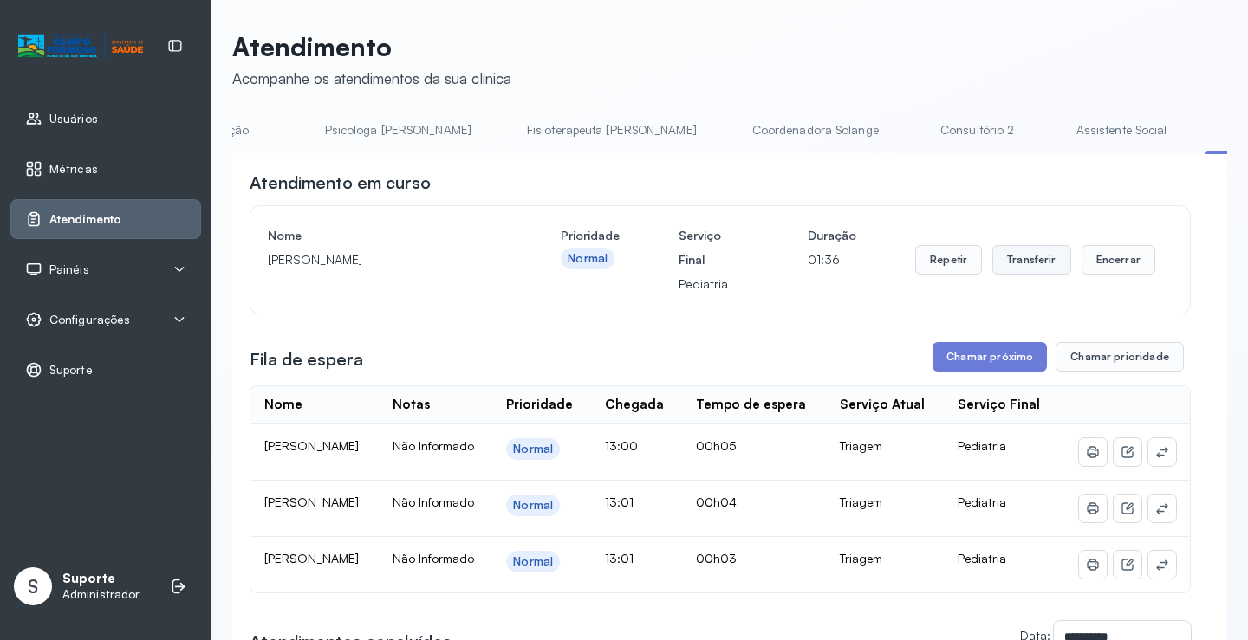
click at [1034, 259] on button "Transferir" at bounding box center [1031, 259] width 79 height 29
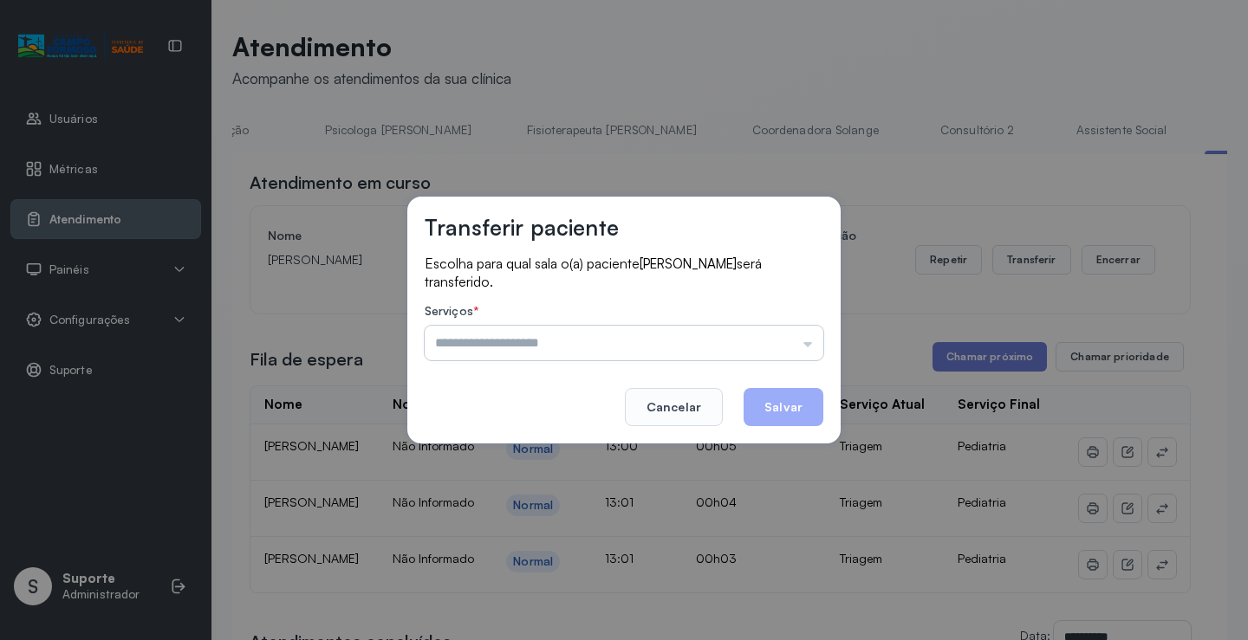
click at [811, 347] on input "text" at bounding box center [624, 343] width 399 height 35
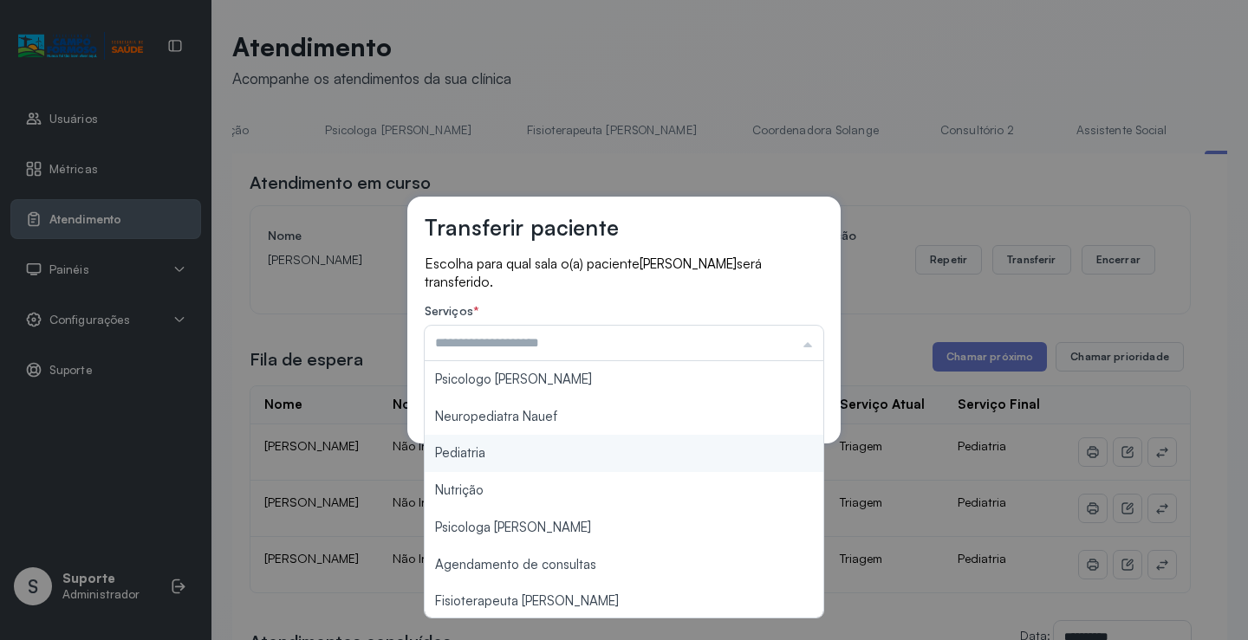
type input "*********"
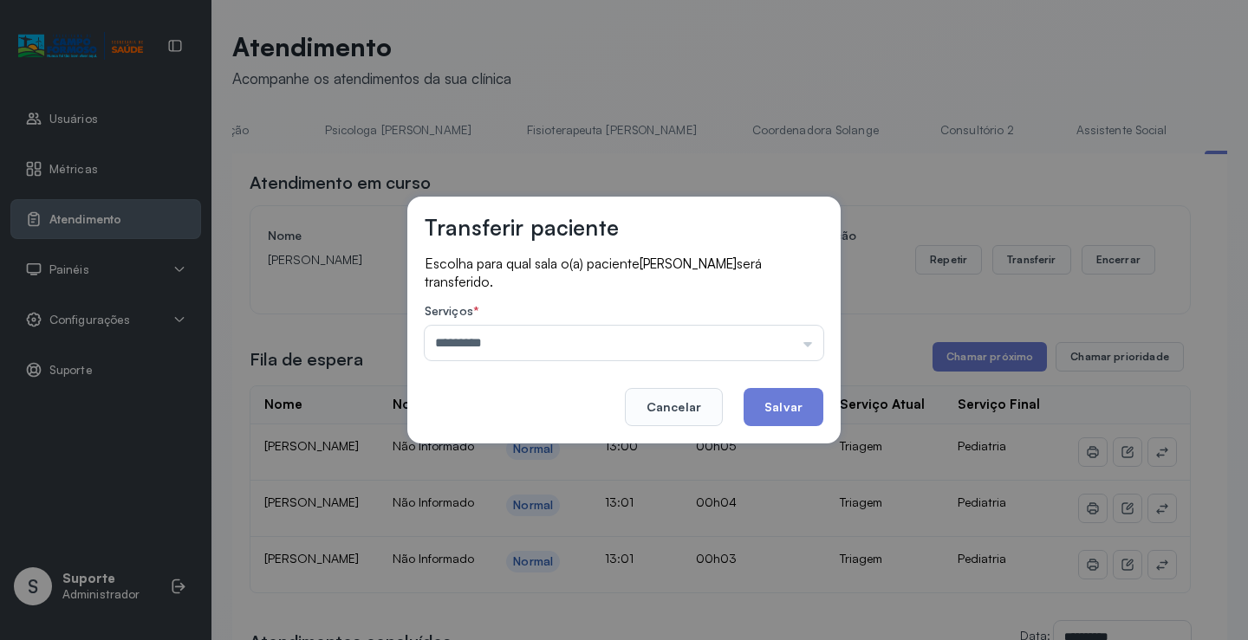
click at [531, 456] on div "Transferir paciente Escolha para qual sala o(a) paciente [PERSON_NAME] será tra…" at bounding box center [624, 320] width 1248 height 640
click at [775, 411] on button "Salvar" at bounding box center [783, 407] width 80 height 38
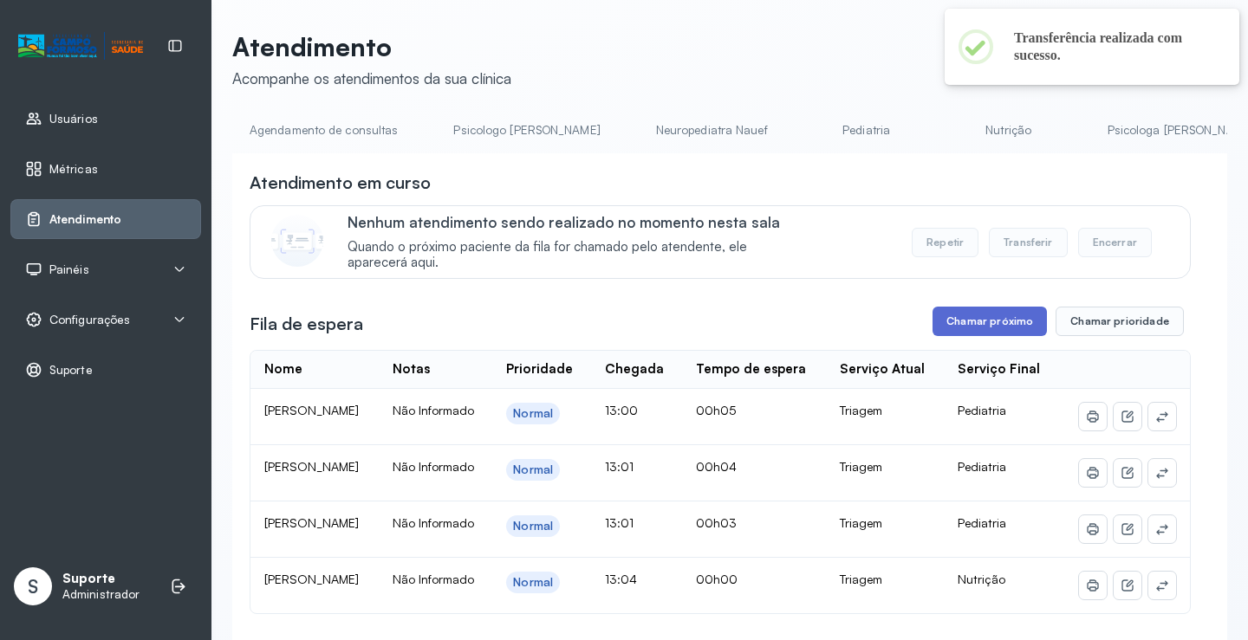
click at [1005, 327] on button "Chamar próximo" at bounding box center [989, 321] width 114 height 29
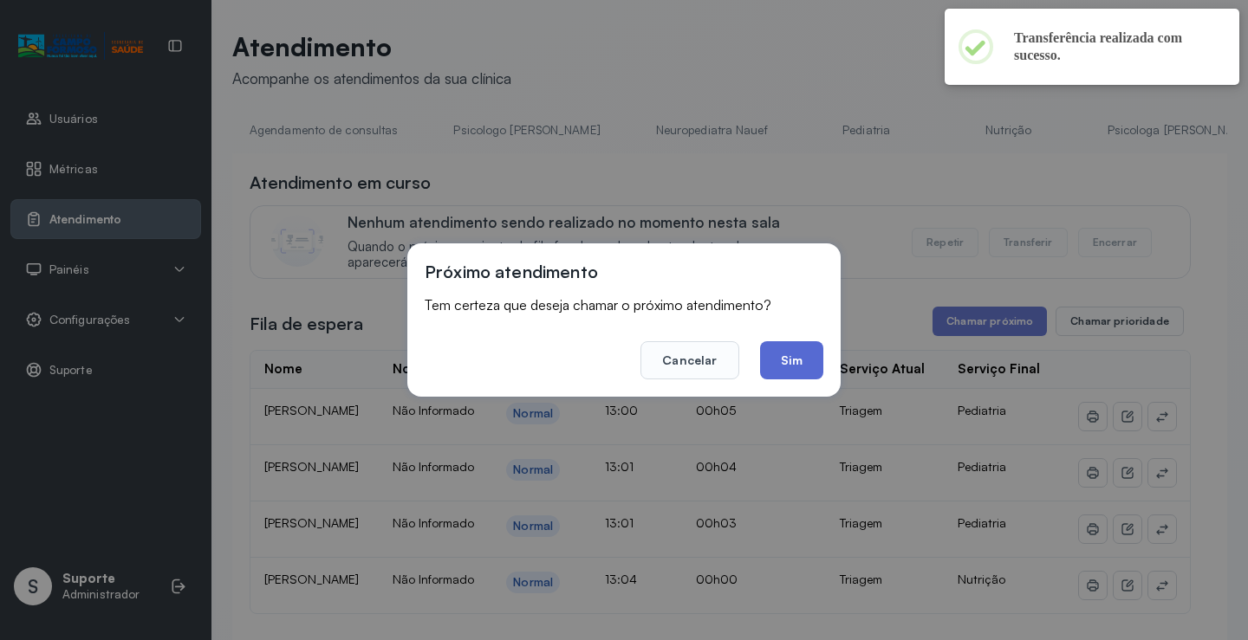
click at [796, 375] on button "Sim" at bounding box center [791, 360] width 63 height 38
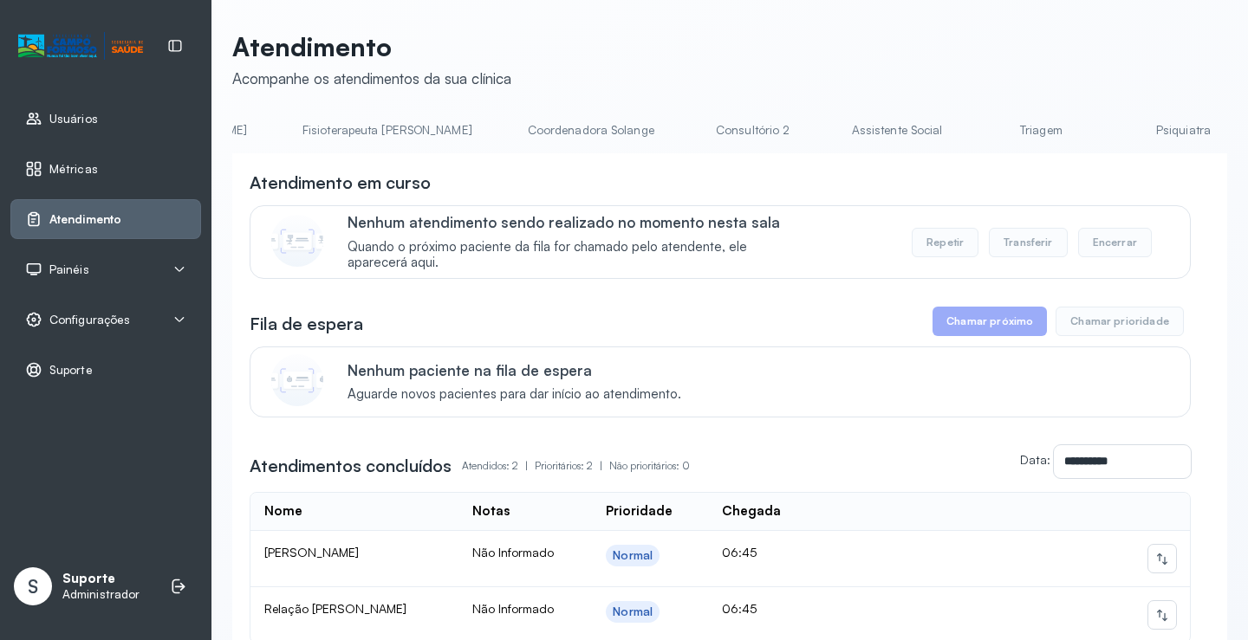
scroll to position [0, 1029]
click at [964, 132] on link "Triagem" at bounding box center [1024, 130] width 121 height 29
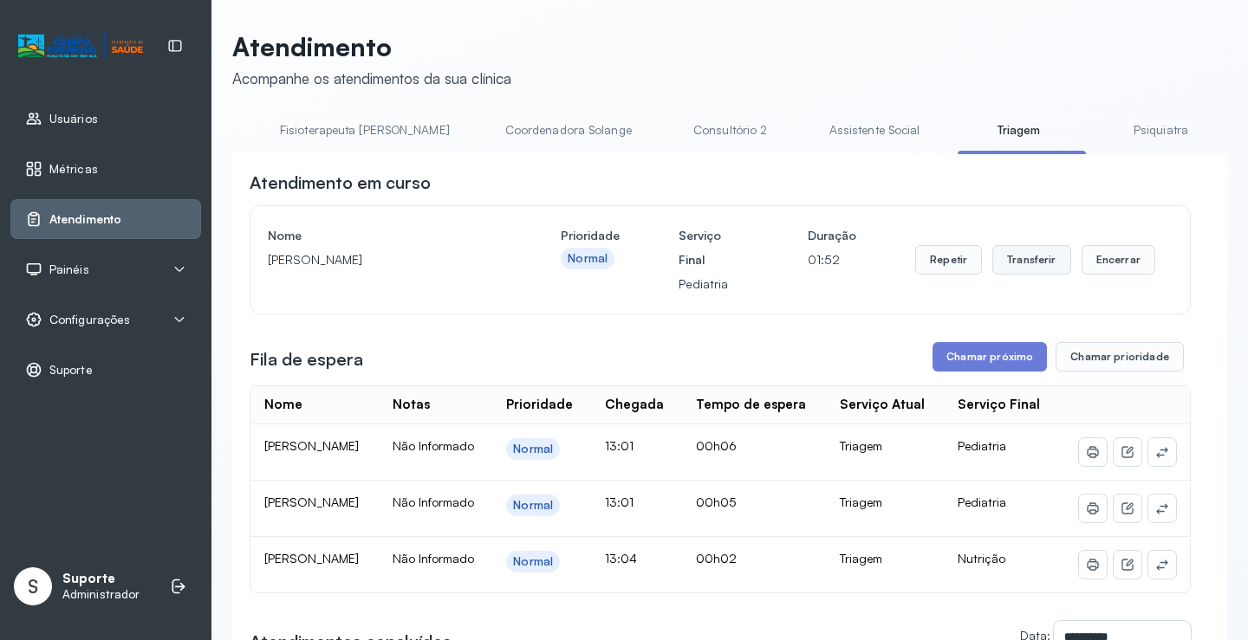
click at [1028, 267] on button "Transferir" at bounding box center [1031, 259] width 79 height 29
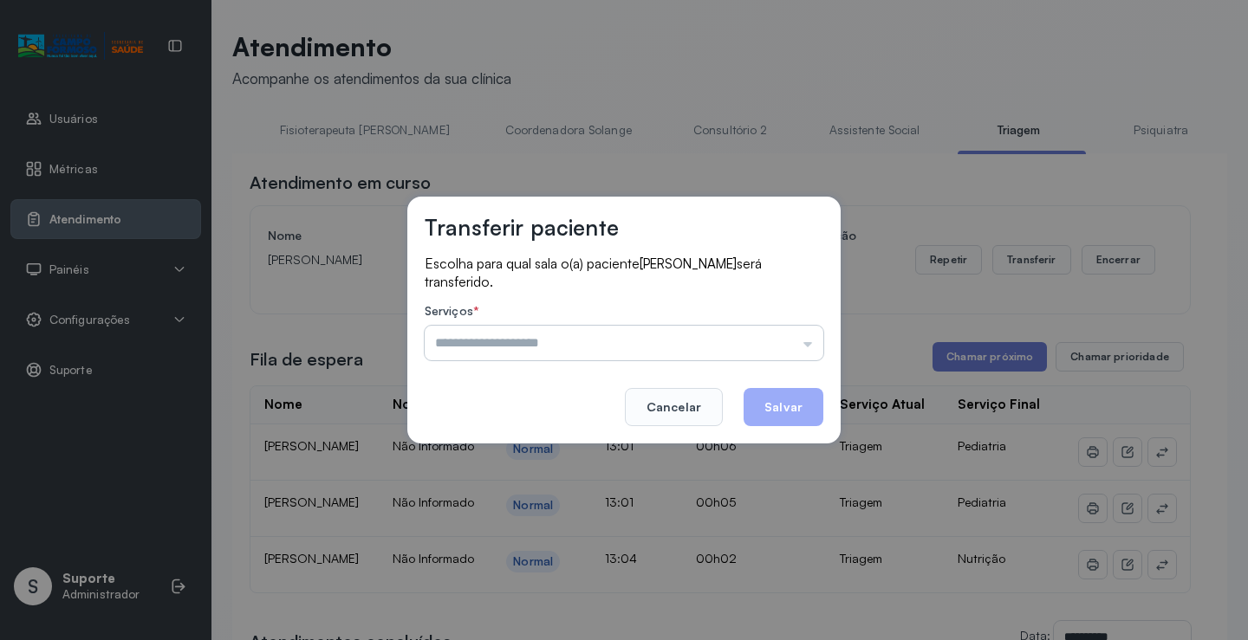
click at [803, 345] on input "text" at bounding box center [624, 343] width 399 height 35
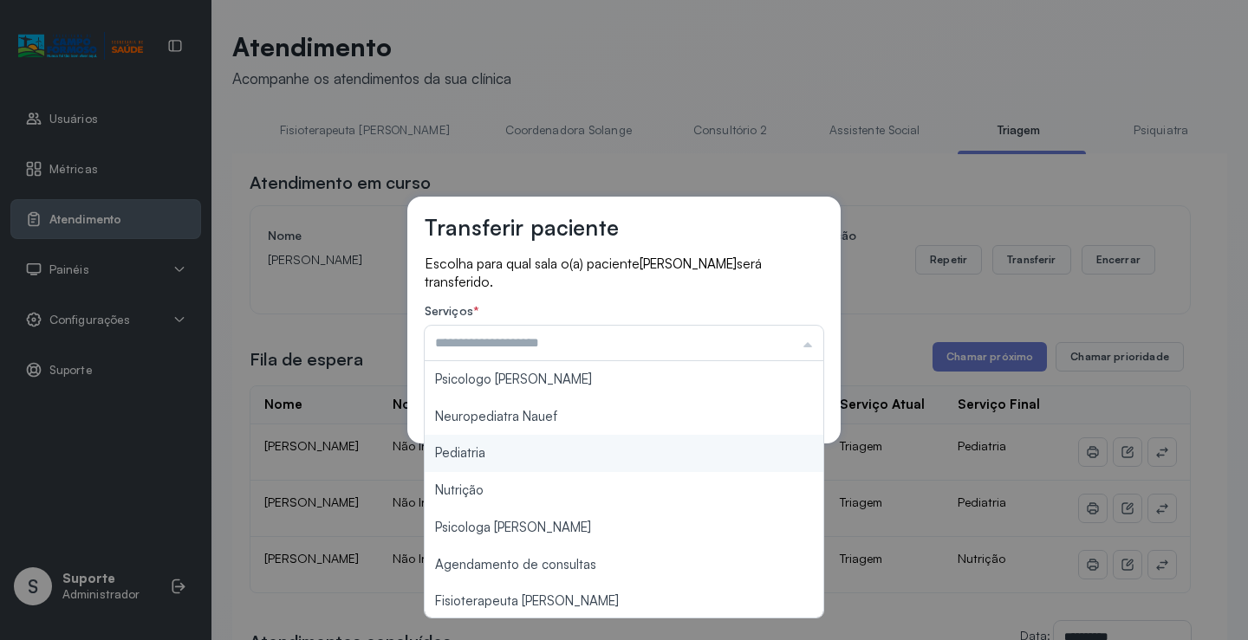
type input "*********"
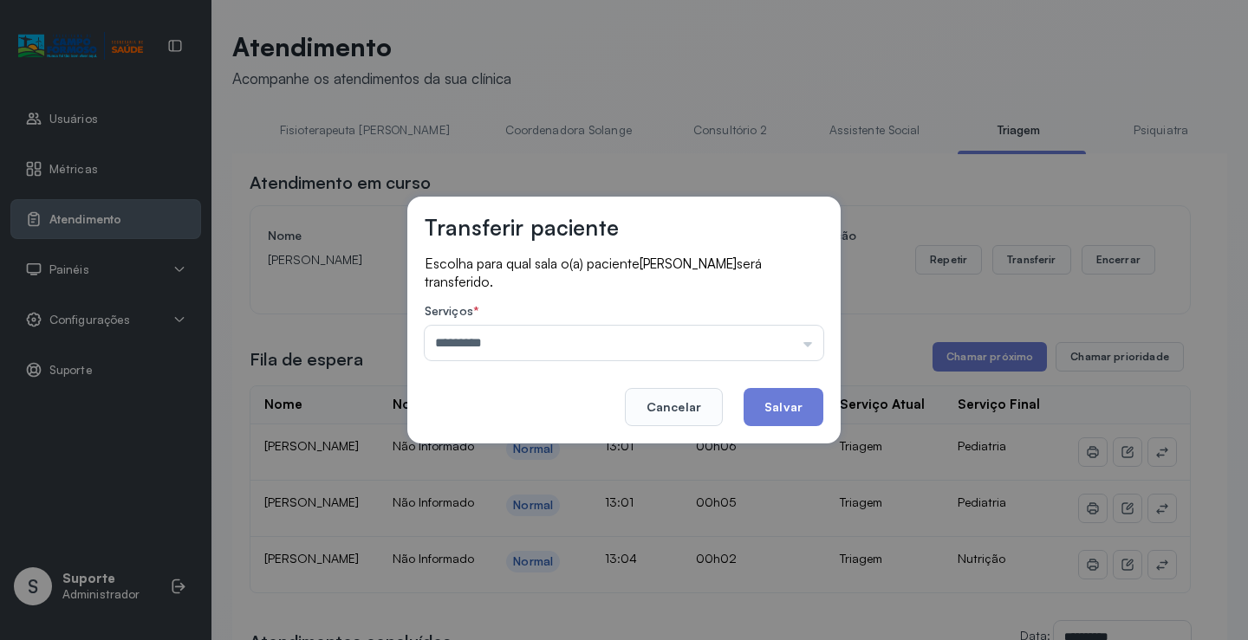
drag, startPoint x: 474, startPoint y: 452, endPoint x: 518, endPoint y: 446, distance: 44.6
click at [498, 451] on div "Transferir paciente Escolha para qual sala o(a) paciente [PERSON_NAME] será tra…" at bounding box center [624, 320] width 1248 height 640
click at [801, 401] on button "Salvar" at bounding box center [783, 407] width 80 height 38
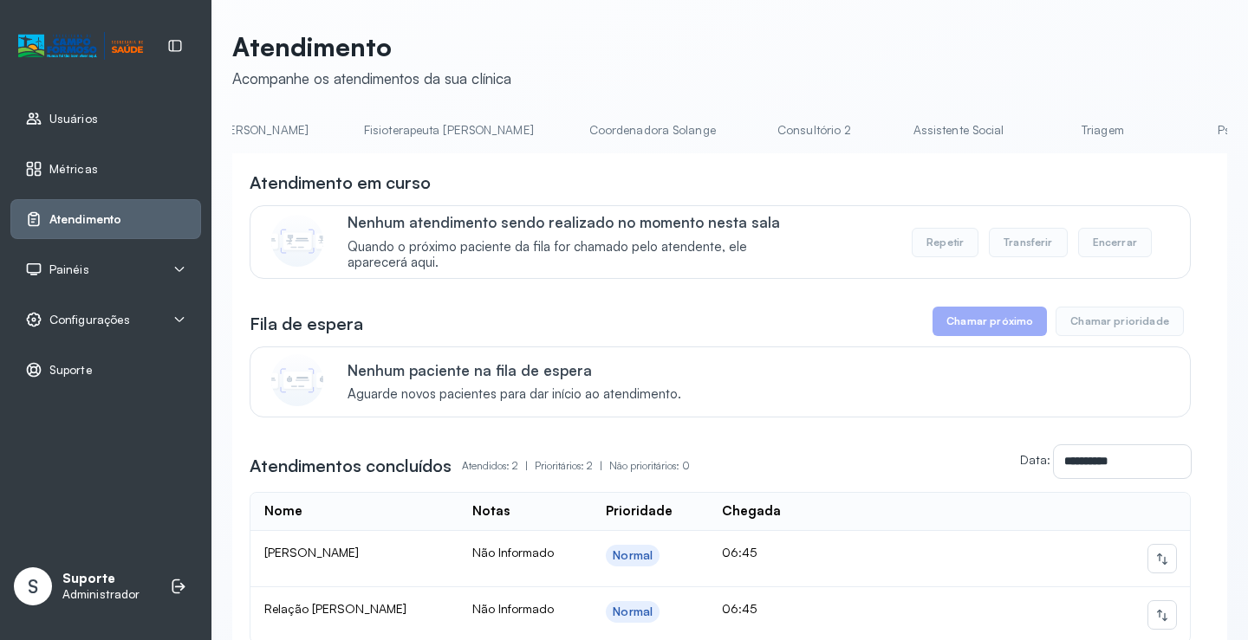
scroll to position [0, 1081]
click at [912, 139] on link "Triagem" at bounding box center [972, 130] width 121 height 29
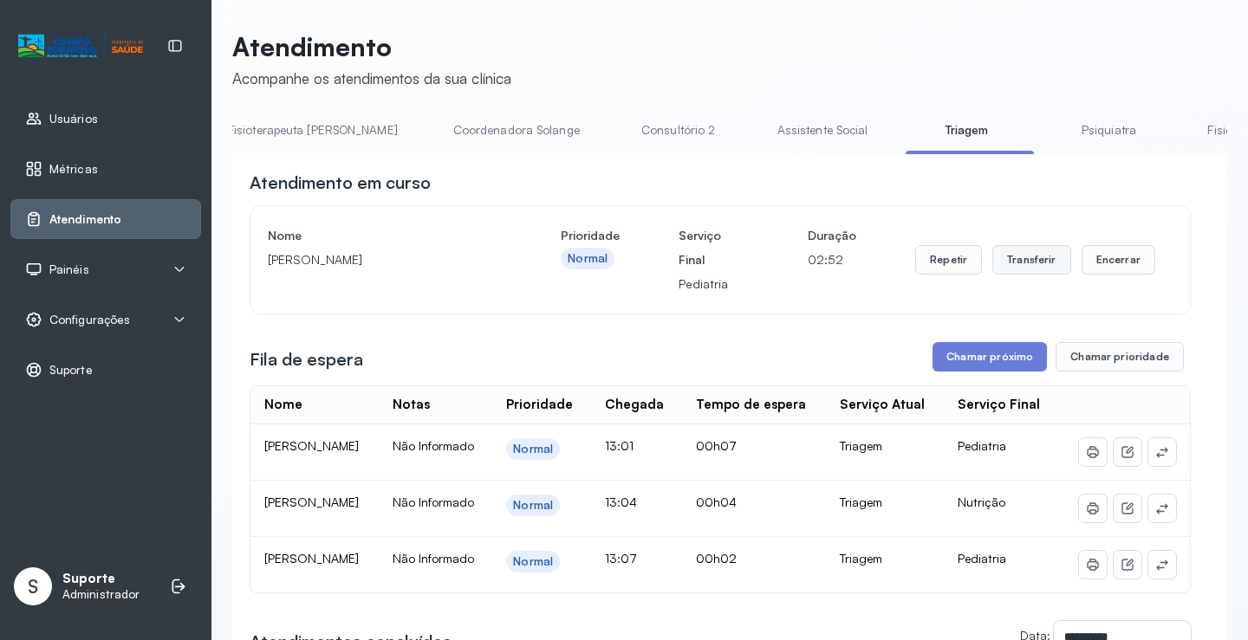
click at [1020, 262] on button "Transferir" at bounding box center [1031, 259] width 79 height 29
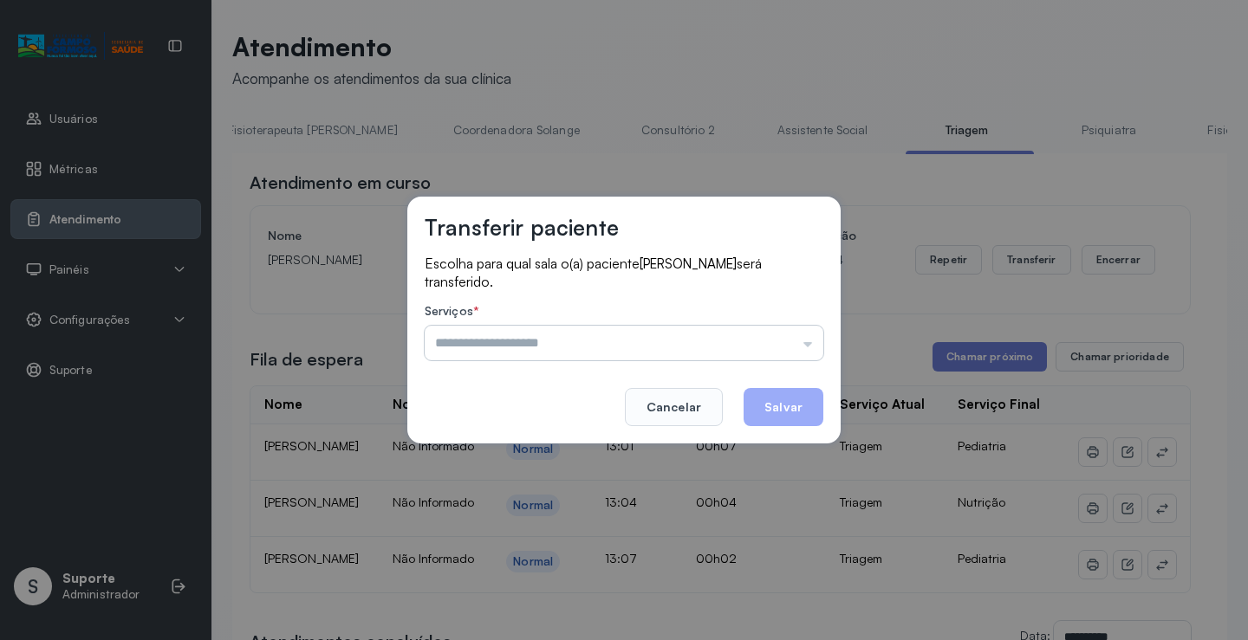
click at [810, 341] on input "text" at bounding box center [624, 343] width 399 height 35
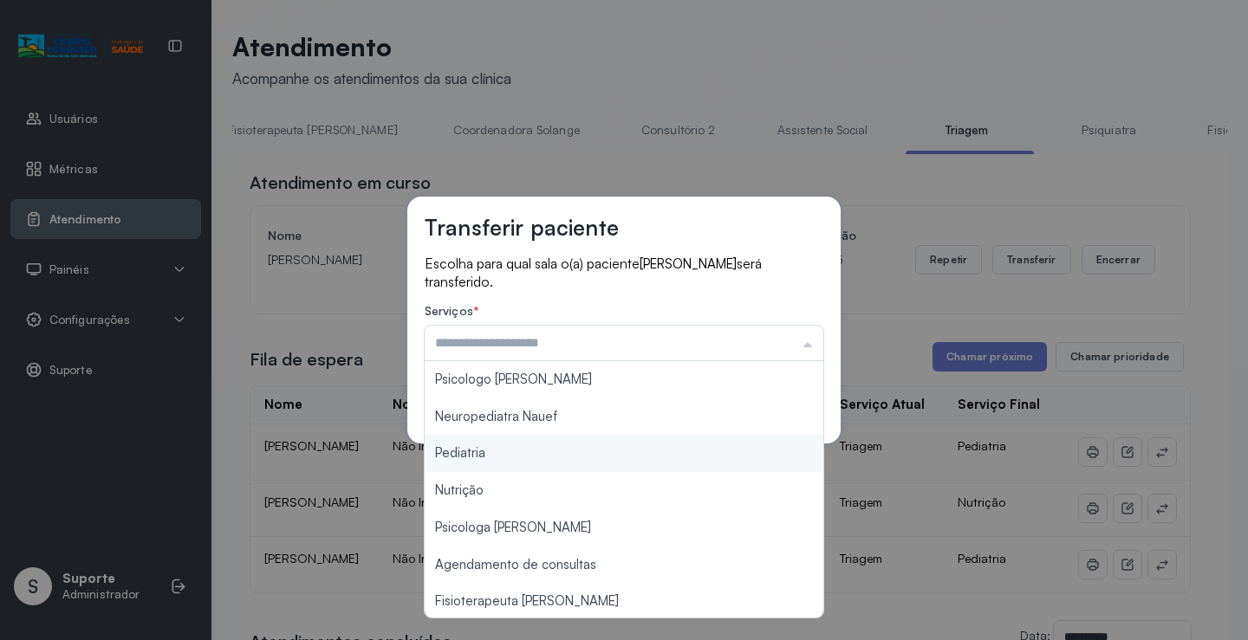
type input "*********"
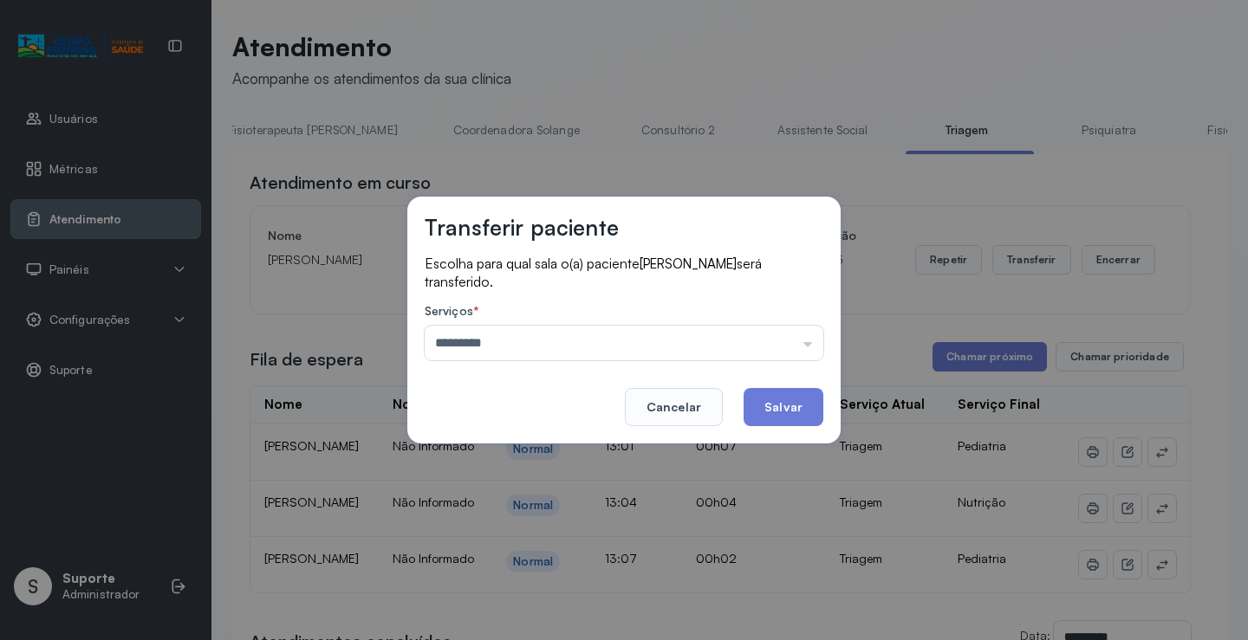
drag, startPoint x: 540, startPoint y: 451, endPoint x: 680, endPoint y: 487, distance: 144.8
click at [572, 465] on div "Transferir paciente Escolha para qual sala o(a) paciente MAVIE PAES DE SOUSA UM…" at bounding box center [624, 320] width 1248 height 640
click at [785, 408] on button "Salvar" at bounding box center [783, 407] width 80 height 38
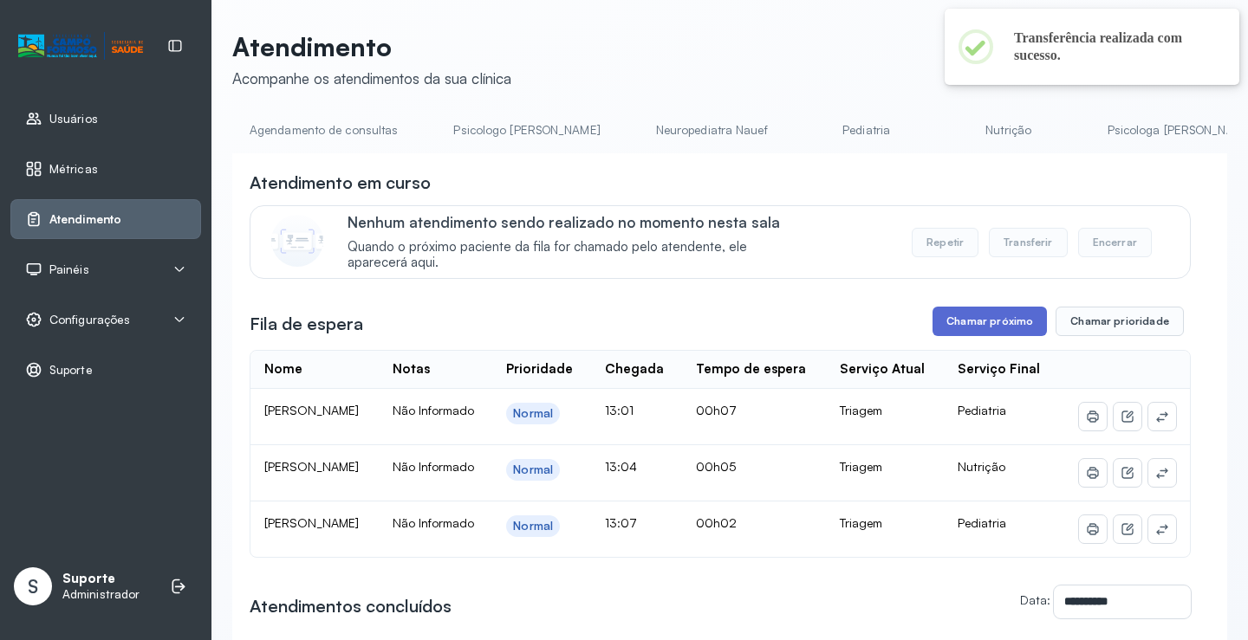
click at [1000, 321] on button "Chamar próximo" at bounding box center [989, 321] width 114 height 29
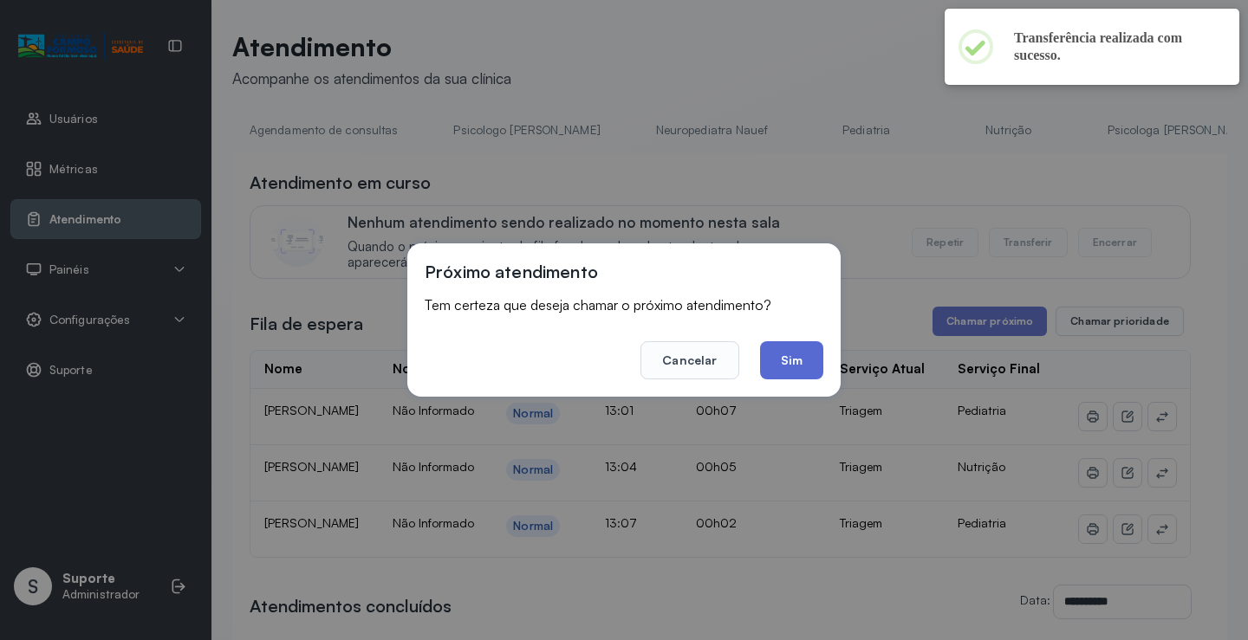
click at [791, 363] on button "Sim" at bounding box center [791, 360] width 63 height 38
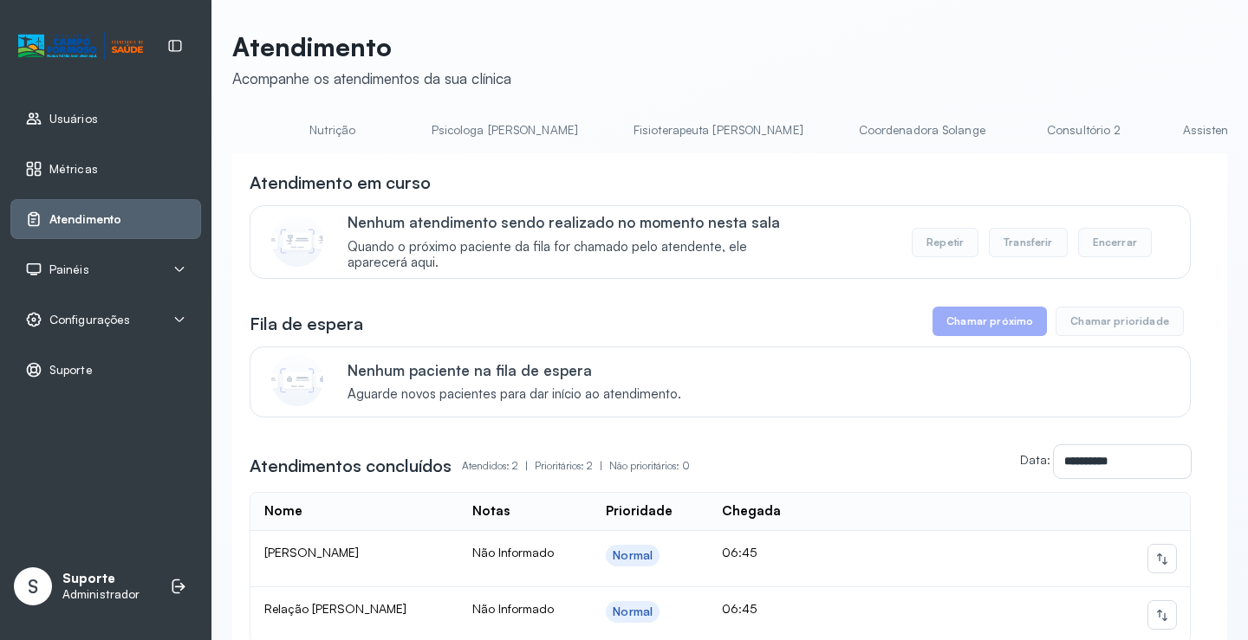
scroll to position [0, 1004]
click at [989, 133] on link "Triagem" at bounding box center [1049, 130] width 121 height 29
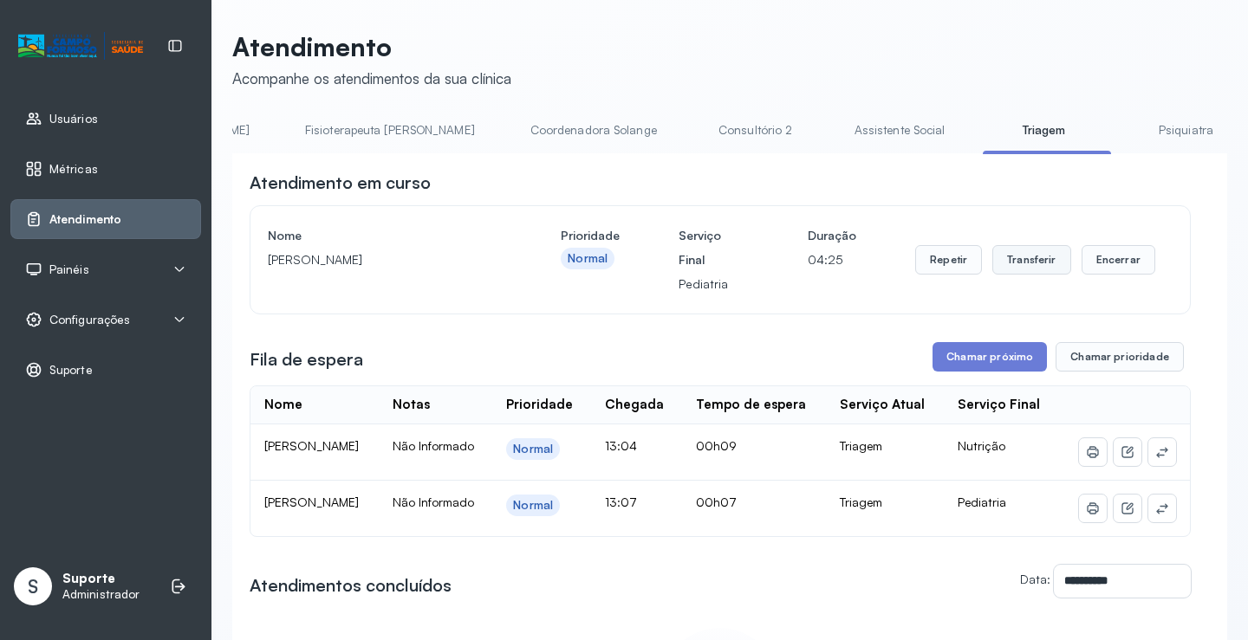
click at [1028, 268] on button "Transferir" at bounding box center [1031, 259] width 79 height 29
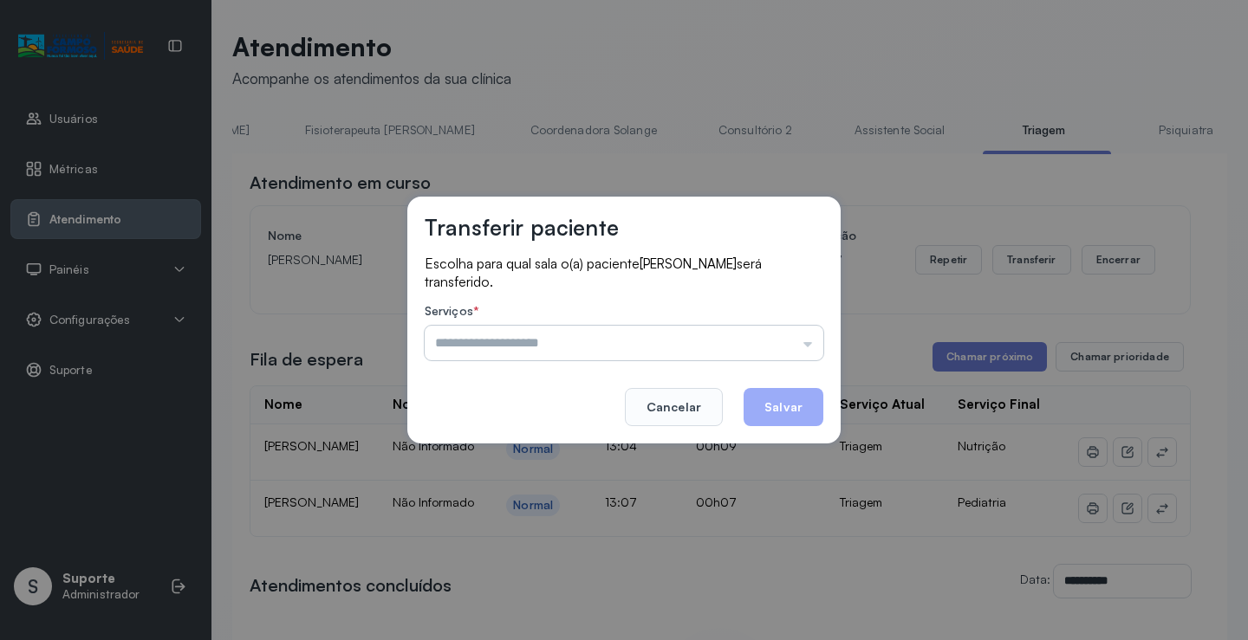
click at [810, 344] on input "text" at bounding box center [624, 343] width 399 height 35
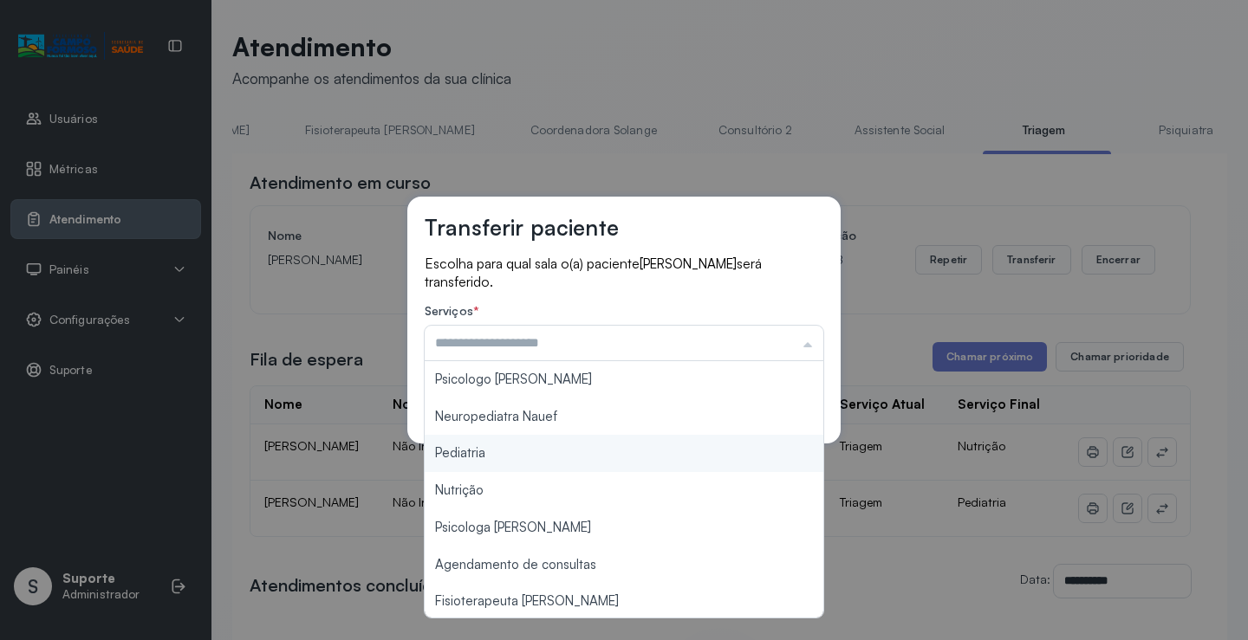
type input "*********"
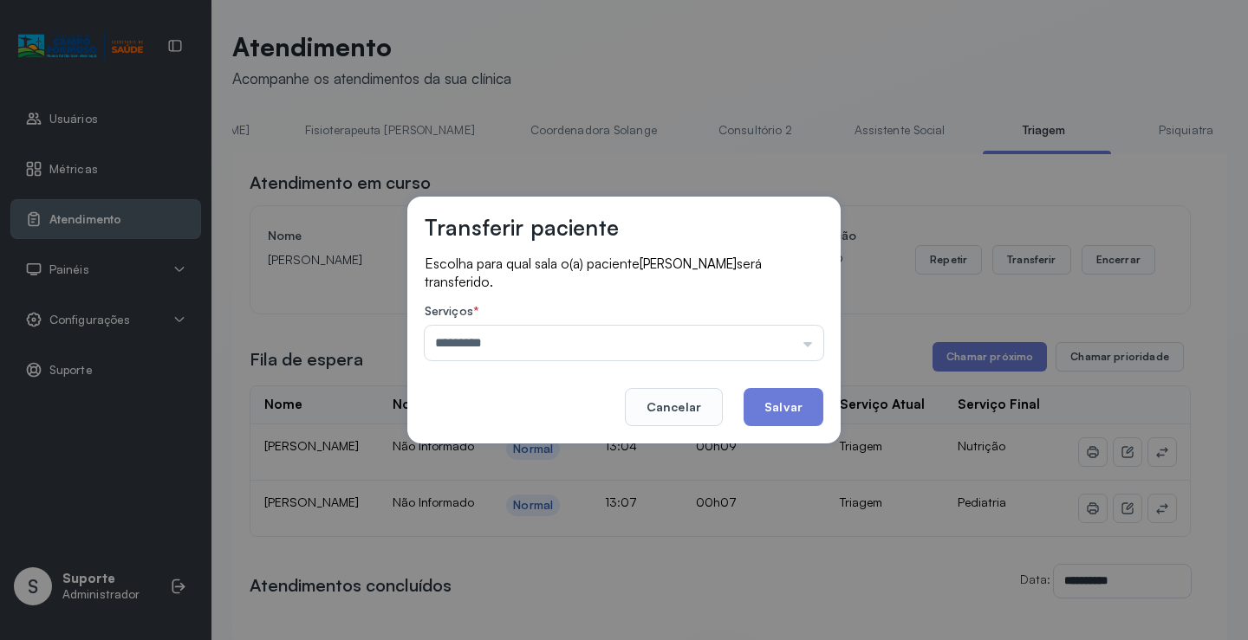
click at [484, 452] on div "Transferir paciente Escolha para qual sala o(a) paciente [PERSON_NAME] será tra…" at bounding box center [624, 320] width 1248 height 640
click at [791, 407] on button "Salvar" at bounding box center [783, 407] width 80 height 38
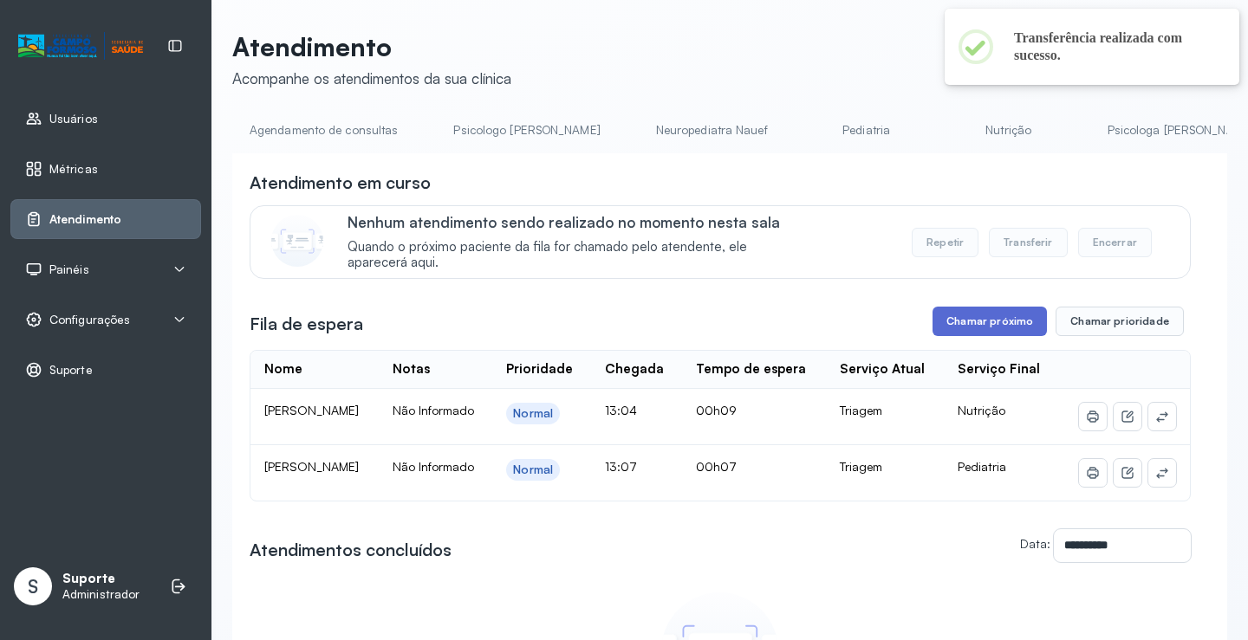
click at [993, 327] on button "Chamar próximo" at bounding box center [989, 321] width 114 height 29
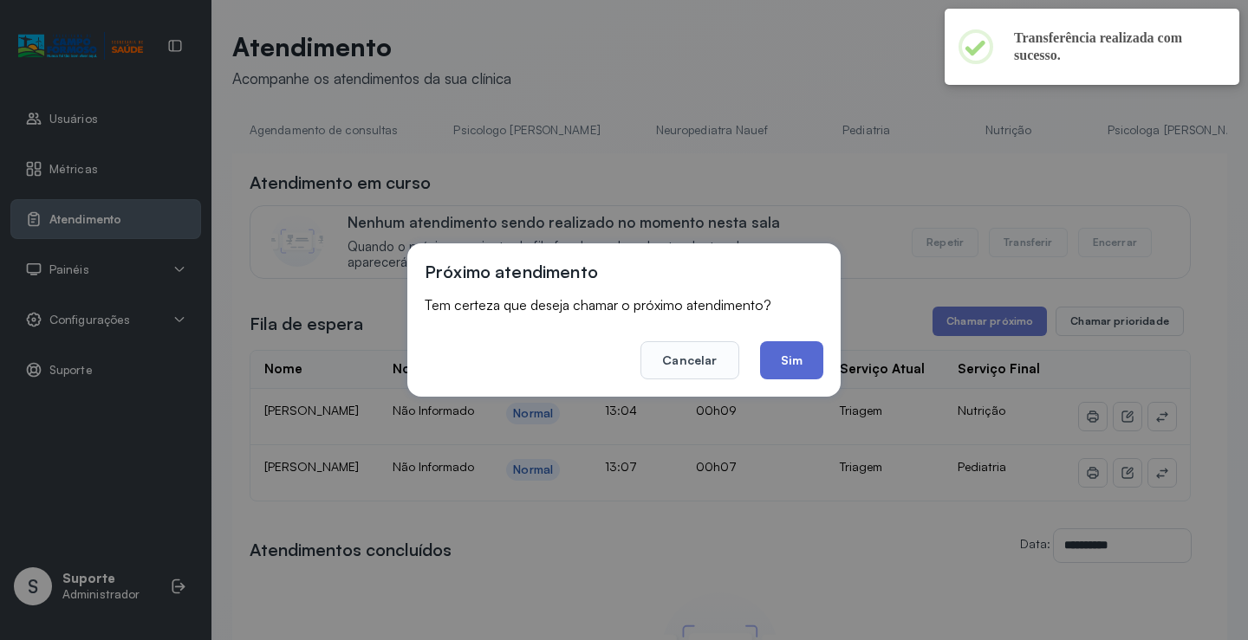
click at [778, 364] on button "Sim" at bounding box center [791, 360] width 63 height 38
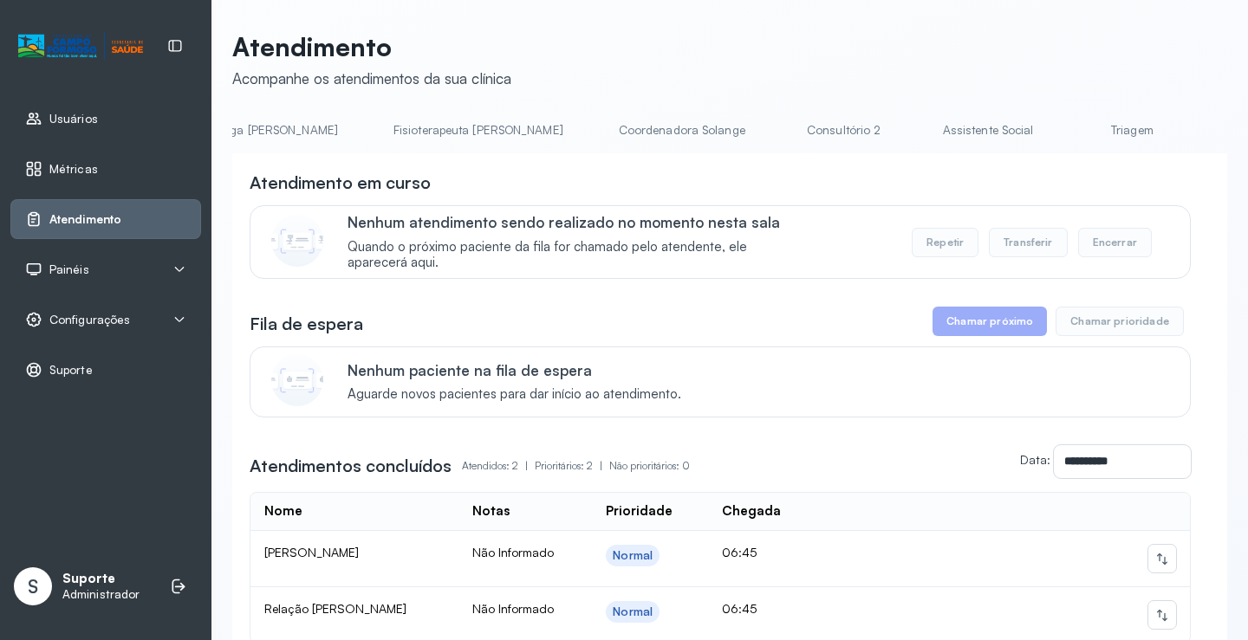
scroll to position [0, 872]
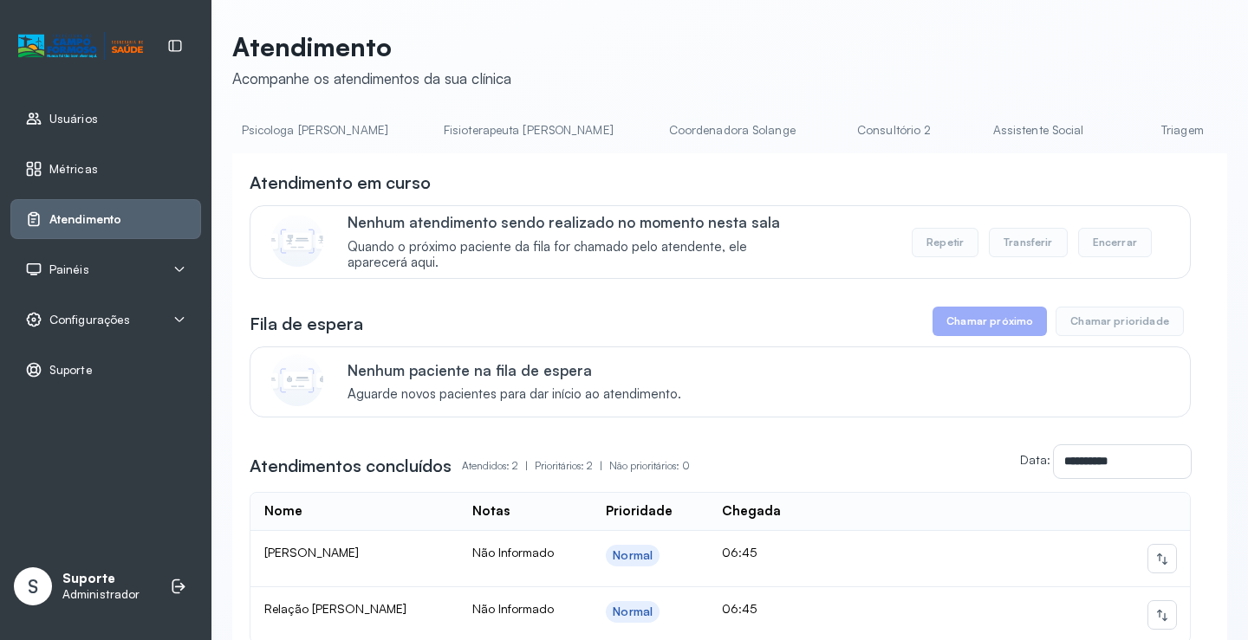
click at [1121, 128] on link "Triagem" at bounding box center [1181, 130] width 121 height 29
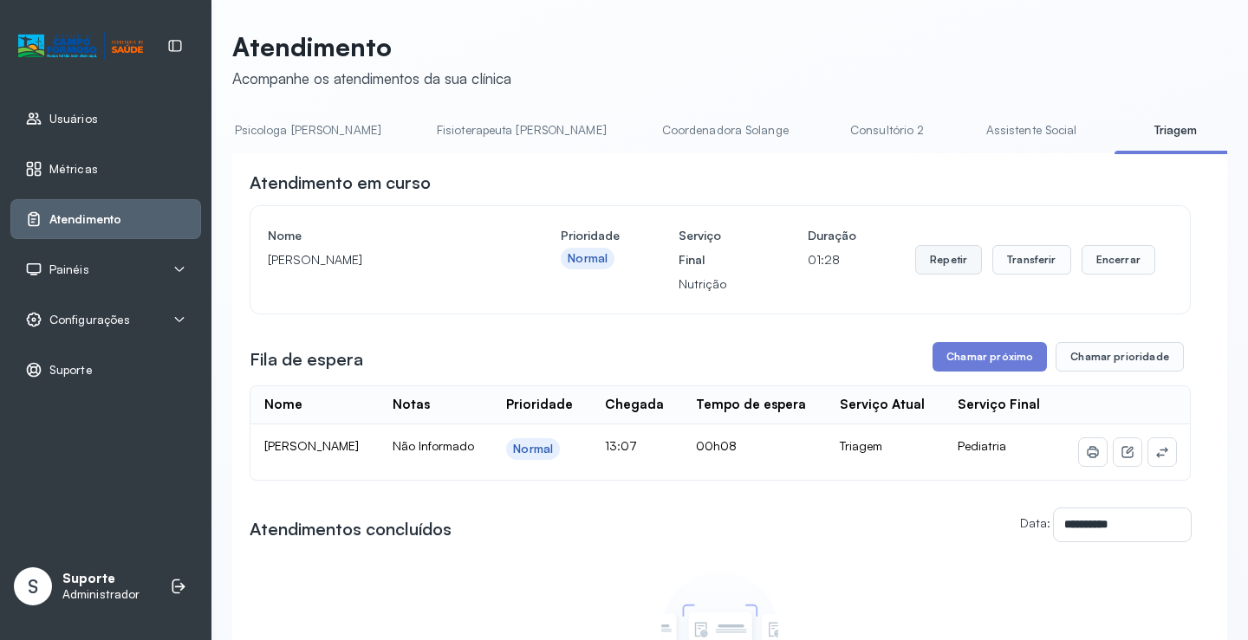
click at [939, 262] on button "Repetir" at bounding box center [948, 259] width 67 height 29
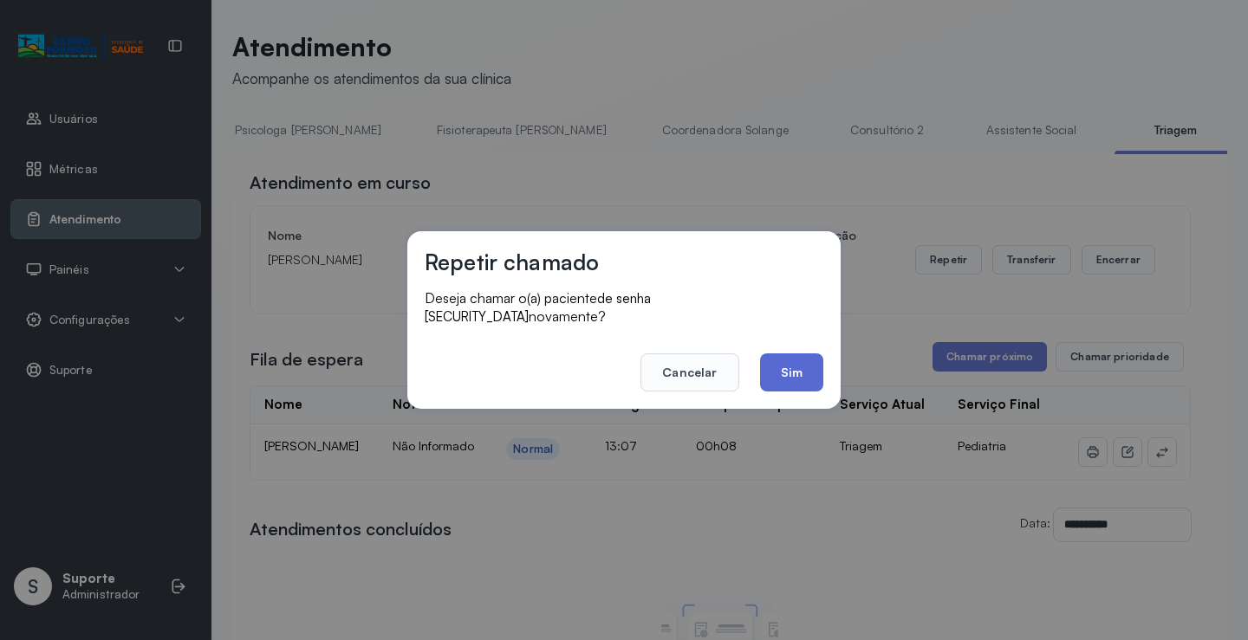
click at [788, 370] on button "Sim" at bounding box center [791, 372] width 63 height 38
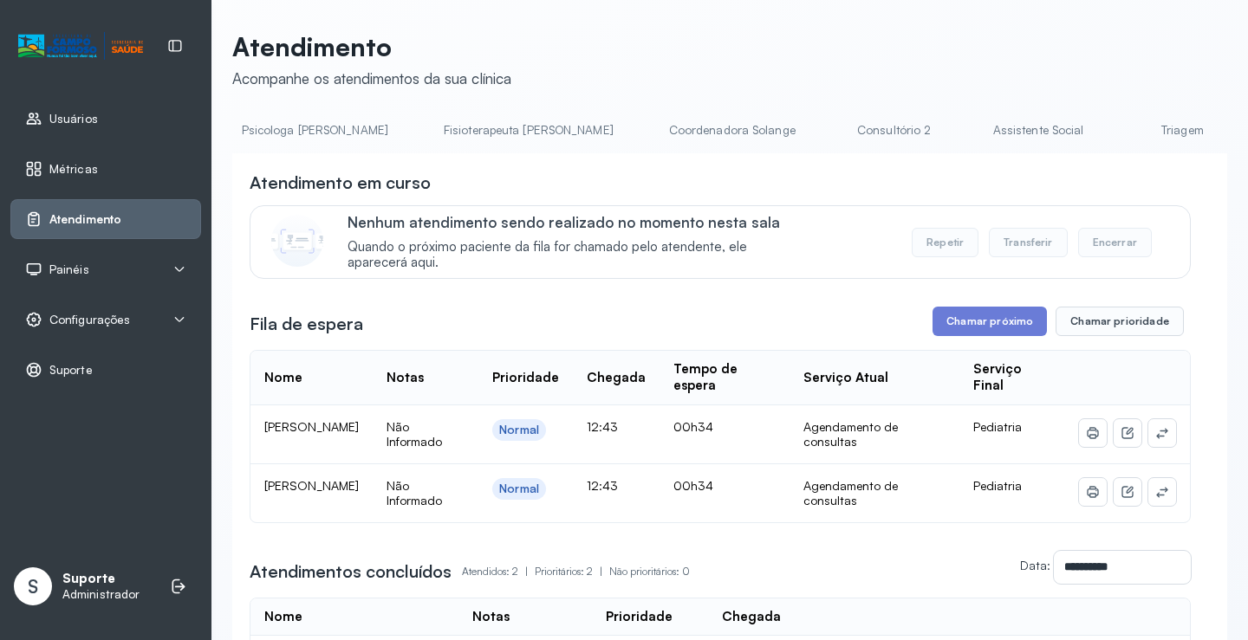
scroll to position [0, 972]
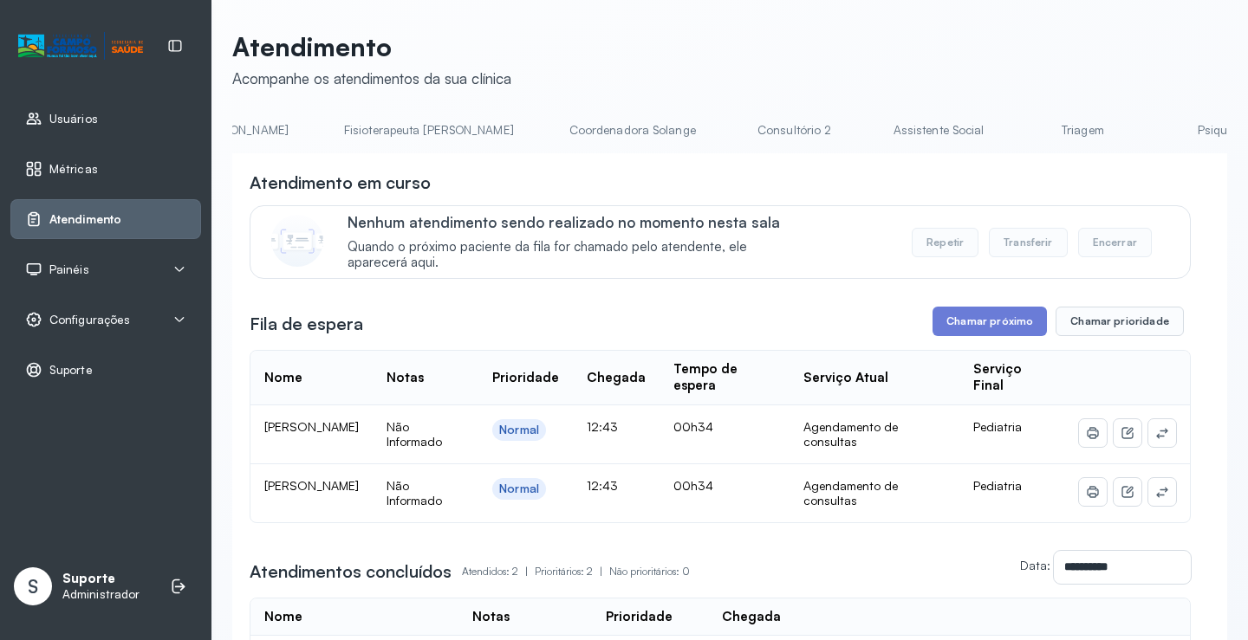
click at [1021, 135] on link "Triagem" at bounding box center [1081, 130] width 121 height 29
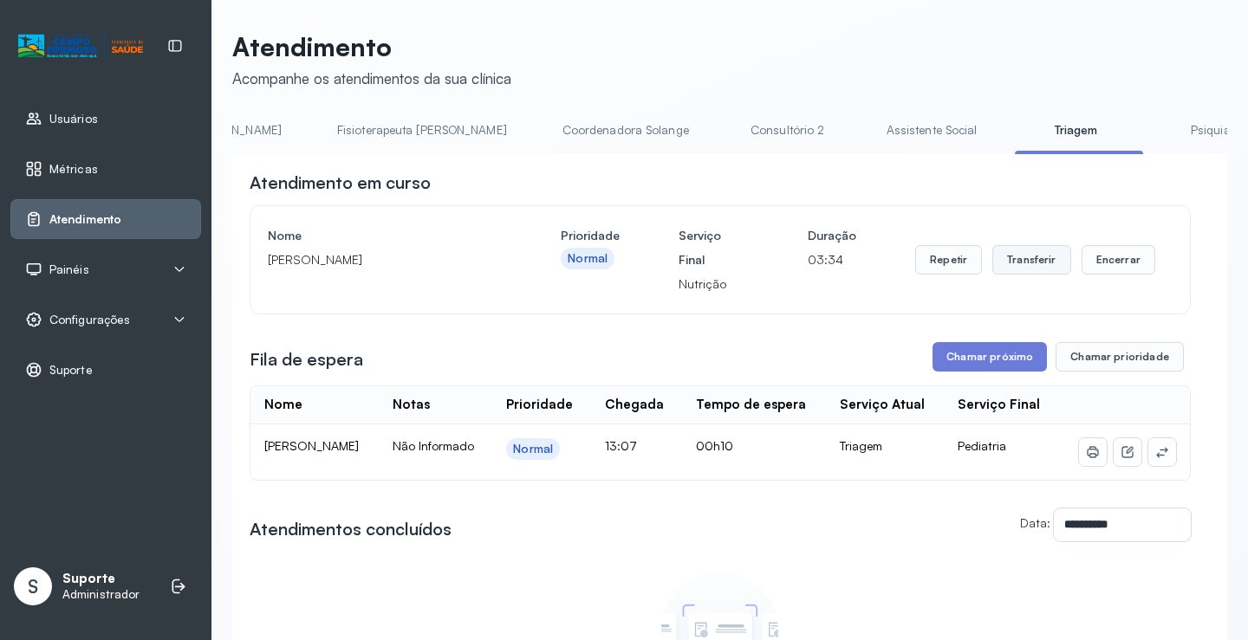
click at [1039, 258] on button "Transferir" at bounding box center [1031, 259] width 79 height 29
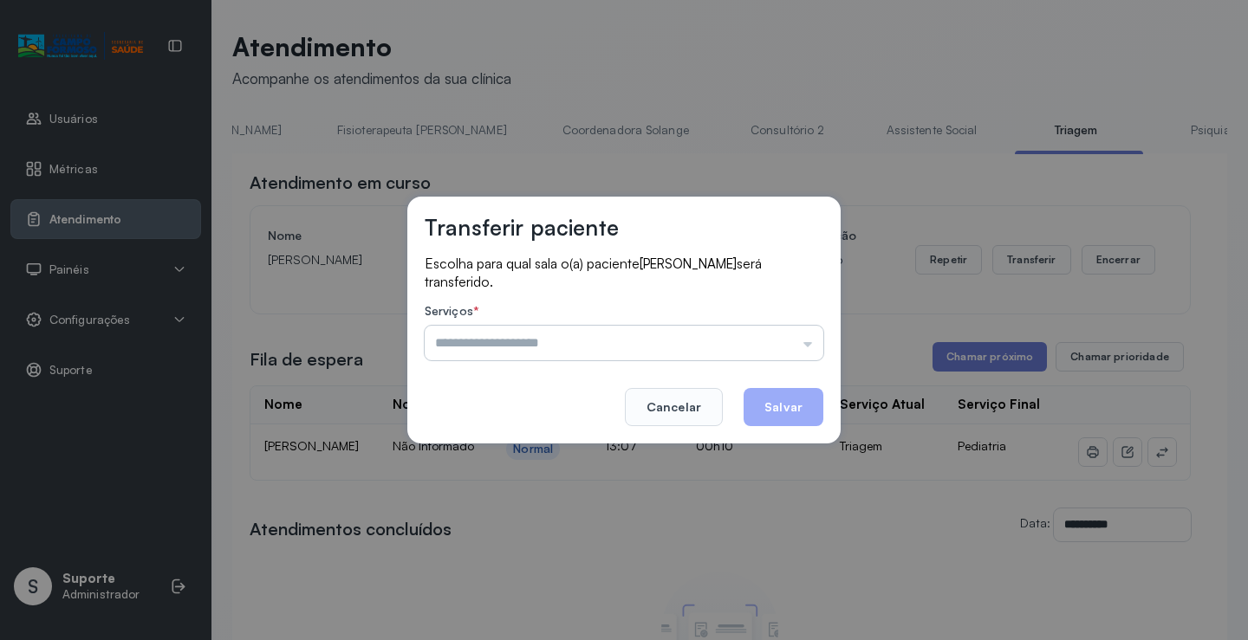
click at [814, 344] on input "text" at bounding box center [624, 343] width 399 height 35
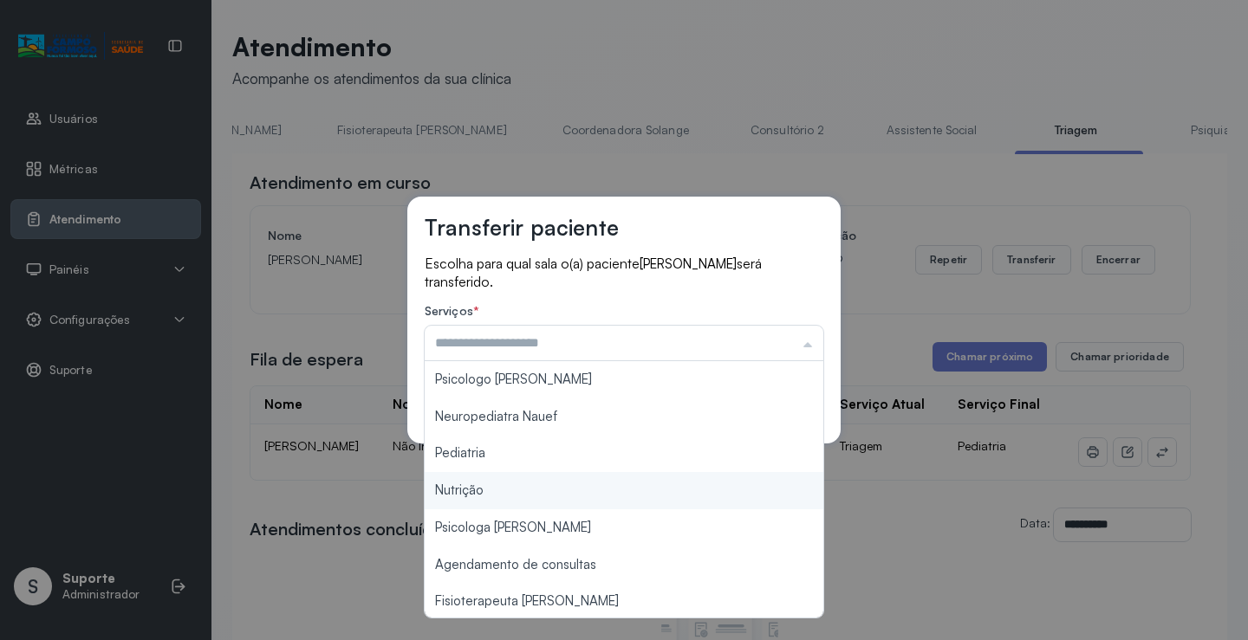
type input "********"
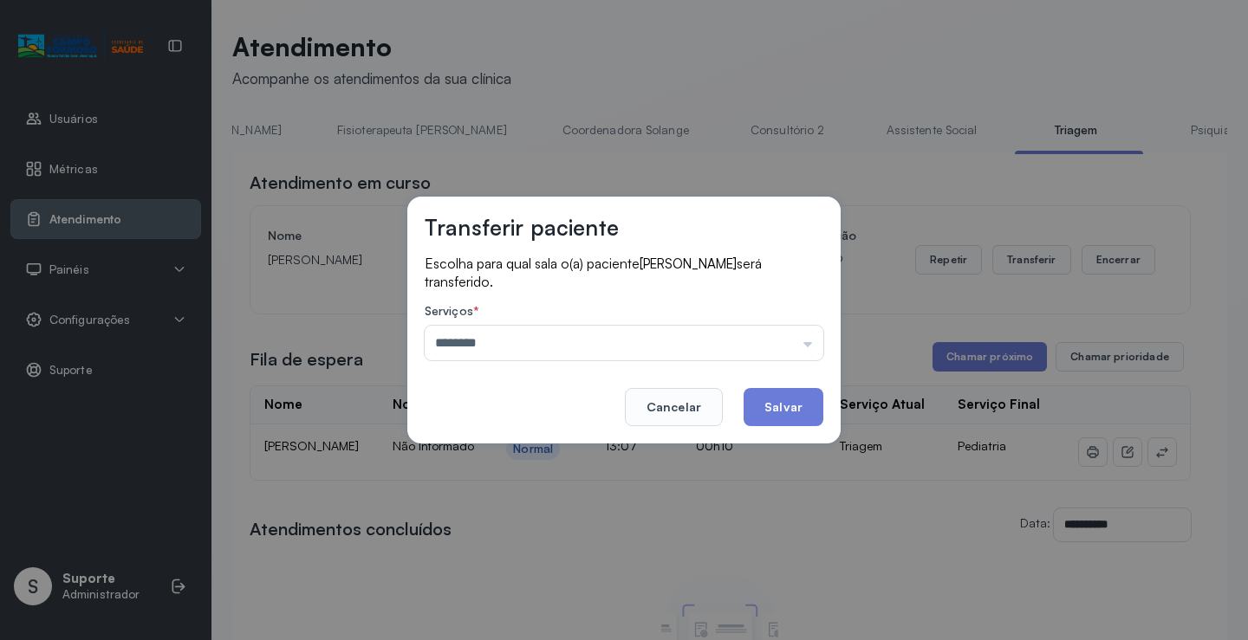
click at [486, 491] on div "Transferir paciente Escolha para qual sala o(a) paciente [PERSON_NAME] será tra…" at bounding box center [624, 320] width 1248 height 640
click at [777, 411] on button "Salvar" at bounding box center [783, 407] width 80 height 38
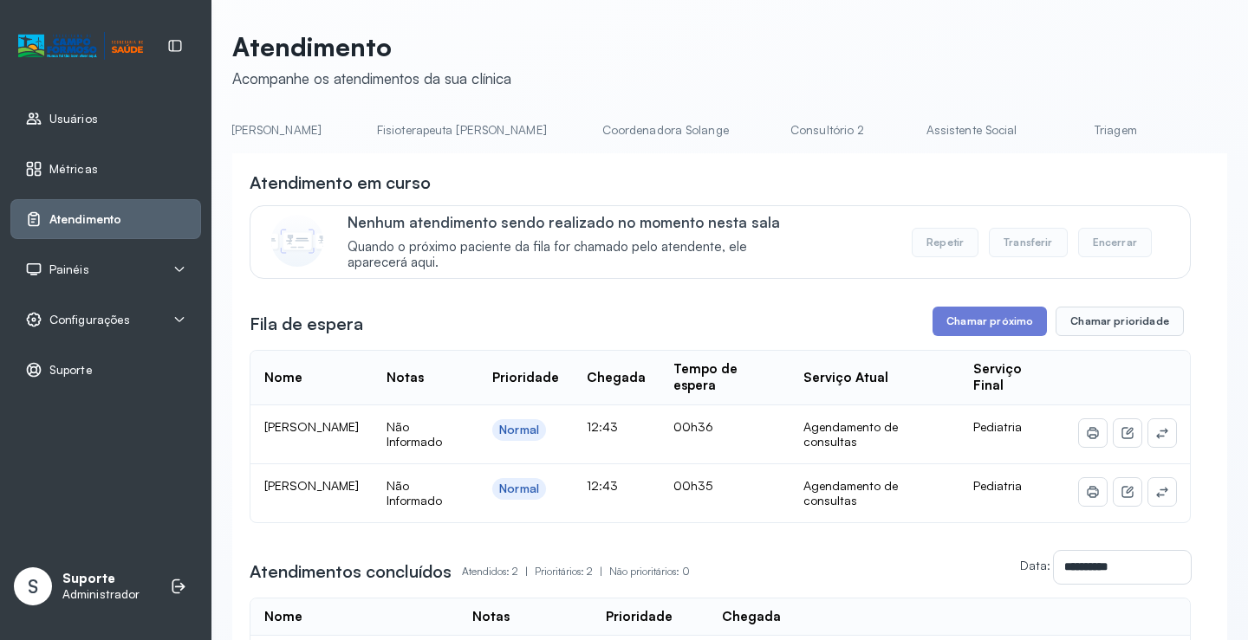
scroll to position [0, 969]
click at [1024, 142] on link "Triagem" at bounding box center [1084, 130] width 121 height 29
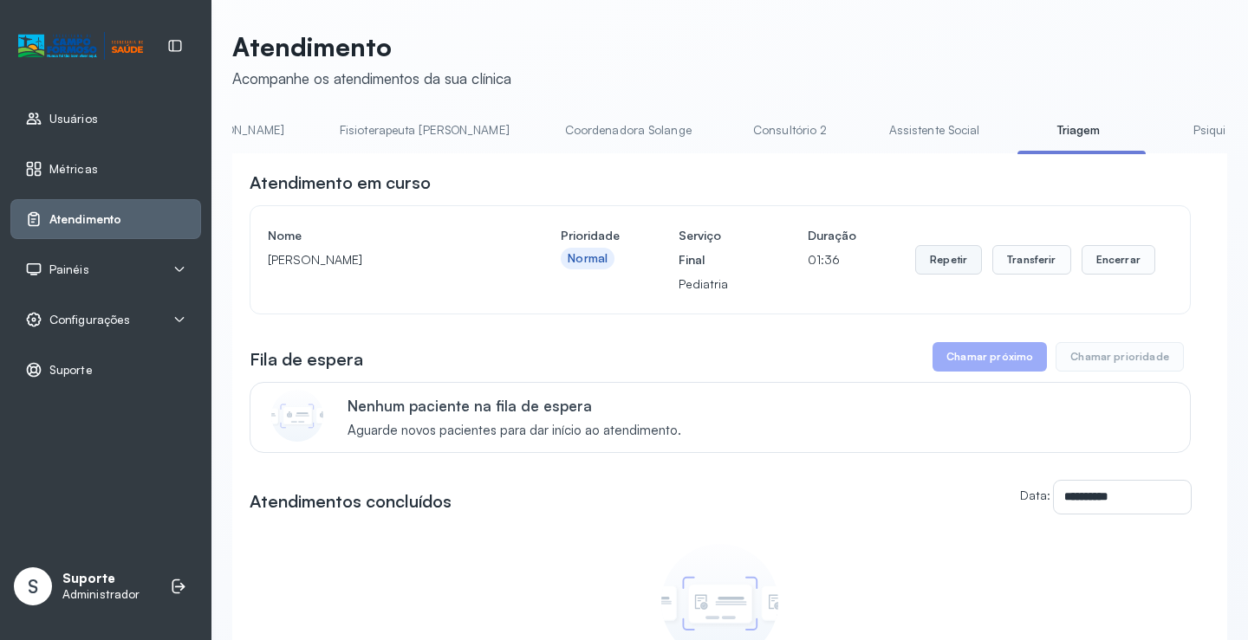
click at [951, 264] on button "Repetir" at bounding box center [948, 259] width 67 height 29
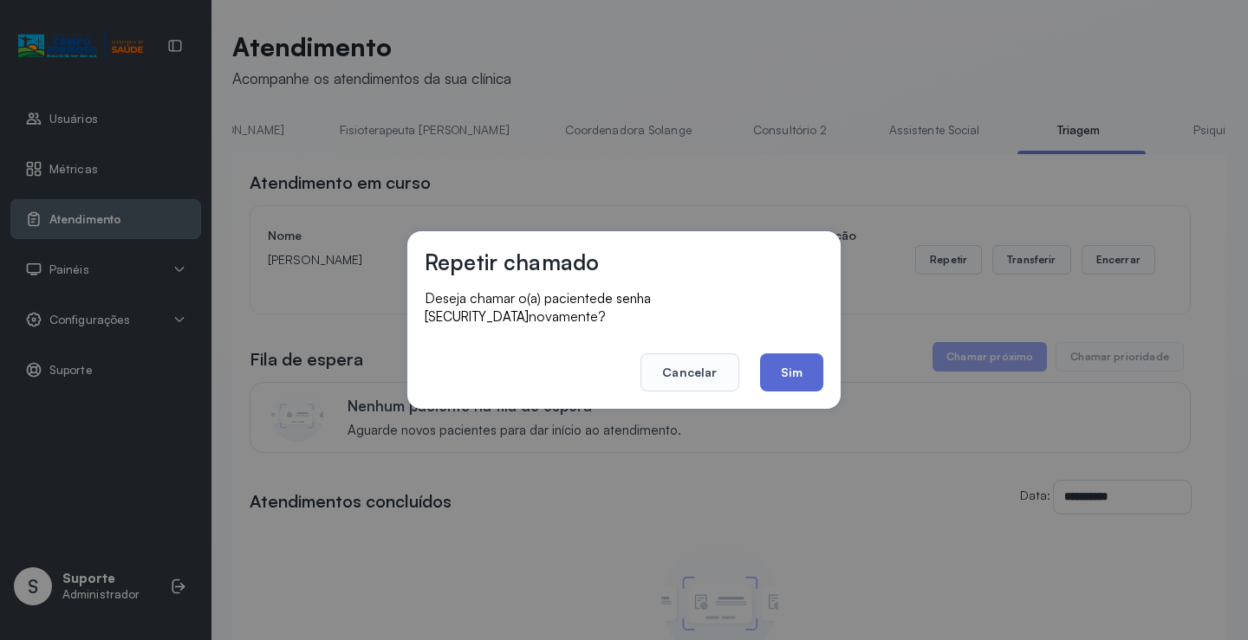
click at [798, 361] on button "Sim" at bounding box center [791, 372] width 63 height 38
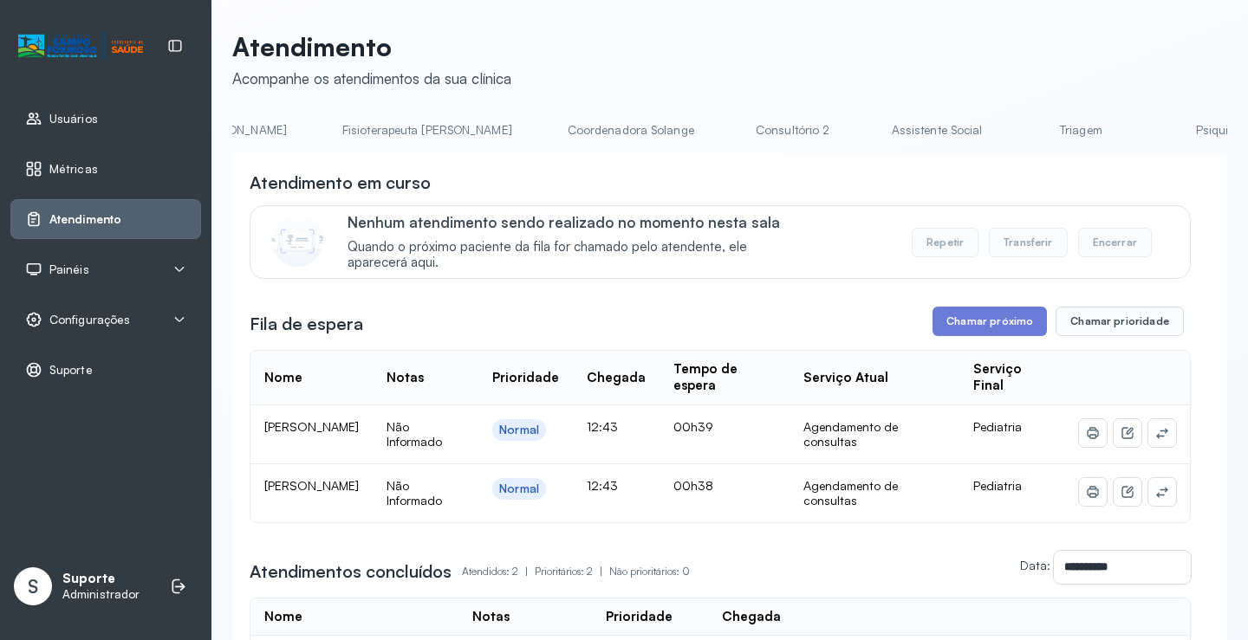
scroll to position [0, 977]
click at [1016, 133] on link "Triagem" at bounding box center [1076, 130] width 121 height 29
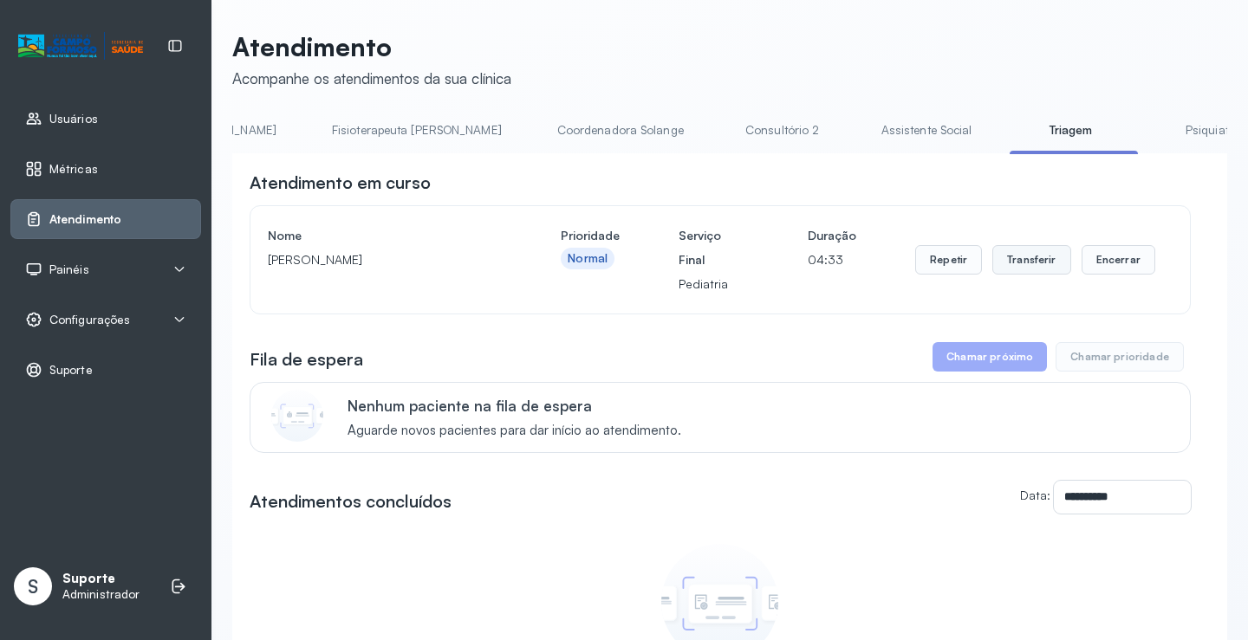
click at [1034, 263] on button "Transferir" at bounding box center [1031, 259] width 79 height 29
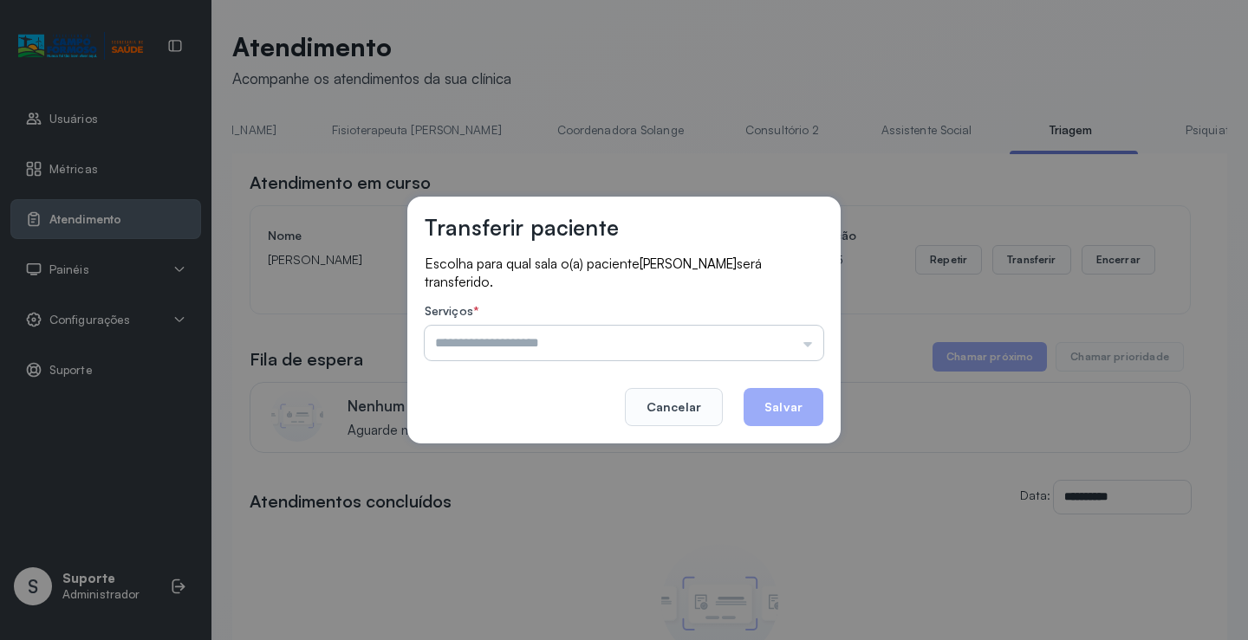
click at [803, 347] on input "text" at bounding box center [624, 343] width 399 height 35
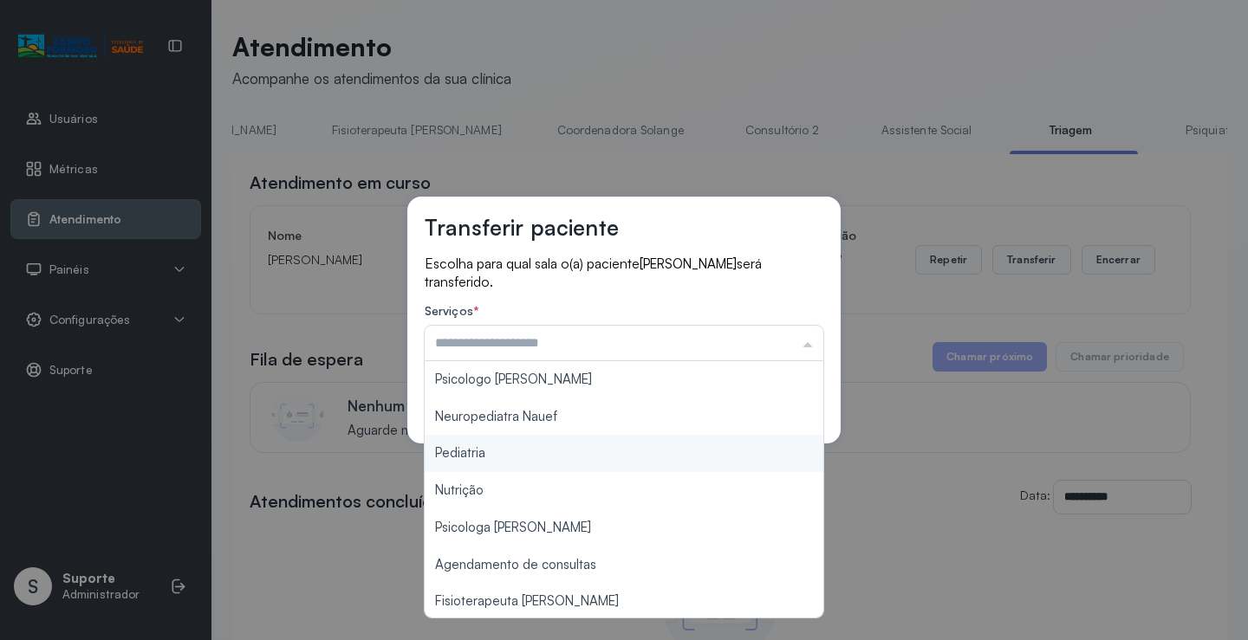
type input "*********"
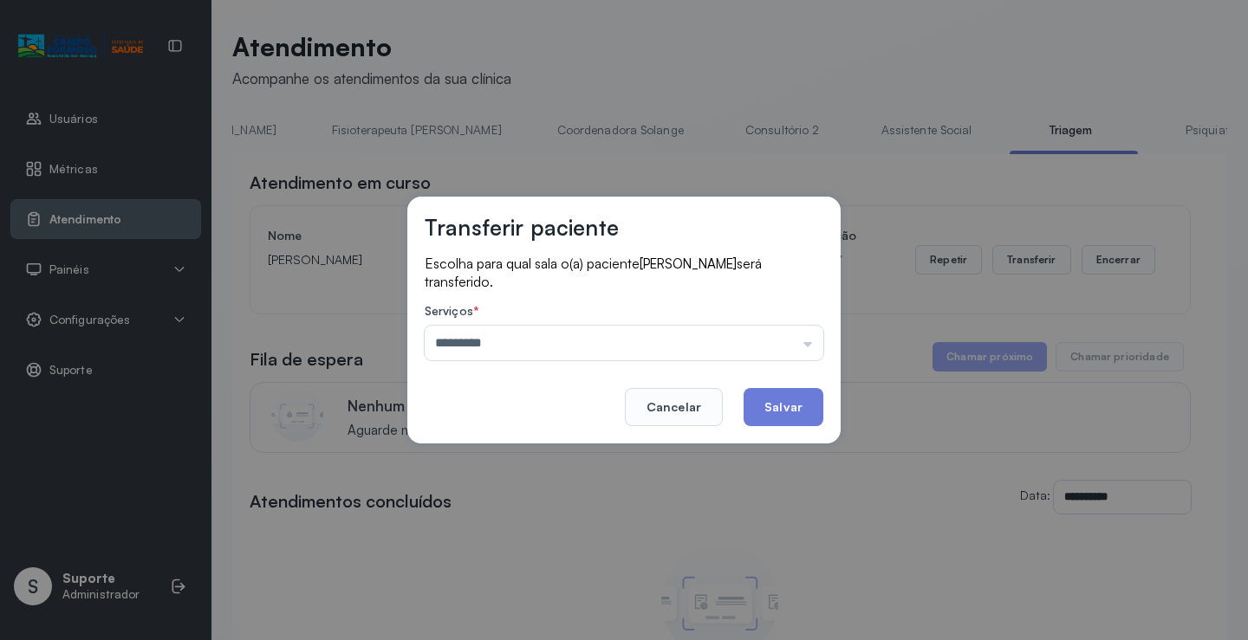
click at [495, 450] on div "Transferir paciente Escolha para qual sala o(a) paciente [PERSON_NAME] será tra…" at bounding box center [624, 320] width 1248 height 640
click at [775, 409] on button "Salvar" at bounding box center [783, 407] width 80 height 38
